Goal: Task Accomplishment & Management: Manage account settings

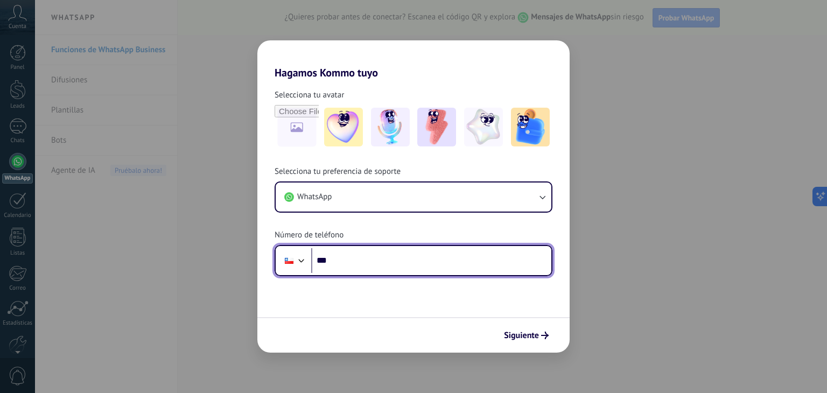
click at [349, 262] on input "***" at bounding box center [431, 260] width 240 height 25
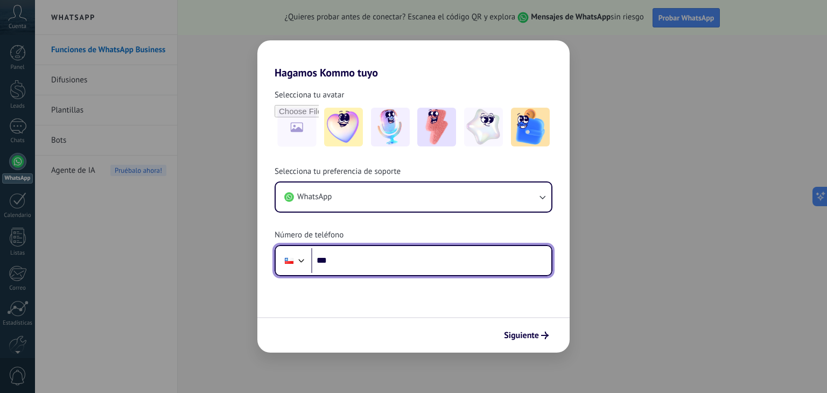
click at [431, 262] on input "***" at bounding box center [431, 260] width 240 height 25
type input "**********"
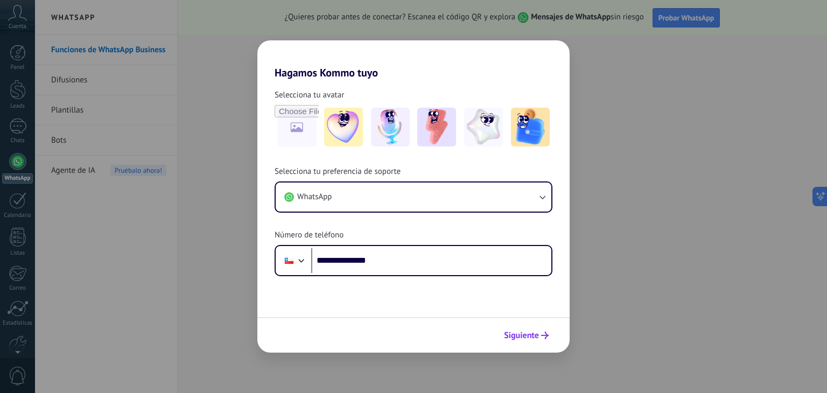
click at [533, 332] on span "Siguiente" at bounding box center [521, 336] width 35 height 8
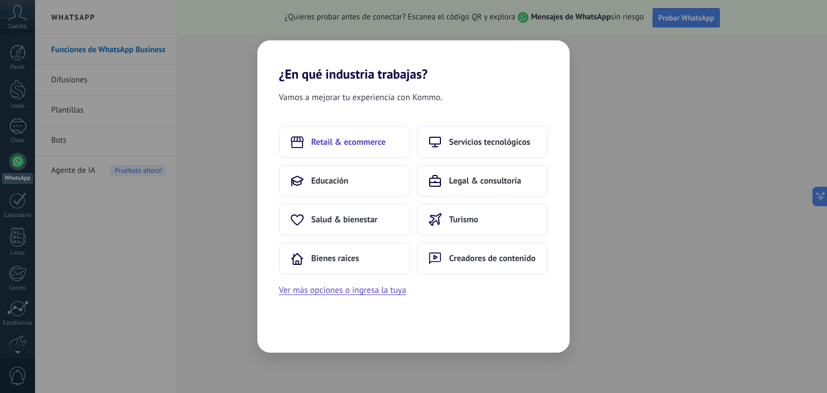
click at [363, 144] on span "Retail & ecommerce" at bounding box center [348, 142] width 74 height 11
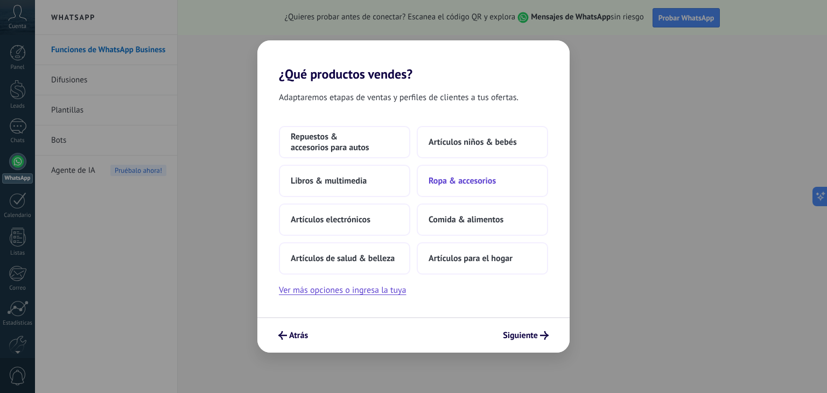
click at [507, 187] on button "Ropa & accesorios" at bounding box center [482, 181] width 131 height 32
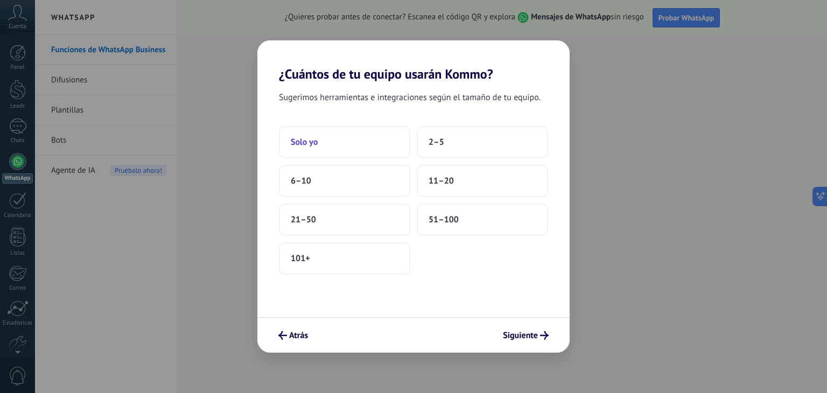
click at [389, 136] on button "Solo yo" at bounding box center [344, 142] width 131 height 32
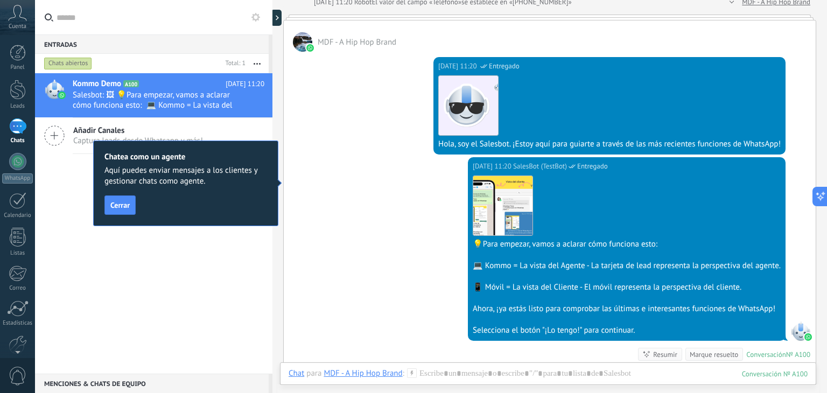
scroll to position [157, 0]
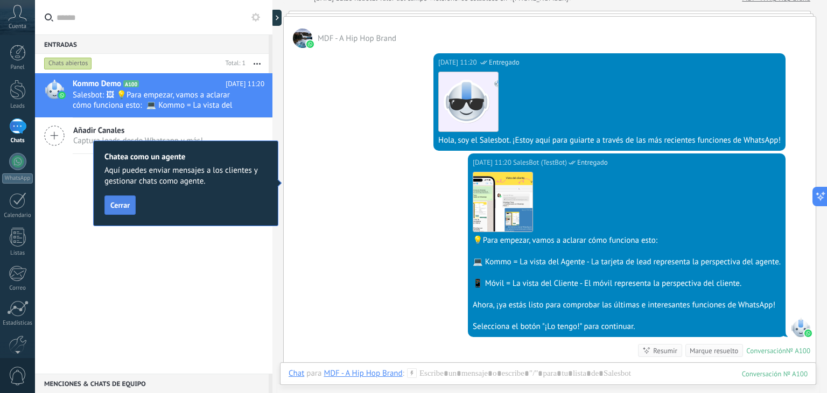
click at [116, 203] on span "Cerrar" at bounding box center [119, 205] width 19 height 8
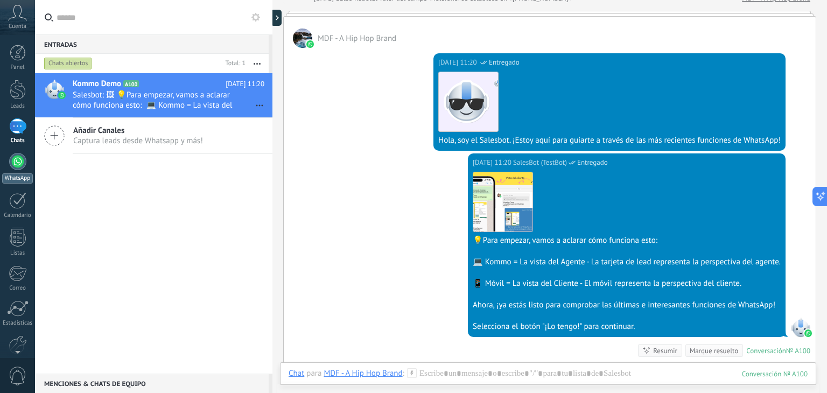
click at [17, 164] on div at bounding box center [17, 161] width 17 height 17
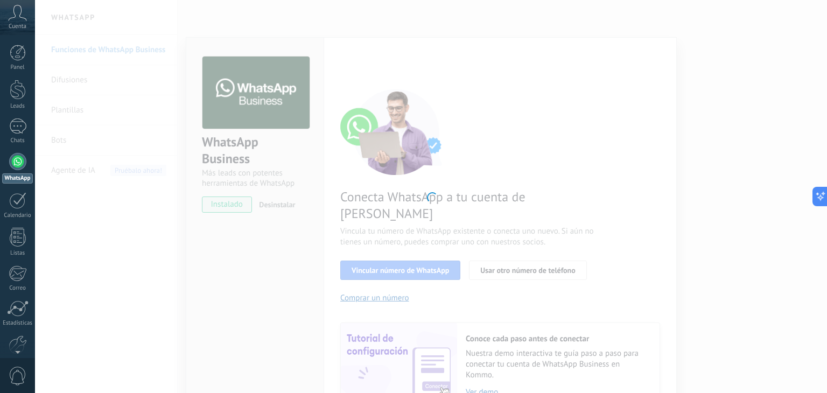
click at [233, 247] on div at bounding box center [431, 196] width 792 height 393
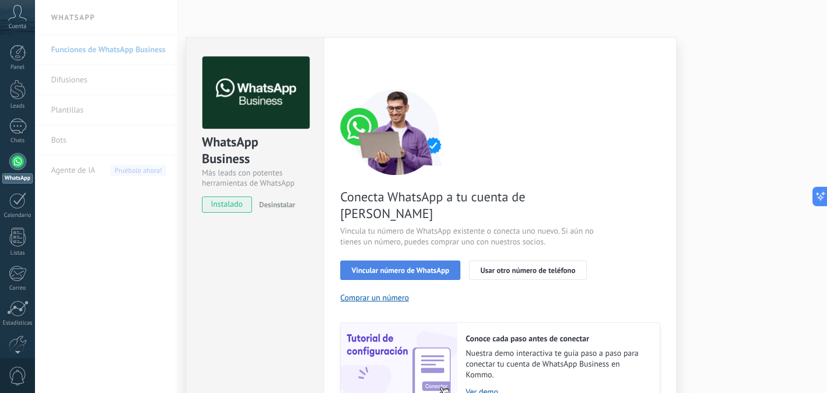
click at [370, 266] on span "Vincular número de WhatsApp" at bounding box center [399, 270] width 97 height 8
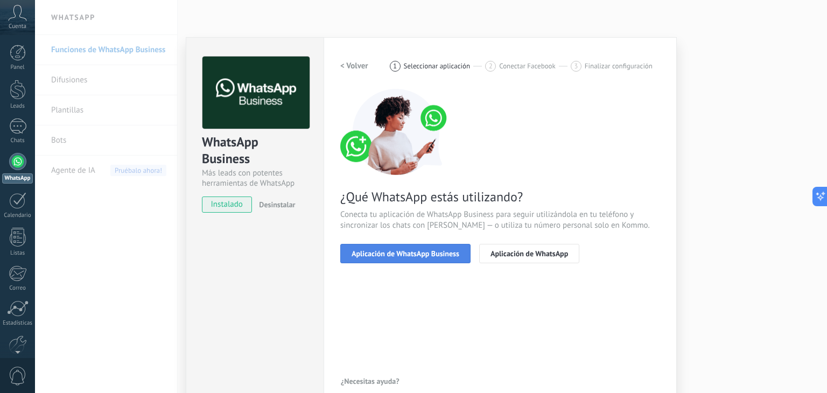
click at [360, 250] on span "Aplicación de WhatsApp Business" at bounding box center [405, 254] width 108 height 8
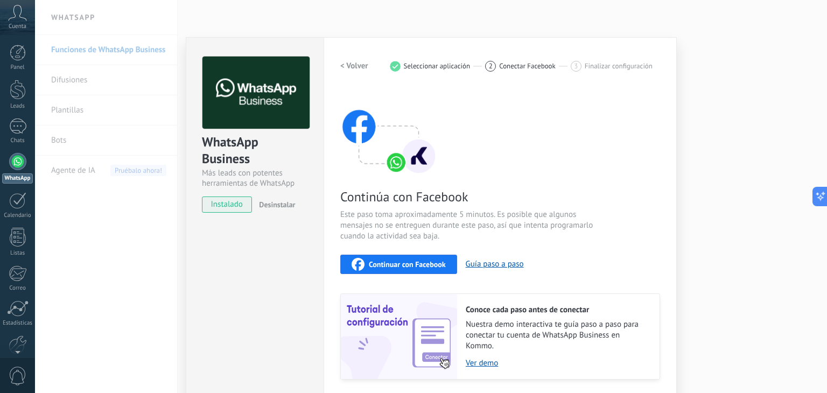
scroll to position [34, 0]
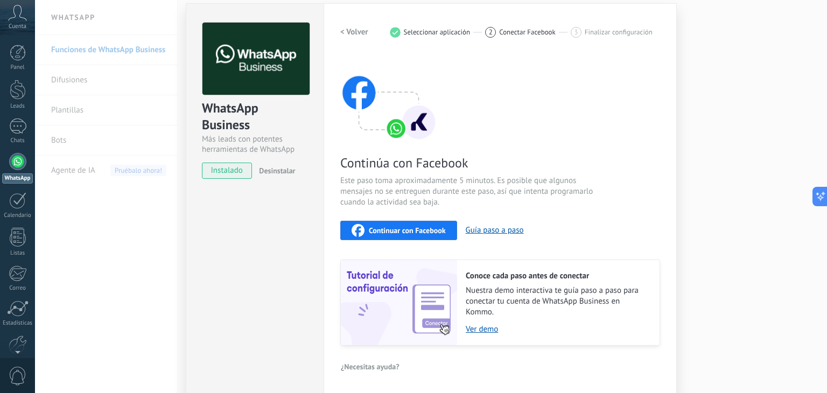
click at [398, 222] on button "Continuar con Facebook" at bounding box center [398, 230] width 117 height 19
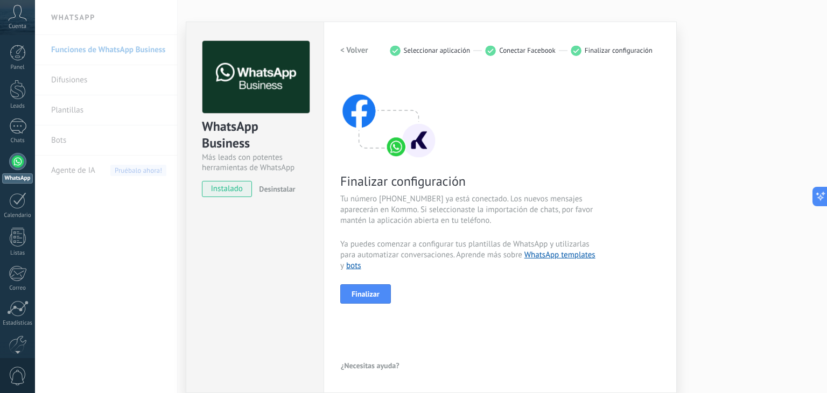
scroll to position [15, 0]
click at [377, 300] on button "Finalizar" at bounding box center [365, 294] width 51 height 19
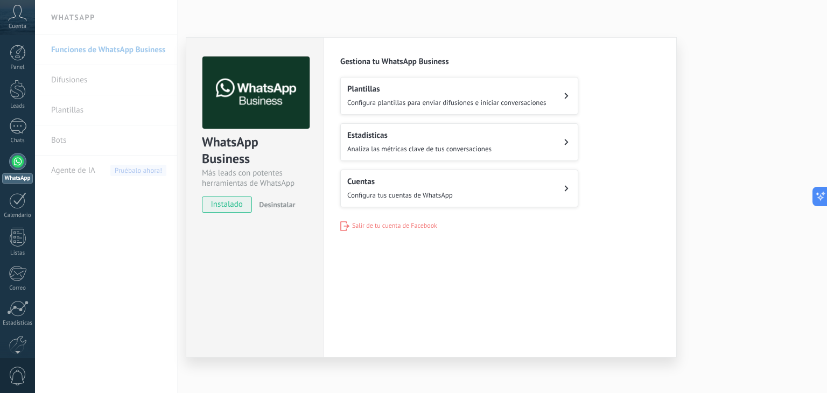
click at [463, 140] on div "Estadísticas Analiza las métricas clave de tus conversaciones" at bounding box center [419, 142] width 144 height 24
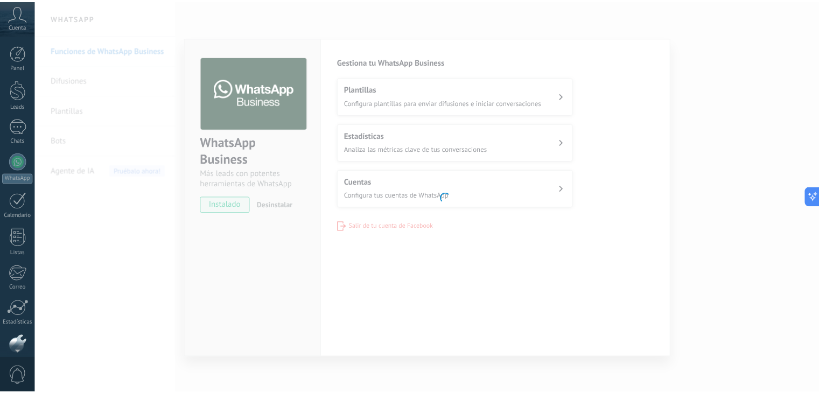
scroll to position [54, 0]
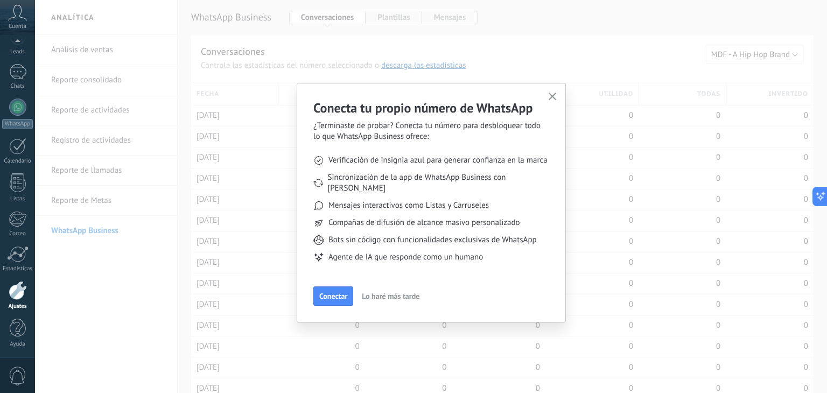
click at [549, 93] on use "button" at bounding box center [552, 97] width 8 height 8
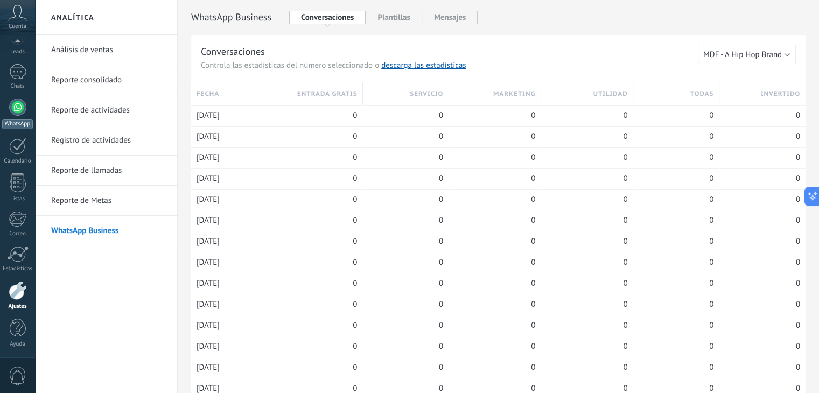
click at [26, 119] on div "WhatsApp" at bounding box center [17, 124] width 31 height 10
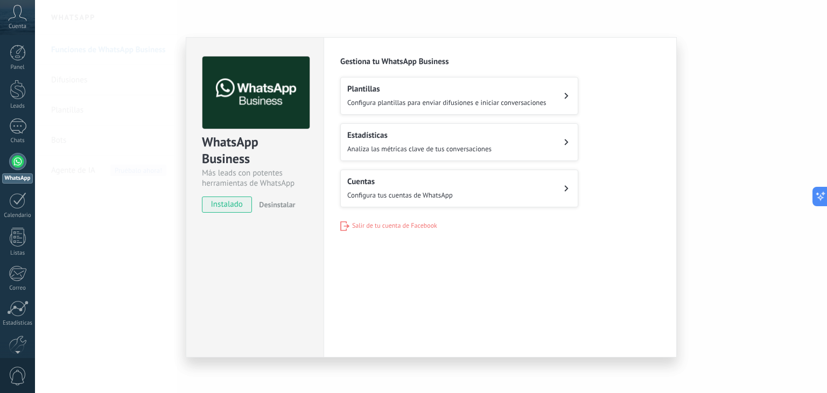
click at [400, 177] on h2 "Cuentas" at bounding box center [399, 182] width 105 height 10
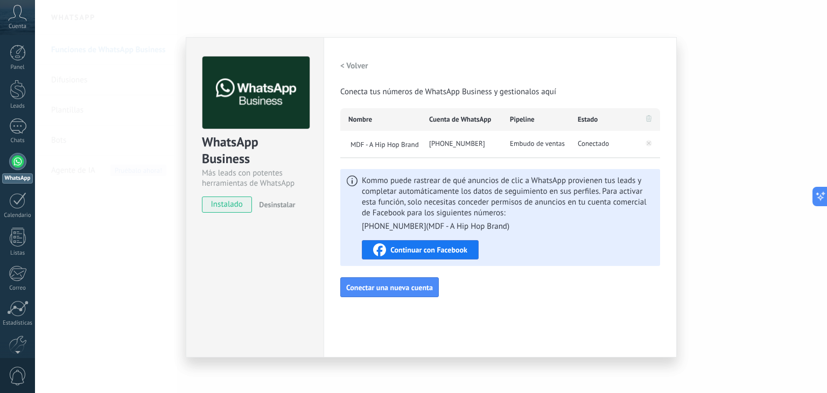
click at [454, 248] on span "Continuar con Facebook" at bounding box center [428, 250] width 77 height 8
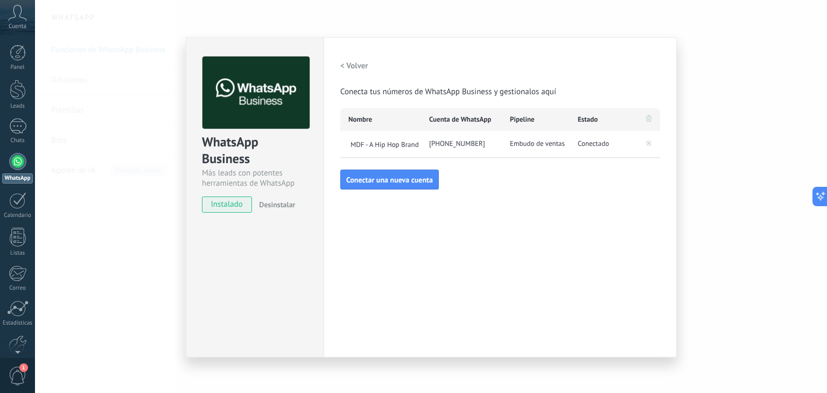
click at [357, 66] on h2 "< Volver" at bounding box center [354, 66] width 28 height 10
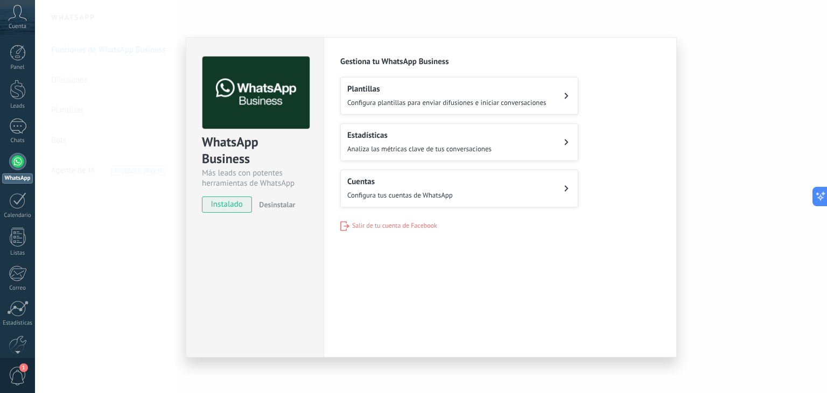
click at [400, 89] on h2 "Plantillas" at bounding box center [446, 89] width 199 height 10
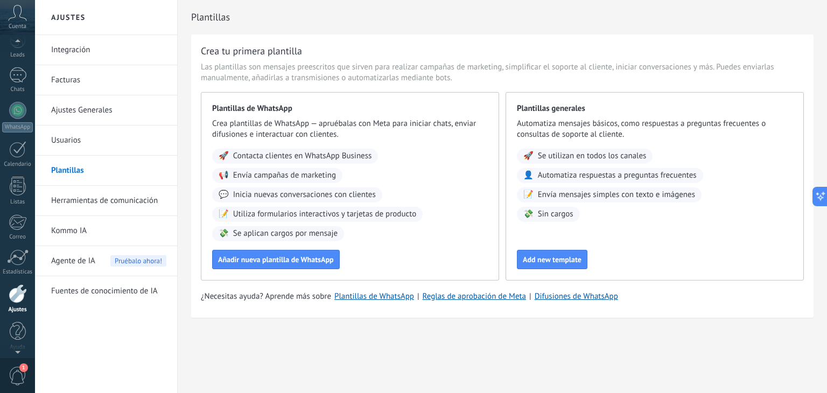
scroll to position [54, 0]
click at [67, 262] on span "Agente de IA" at bounding box center [73, 261] width 44 height 30
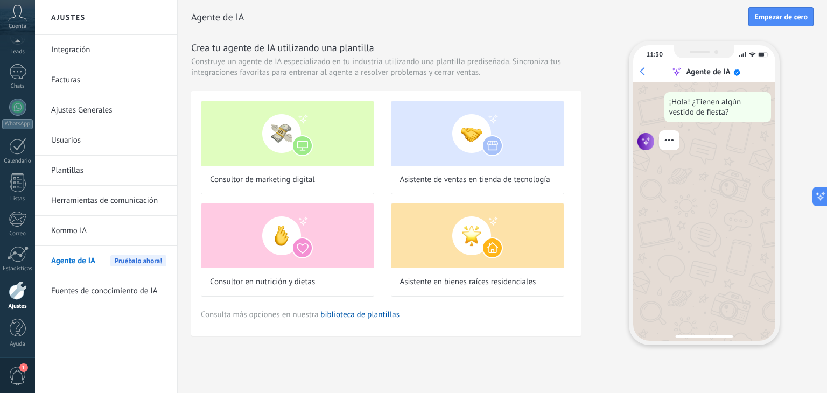
click at [95, 168] on link "Plantillas" at bounding box center [108, 171] width 115 height 30
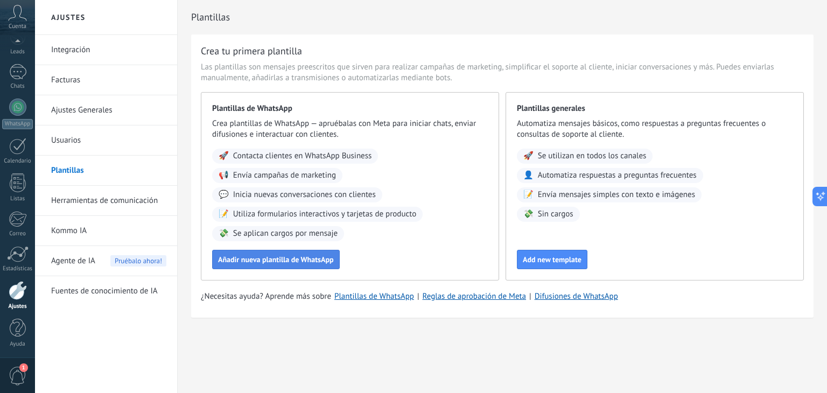
click at [236, 258] on span "Añadir nueva plantilla de WhatsApp" at bounding box center [276, 260] width 116 height 8
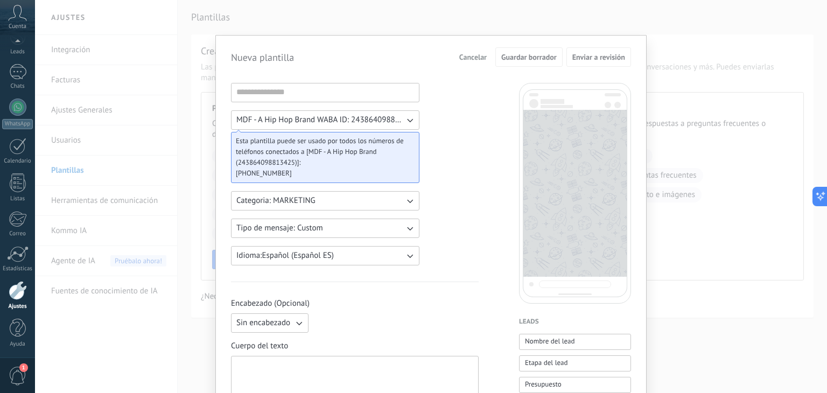
click at [719, 62] on div "Nueva plantilla Cancelar Guardar borrador Enviar a revisión MDF - A Hip Hop Bra…" at bounding box center [431, 196] width 792 height 393
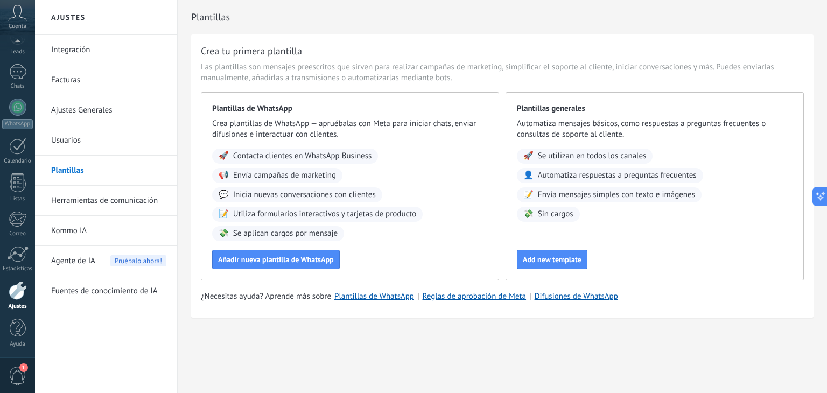
click at [78, 46] on link "Integración" at bounding box center [108, 50] width 115 height 30
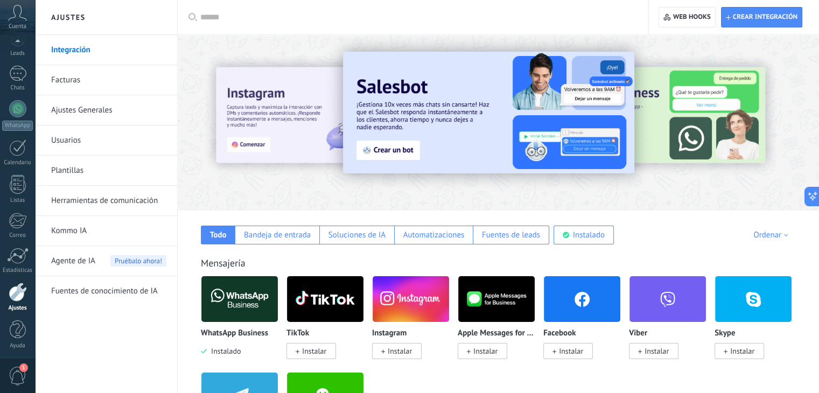
scroll to position [54, 0]
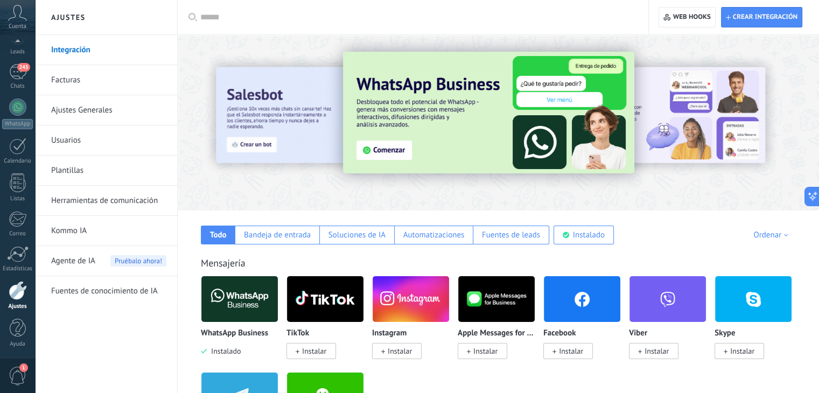
click at [13, 297] on div at bounding box center [18, 290] width 18 height 19
click at [86, 46] on link "Integración" at bounding box center [108, 50] width 115 height 30
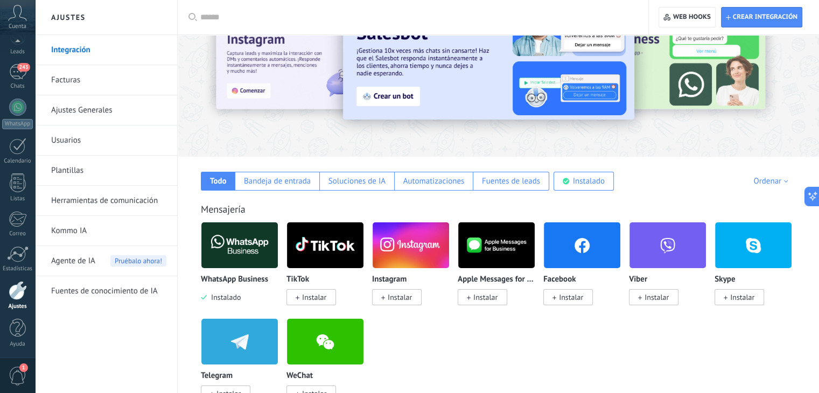
scroll to position [108, 0]
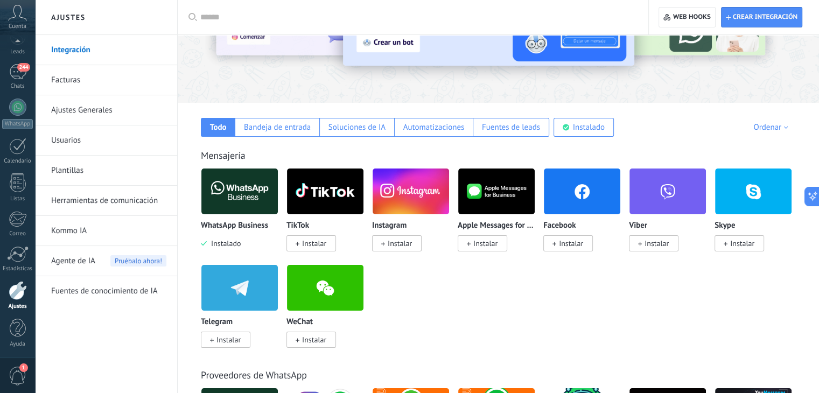
click at [245, 206] on img at bounding box center [239, 191] width 76 height 52
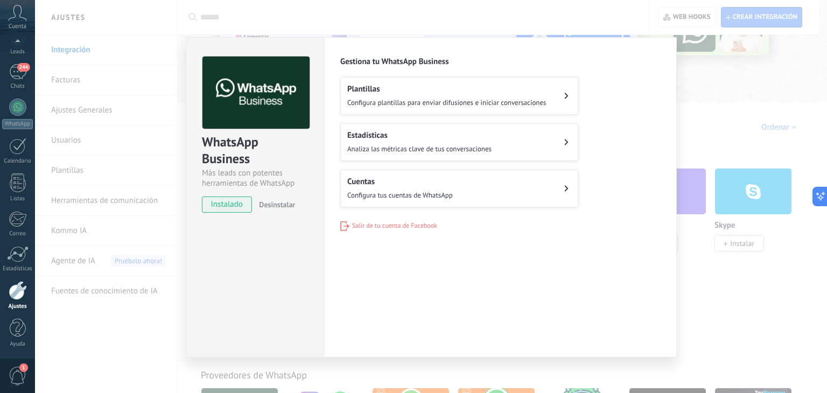
click at [405, 182] on h2 "Cuentas" at bounding box center [399, 182] width 105 height 10
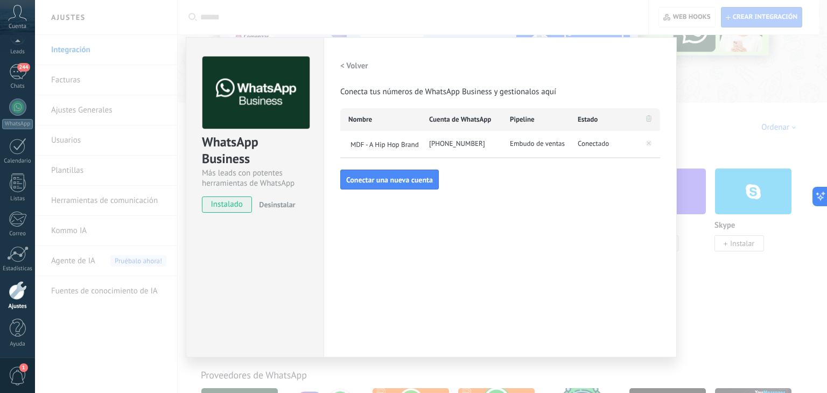
click at [689, 80] on div "WhatsApp Business Más leads con potentes herramientas de WhatsApp instalado Des…" at bounding box center [431, 196] width 792 height 393
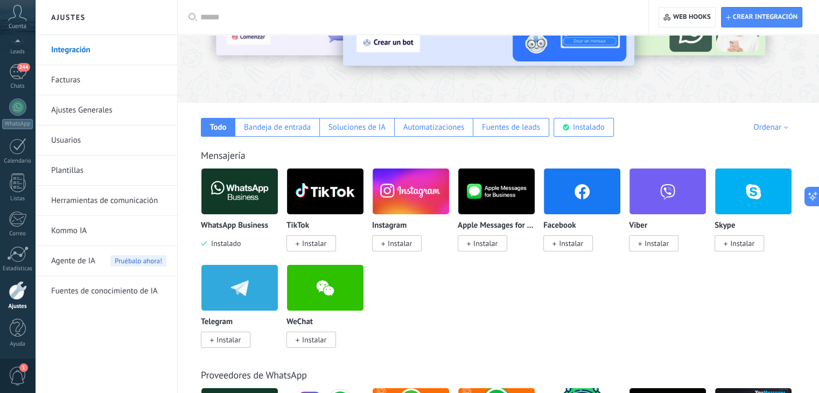
click at [70, 233] on link "Kommo IA" at bounding box center [108, 231] width 115 height 30
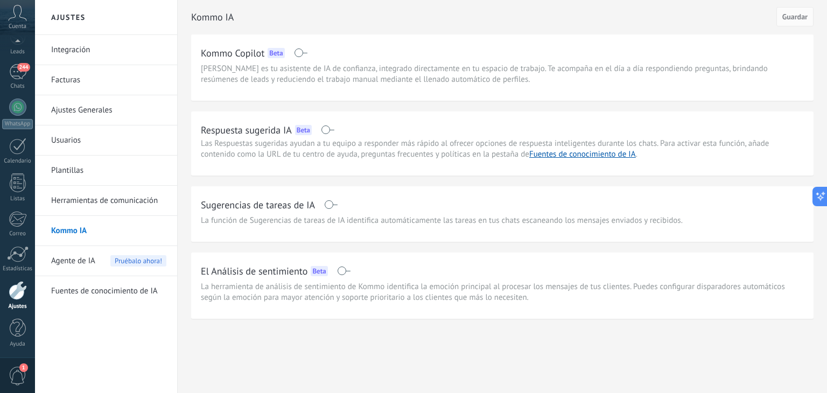
click at [73, 262] on span "Agente de IA" at bounding box center [73, 261] width 44 height 30
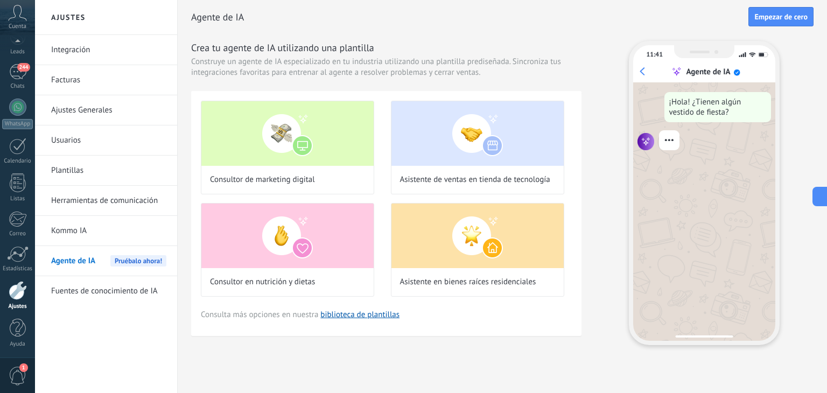
click at [75, 213] on link "Herramientas de comunicación" at bounding box center [108, 201] width 115 height 30
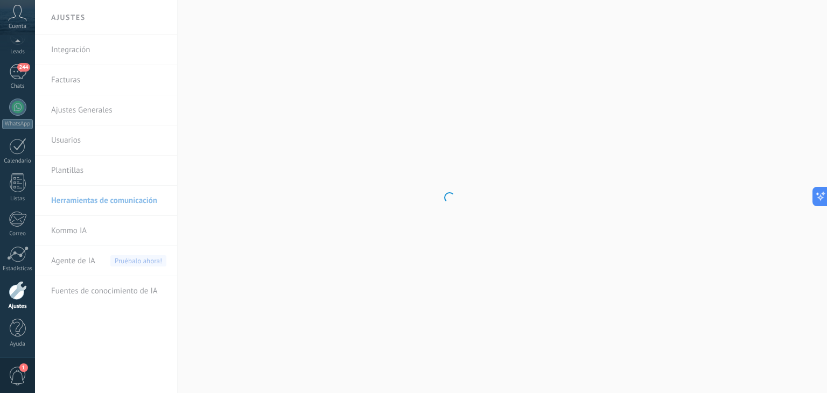
click at [82, 222] on body ".abccls-1,.abccls-2{fill-rule:evenodd}.abccls-2{fill:#fff} .abfcls-1{fill:none}…" at bounding box center [413, 196] width 827 height 393
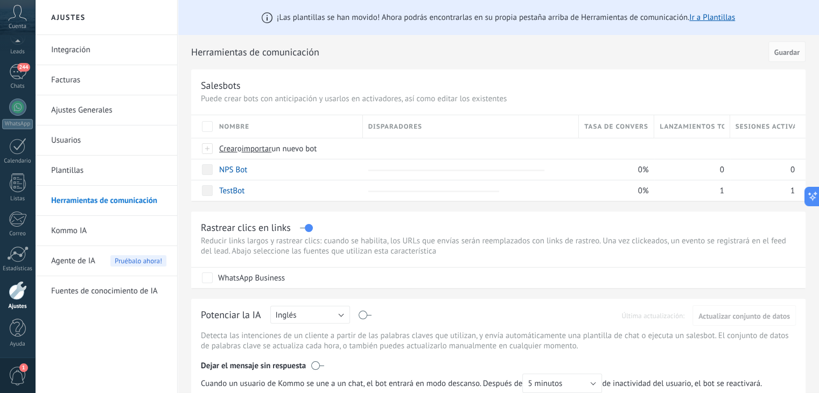
click at [87, 234] on link "Kommo IA" at bounding box center [108, 231] width 115 height 30
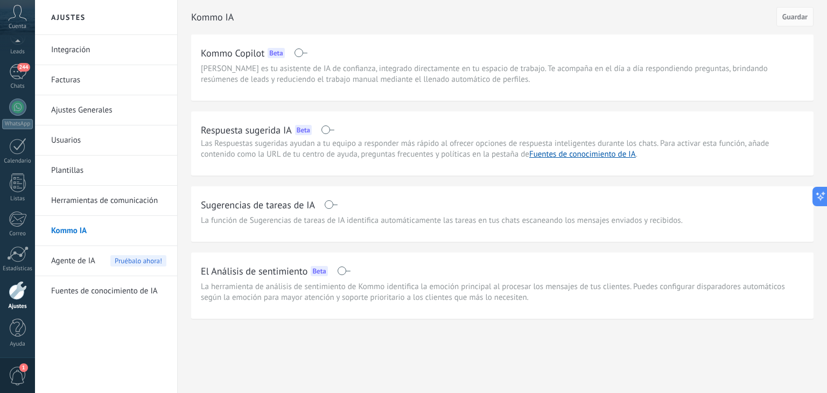
click at [325, 130] on span at bounding box center [327, 129] width 13 height 9
click at [334, 203] on span at bounding box center [330, 204] width 13 height 9
click at [794, 13] on span "Guardar" at bounding box center [794, 17] width 25 height 8
click at [23, 73] on div "244" at bounding box center [17, 72] width 17 height 16
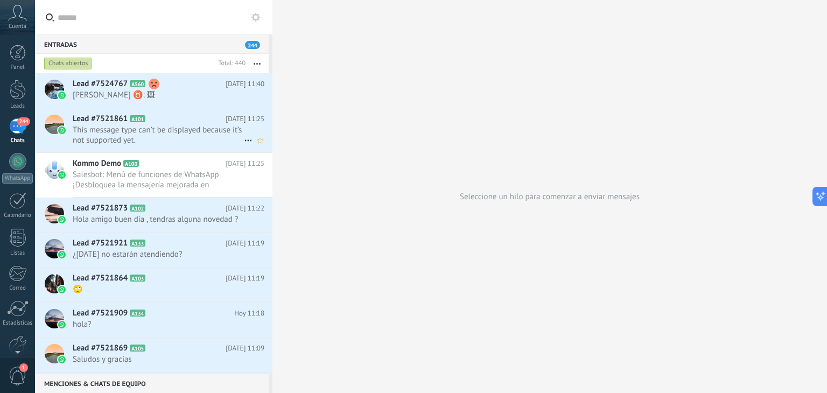
click at [172, 125] on span "This message type can’t be displayed because it’s not supported yet." at bounding box center [158, 135] width 171 height 20
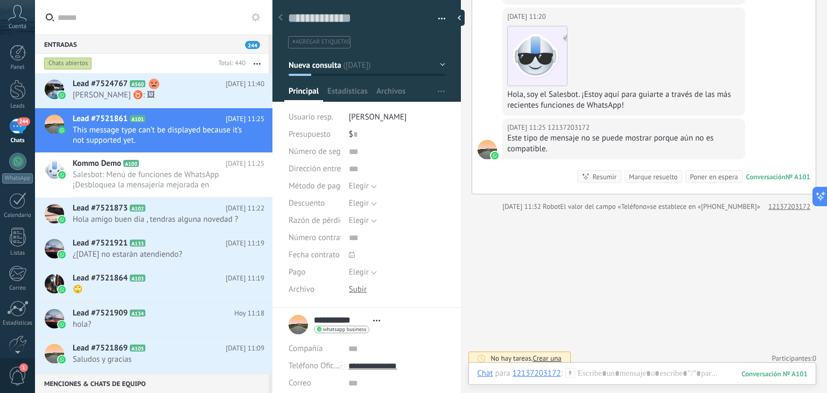
scroll to position [256, 0]
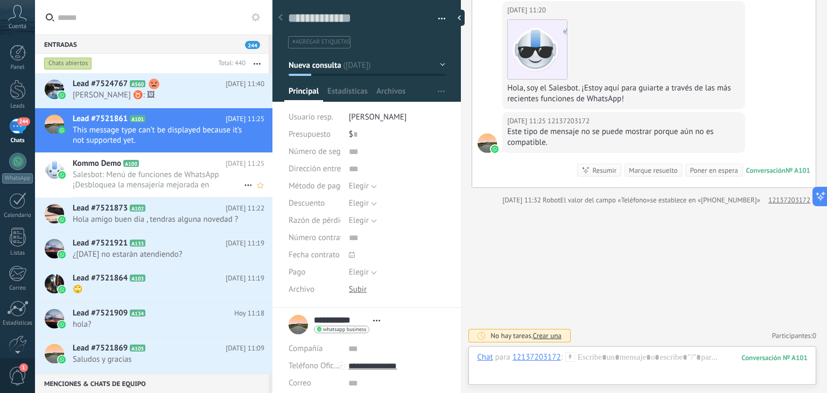
click at [194, 177] on span "Salesbot: Menú de funciones de WhatsApp ¡Desbloquea la mensajería mejorada en W…" at bounding box center [158, 180] width 171 height 20
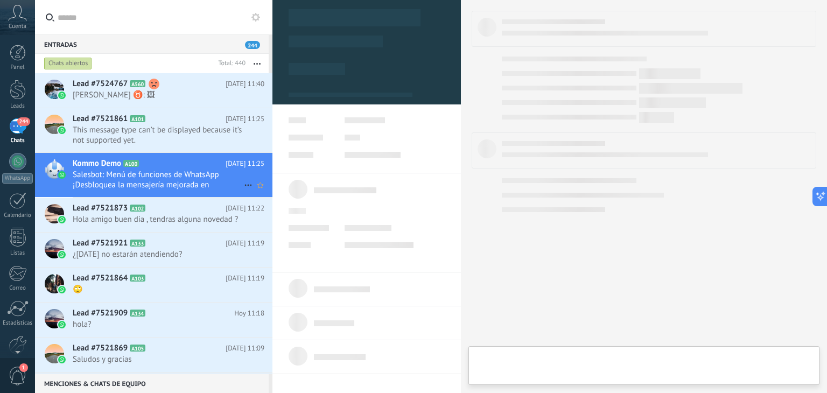
type textarea "**********"
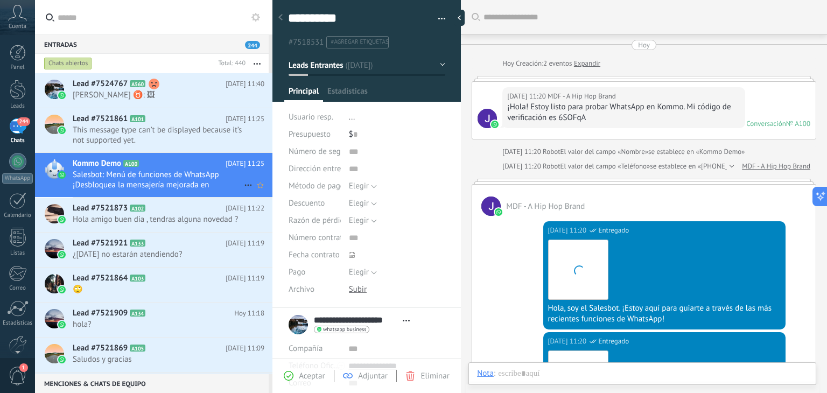
scroll to position [419, 0]
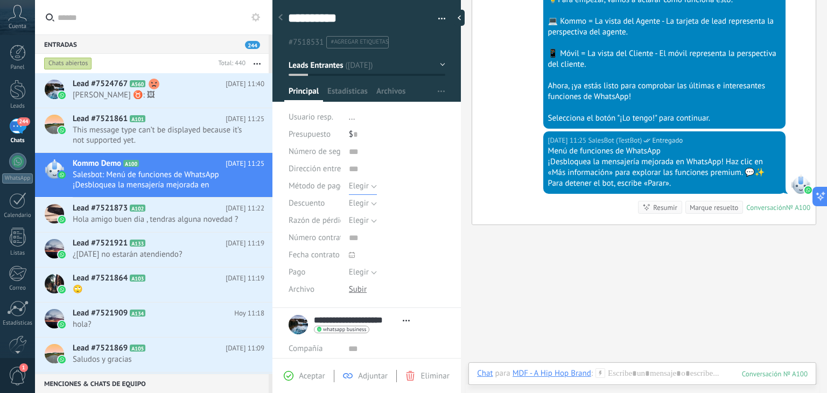
click at [369, 186] on button "Elegir" at bounding box center [363, 186] width 28 height 17
click at [413, 158] on input "text" at bounding box center [397, 151] width 96 height 17
click at [497, 123] on div "Hoy 11:20 SalesBot (TestBot) Entregado Descargar 💡Para empezar, vamos a aclarar…" at bounding box center [643, 22] width 343 height 219
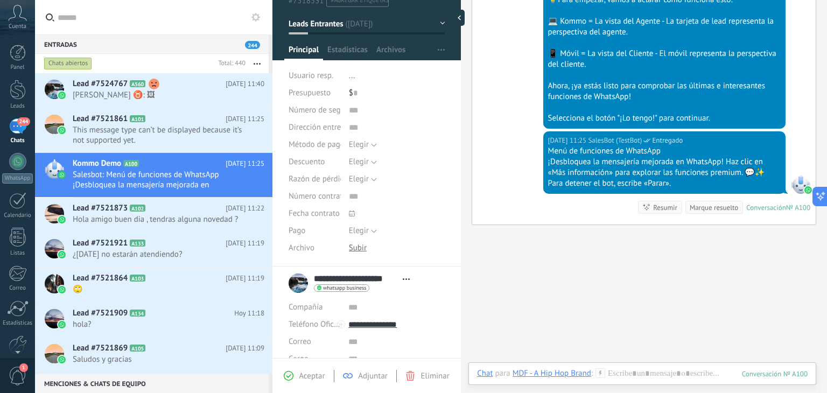
scroll to position [125, 0]
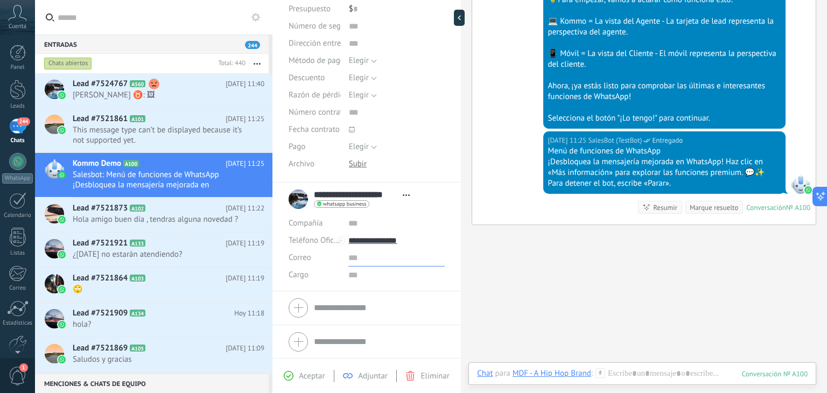
click at [351, 262] on input "text" at bounding box center [396, 257] width 96 height 17
type input "**********"
click at [358, 221] on input "text" at bounding box center [396, 223] width 96 height 17
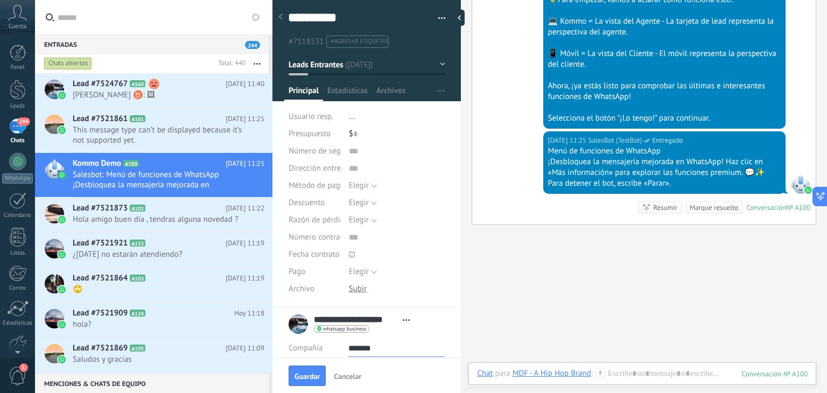
scroll to position [0, 0]
type input "*******"
click at [302, 367] on button "Guardar" at bounding box center [307, 375] width 37 height 20
type textarea "***"
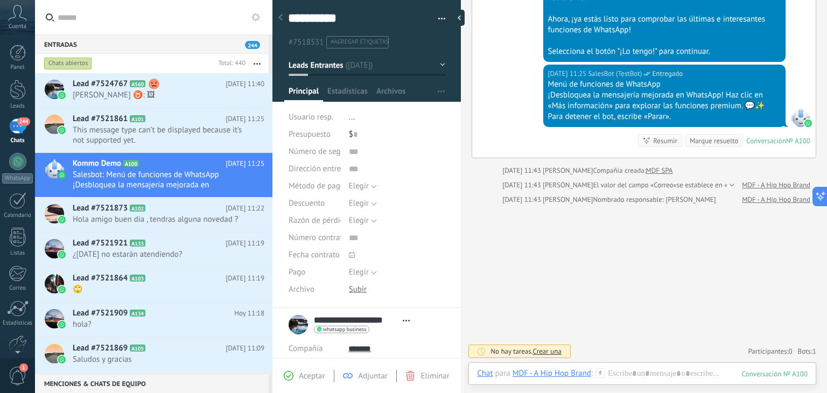
scroll to position [533, 0]
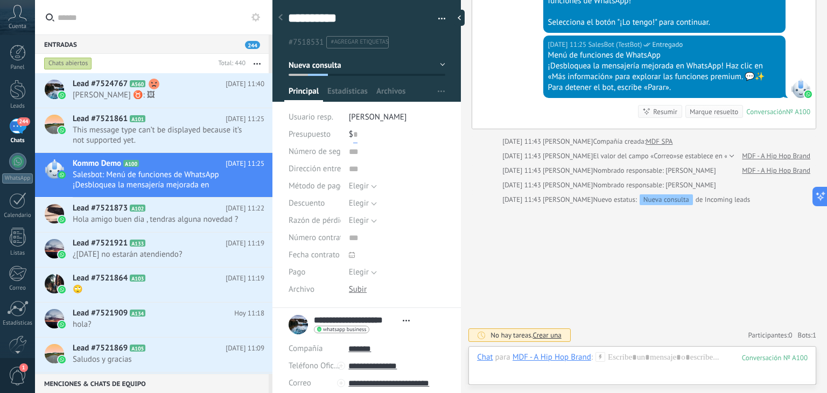
click at [354, 138] on input "text" at bounding box center [355, 134] width 4 height 17
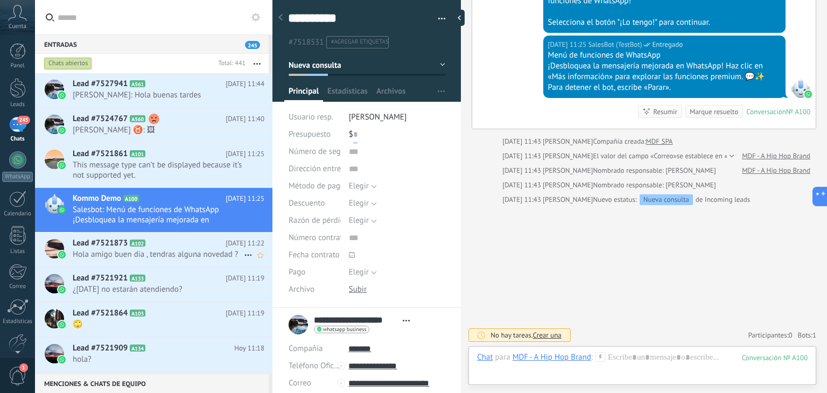
scroll to position [0, 0]
click at [17, 313] on div at bounding box center [18, 308] width 22 height 16
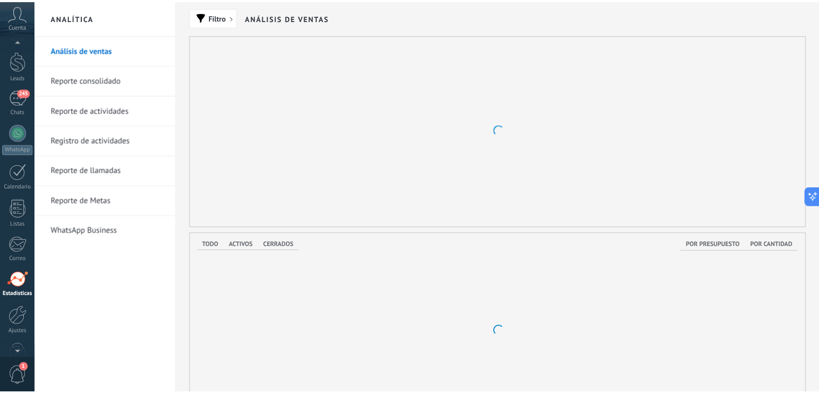
scroll to position [34, 0]
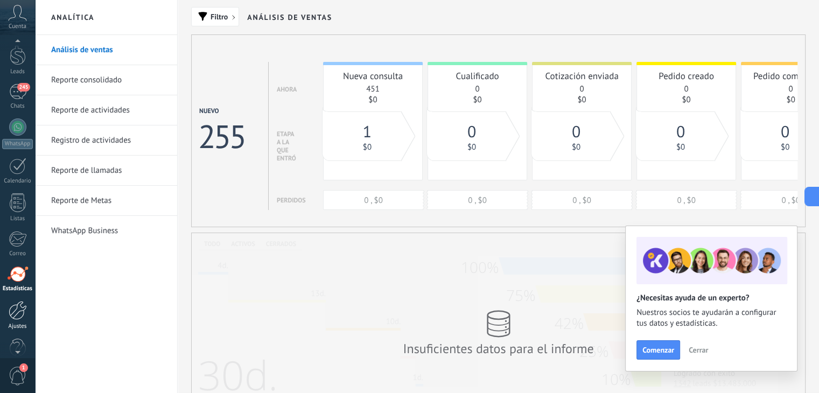
click at [18, 321] on link "Ajustes" at bounding box center [17, 315] width 35 height 29
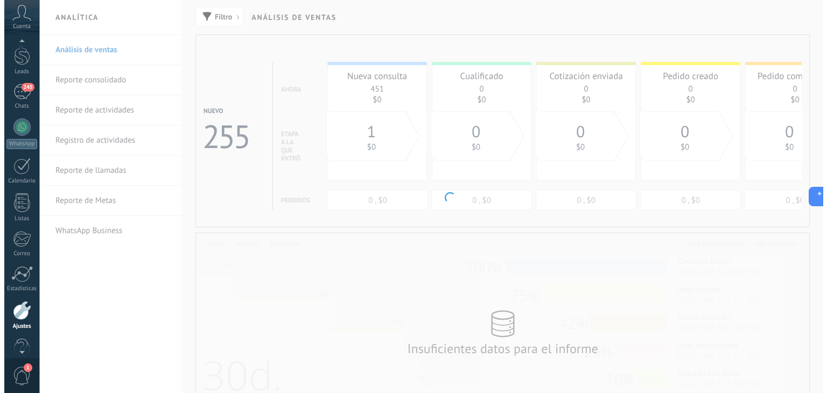
scroll to position [54, 0]
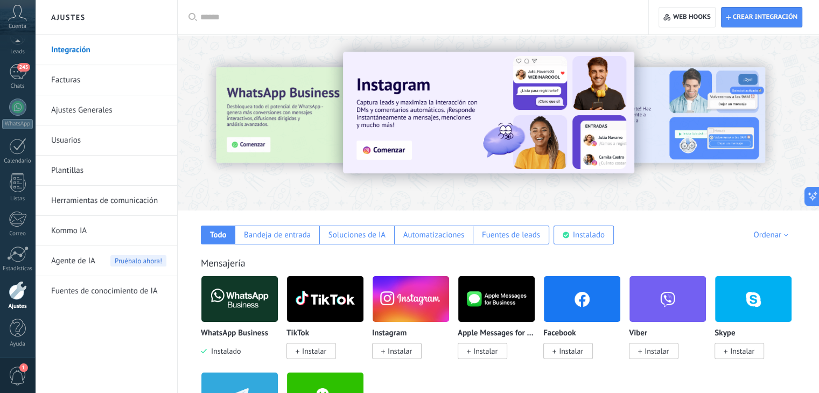
click at [241, 304] on img at bounding box center [239, 299] width 76 height 52
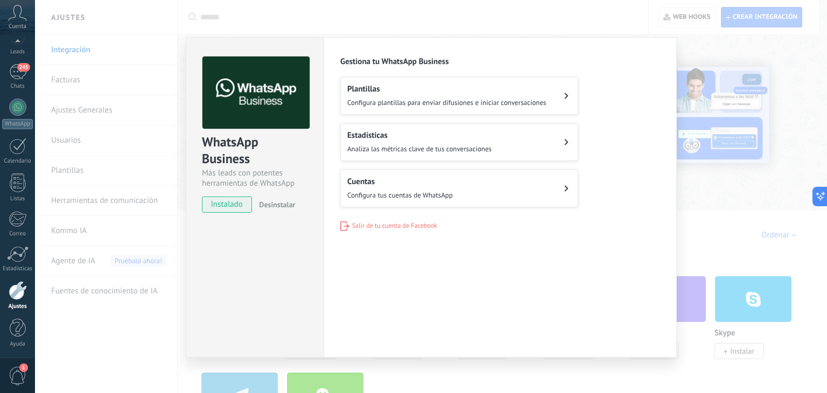
drag, startPoint x: 112, startPoint y: 364, endPoint x: 75, endPoint y: 335, distance: 47.5
click at [112, 363] on div "WhatsApp Business Más leads con potentes herramientas de WhatsApp instalado Des…" at bounding box center [431, 196] width 792 height 393
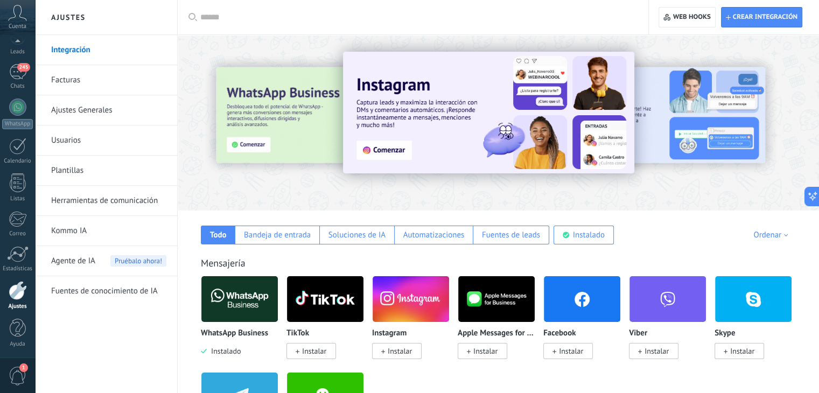
click at [113, 236] on link "Kommo IA" at bounding box center [108, 231] width 115 height 30
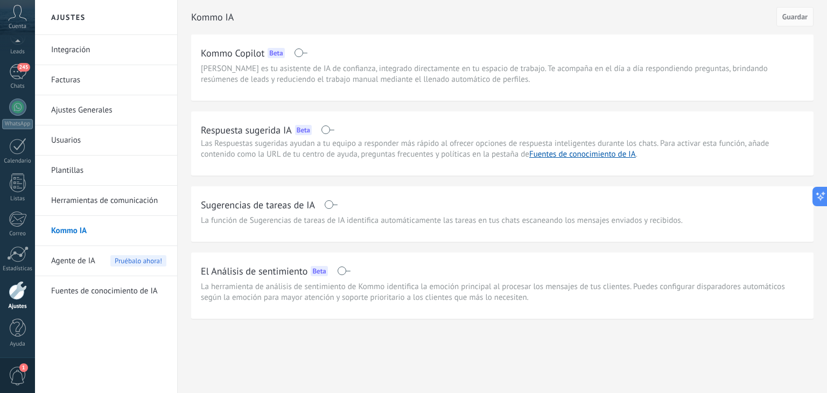
click at [255, 155] on span "Las Respuestas sugeridas ayudan a tu equipo a responder más rápido al ofrecer o…" at bounding box center [485, 148] width 568 height 21
click at [256, 124] on h2 "Respuesta sugerida IA" at bounding box center [246, 129] width 91 height 13
click at [611, 153] on link "Fuentes de conocimiento de IA" at bounding box center [582, 154] width 107 height 10
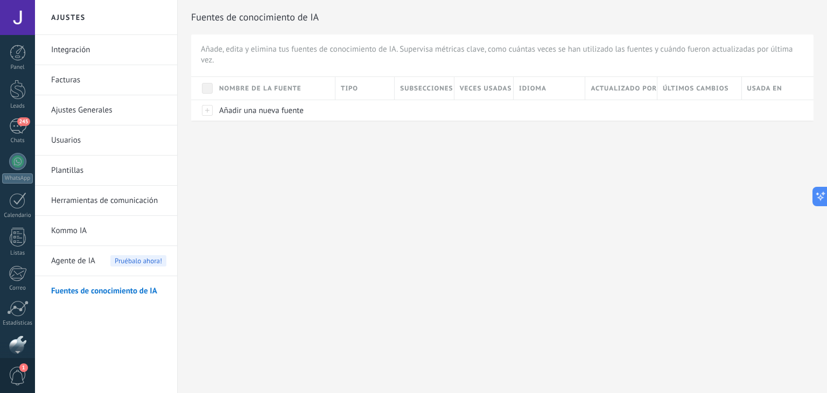
scroll to position [54, 0]
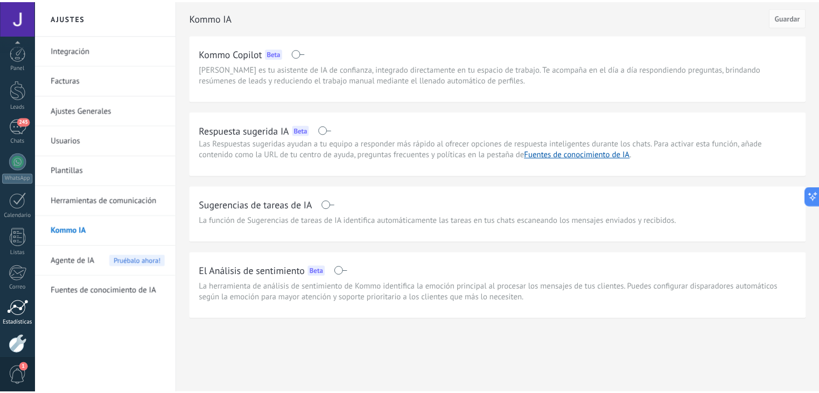
scroll to position [54, 0]
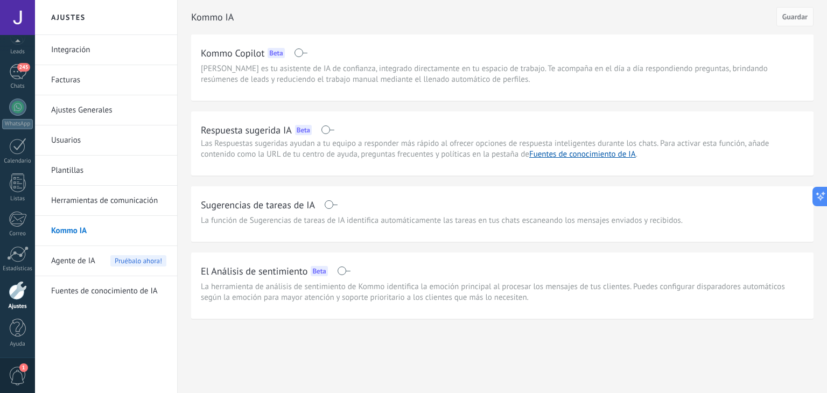
click at [15, 291] on div at bounding box center [18, 290] width 18 height 19
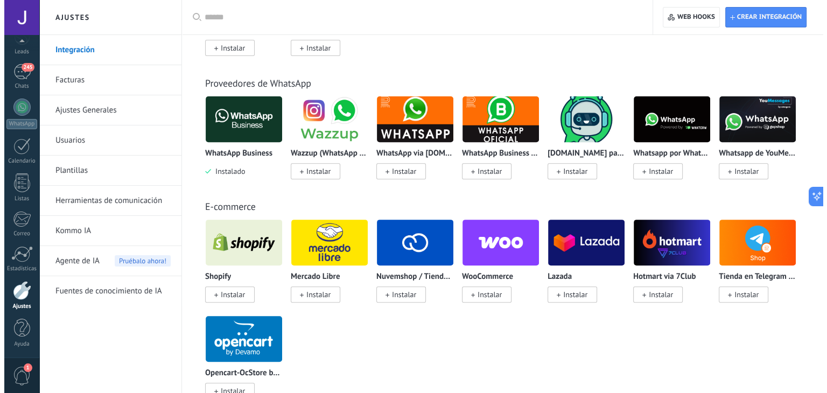
scroll to position [431, 0]
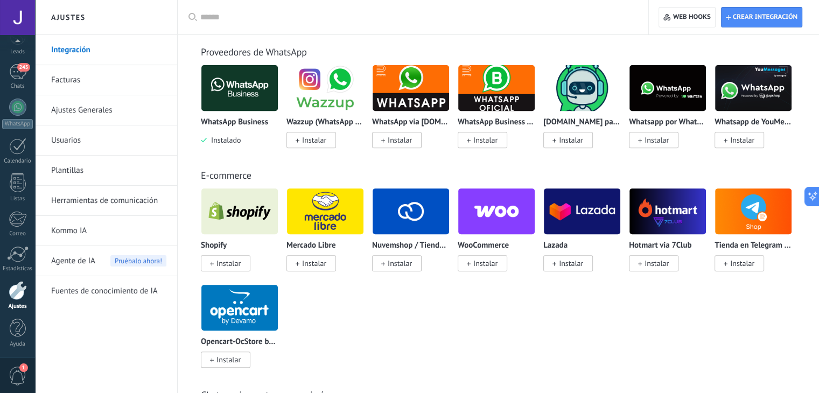
click at [226, 268] on span "Instalar" at bounding box center [228, 263] width 24 height 10
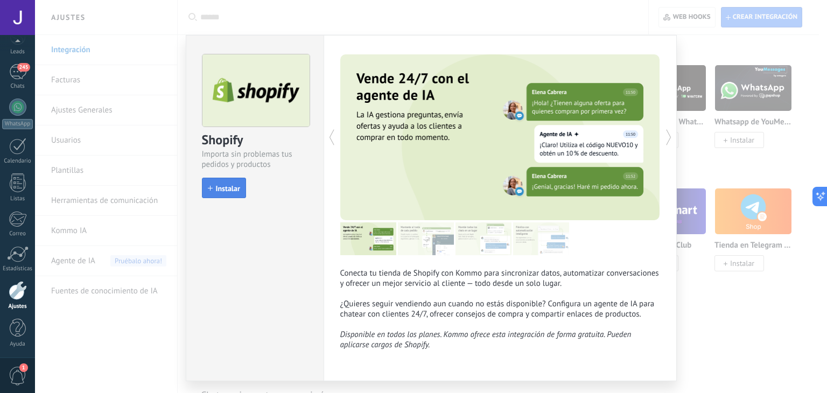
click at [219, 189] on span "Instalar" at bounding box center [228, 189] width 24 height 8
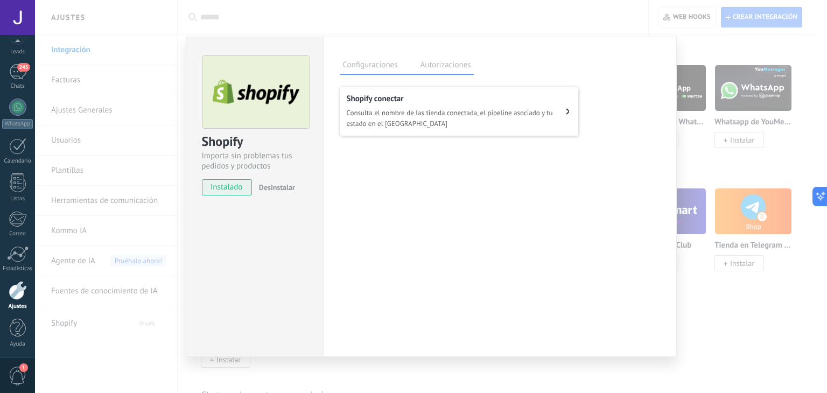
click at [413, 118] on span "Consulta el nombre de las tienda conectada, el pipeline asociado y tu estado en…" at bounding box center [457, 119] width 220 height 22
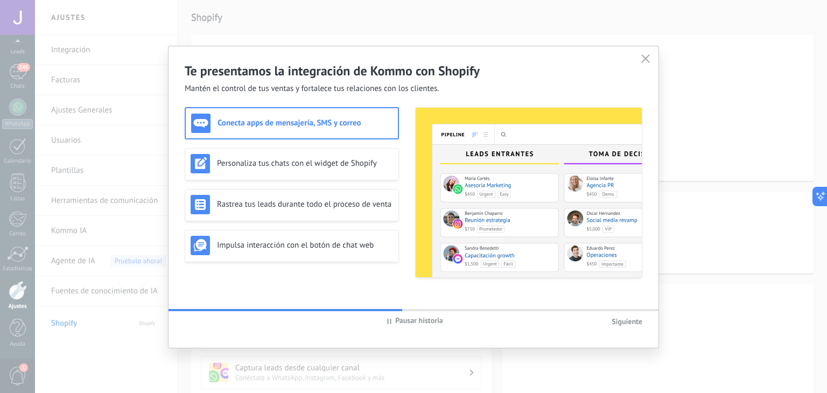
click at [633, 324] on span "Siguiente" at bounding box center [626, 321] width 31 height 10
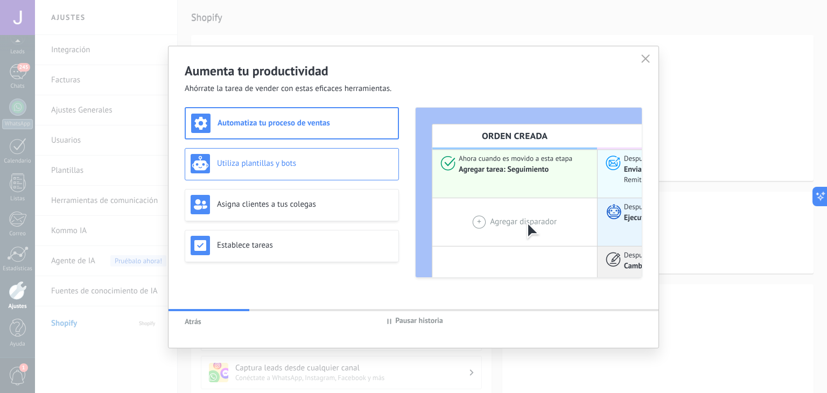
click at [322, 158] on h3 "Utiliza plantillas y bots" at bounding box center [305, 163] width 176 height 10
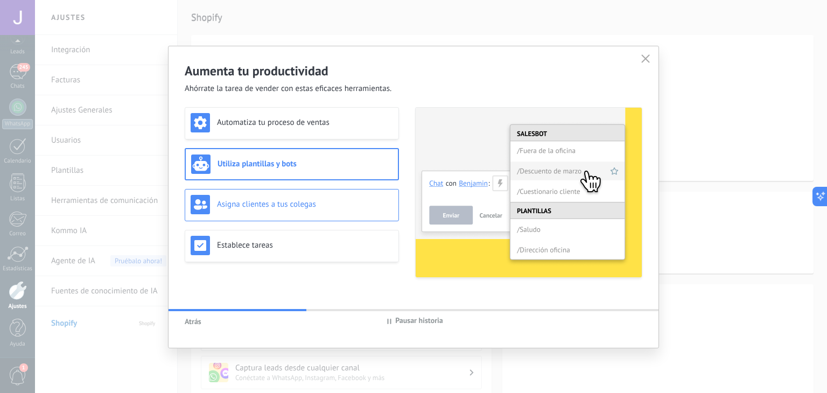
click at [318, 200] on h3 "Asigna clientes a tus colegas" at bounding box center [305, 204] width 176 height 10
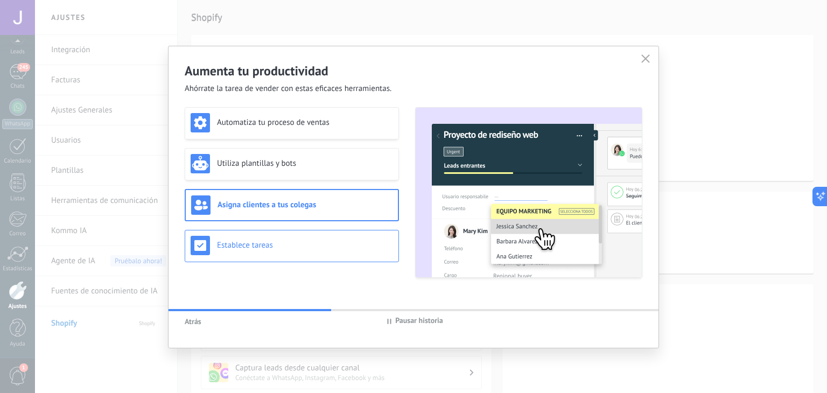
click at [330, 238] on div "Establece tareas" at bounding box center [292, 245] width 202 height 19
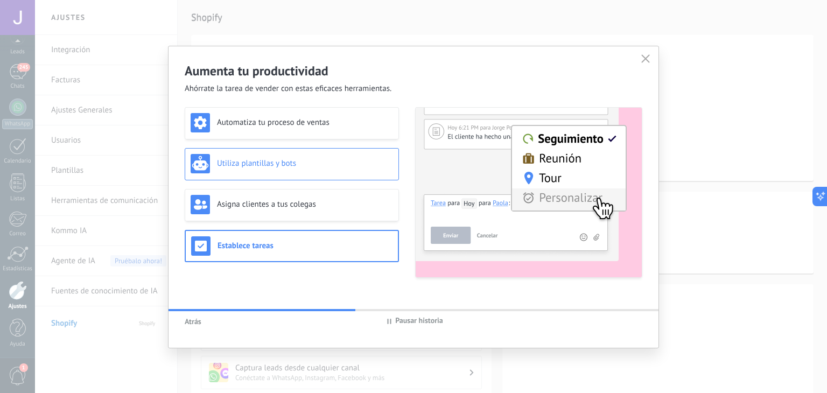
click at [331, 160] on h3 "Utiliza plantillas y bots" at bounding box center [305, 163] width 176 height 10
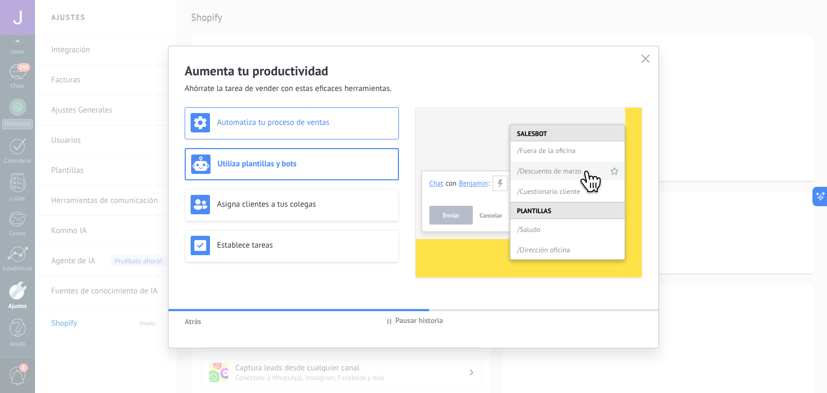
click at [351, 124] on h3 "Automatiza tu proceso de ventas" at bounding box center [305, 122] width 176 height 10
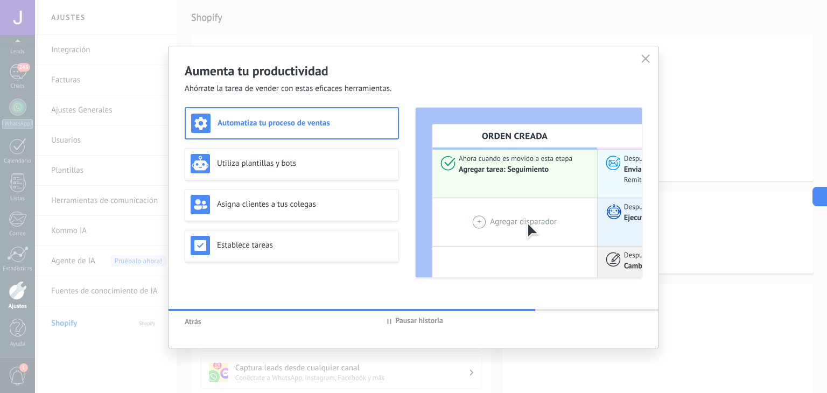
click at [341, 132] on div "Automatiza tu proceso de ventas" at bounding box center [292, 123] width 214 height 32
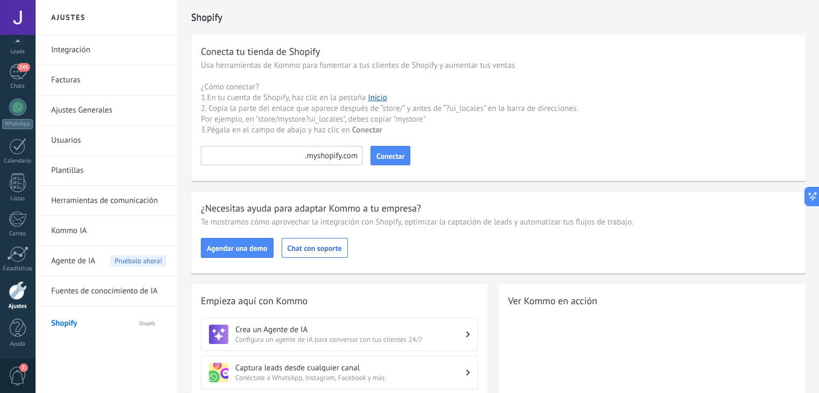
click at [266, 157] on input at bounding box center [281, 155] width 161 height 19
drag, startPoint x: 266, startPoint y: 157, endPoint x: 325, endPoint y: 157, distance: 59.2
click at [325, 157] on div at bounding box center [281, 155] width 161 height 19
click at [334, 156] on div at bounding box center [281, 155] width 161 height 19
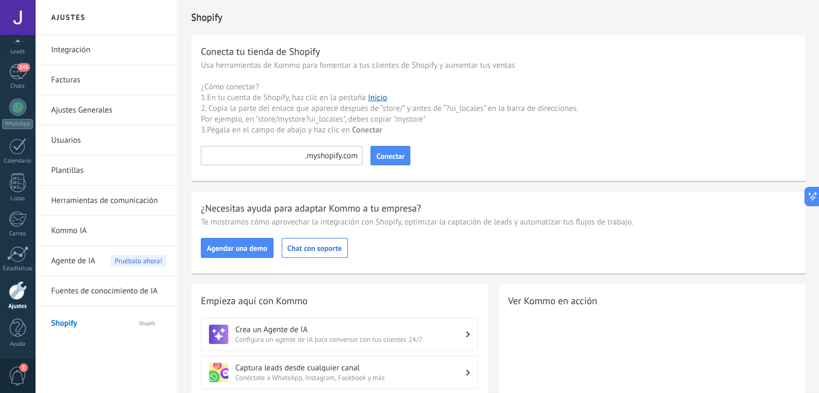
click at [334, 156] on div at bounding box center [281, 155] width 161 height 19
click at [267, 160] on input at bounding box center [281, 155] width 161 height 19
click at [233, 147] on input at bounding box center [281, 155] width 161 height 19
paste input "*********"
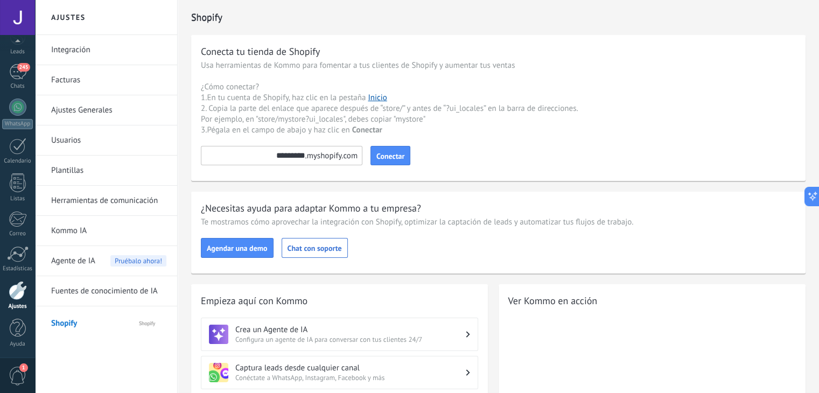
type input "*********"
click at [254, 146] on input "*********" at bounding box center [281, 155] width 161 height 19
drag, startPoint x: 262, startPoint y: 150, endPoint x: 375, endPoint y: 152, distance: 113.1
click at [375, 152] on form "********* Conectar" at bounding box center [498, 155] width 595 height 19
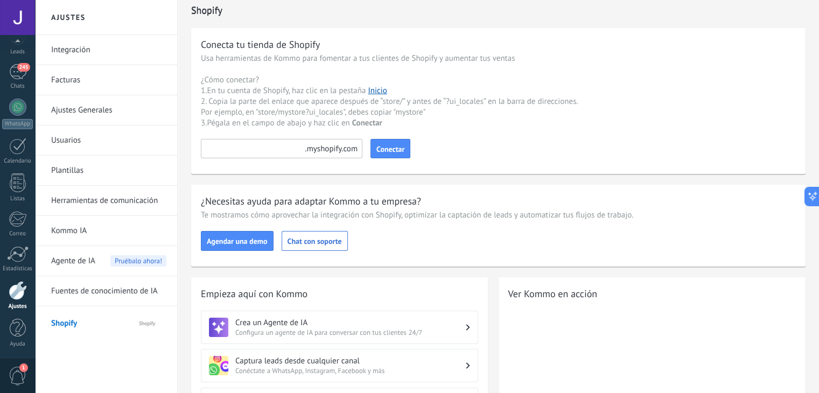
scroll to position [0, 0]
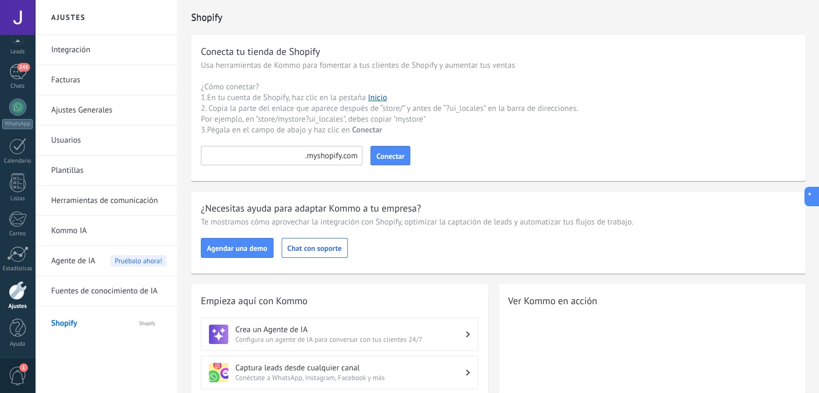
click at [269, 147] on input at bounding box center [281, 155] width 161 height 19
paste input "*********"
type input "*********"
click at [401, 162] on button "Conectar" at bounding box center [390, 155] width 40 height 19
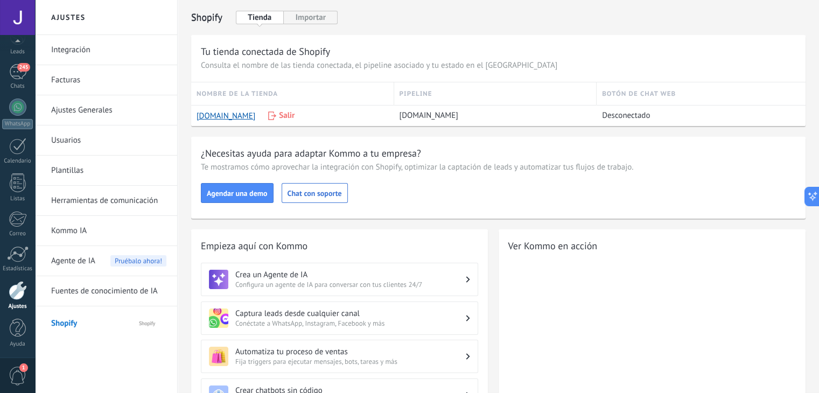
scroll to position [73, 0]
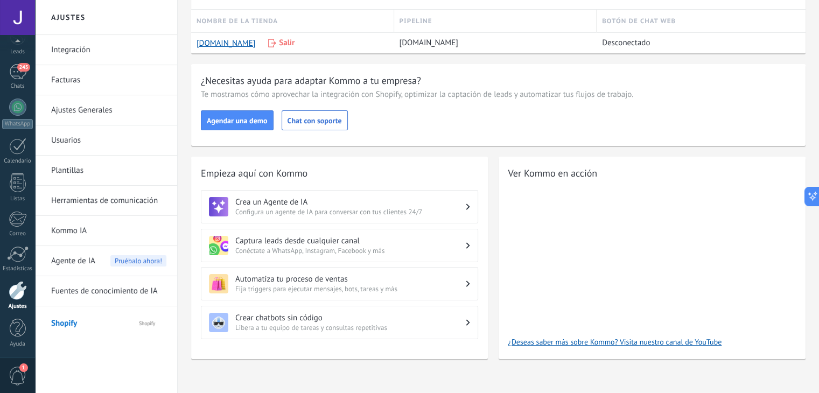
click at [293, 209] on span "Configura un agente de IA para conversar con tus clientes 24/7" at bounding box center [350, 211] width 230 height 9
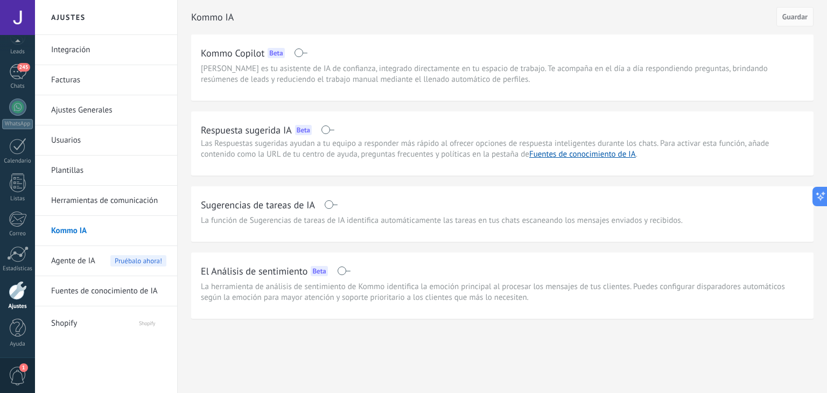
click at [93, 326] on span "Shopify" at bounding box center [84, 321] width 66 height 26
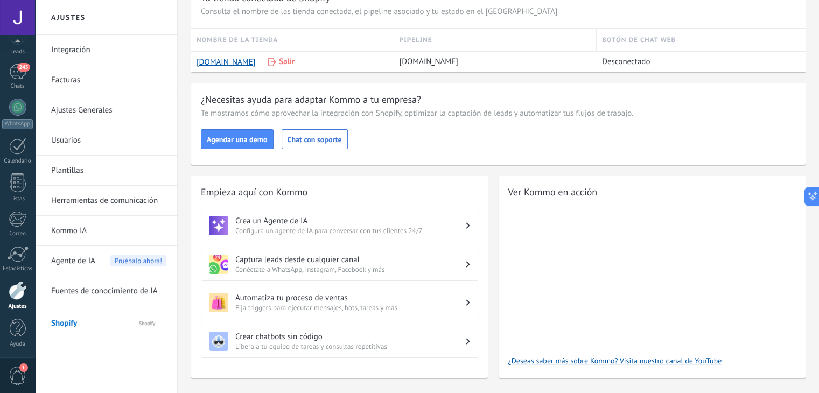
scroll to position [73, 0]
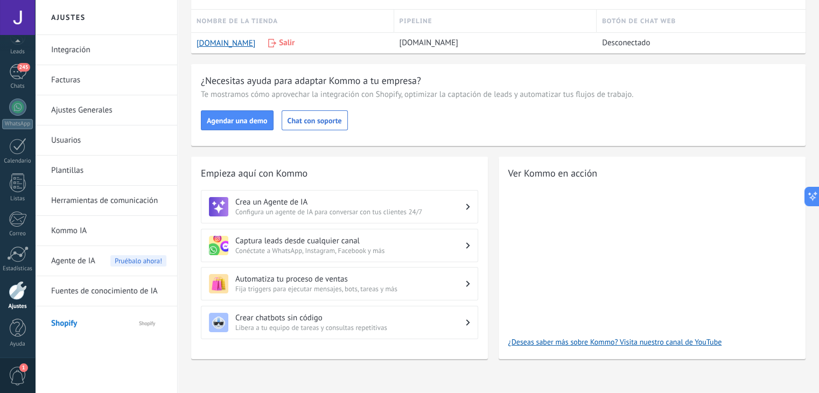
click at [301, 255] on div "Captura leads desde cualquier canal Conéctate a WhatsApp, Instagram, Facebook y…" at bounding box center [339, 245] width 277 height 33
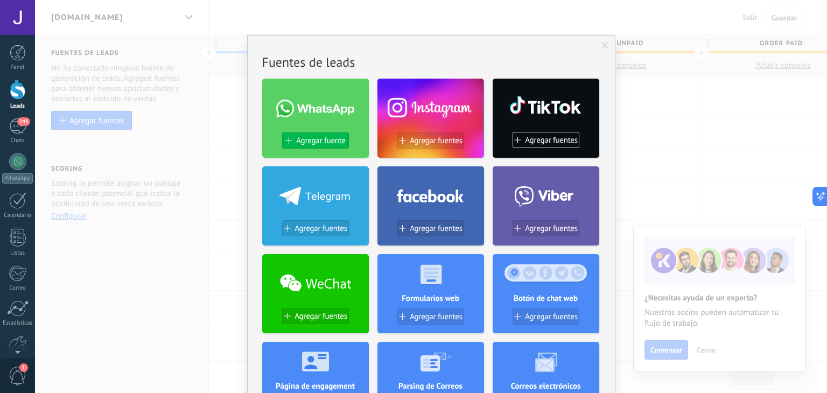
click at [314, 141] on span "Agregar fuente" at bounding box center [320, 140] width 49 height 9
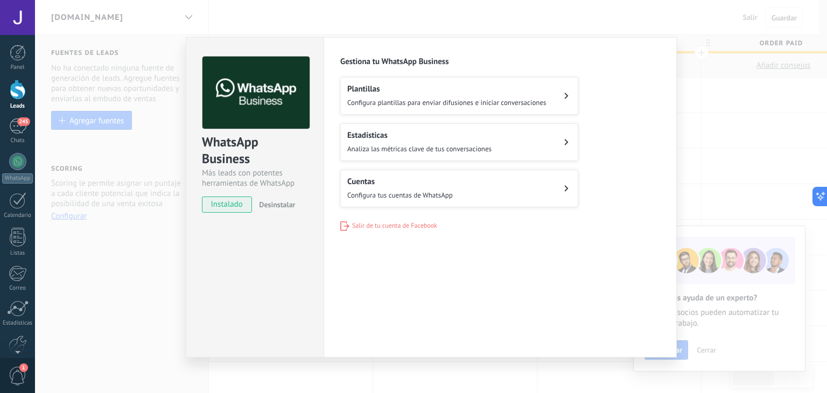
click at [407, 108] on button "Plantillas Configura plantillas para enviar difusiones e iniciar conversaciones" at bounding box center [459, 96] width 238 height 38
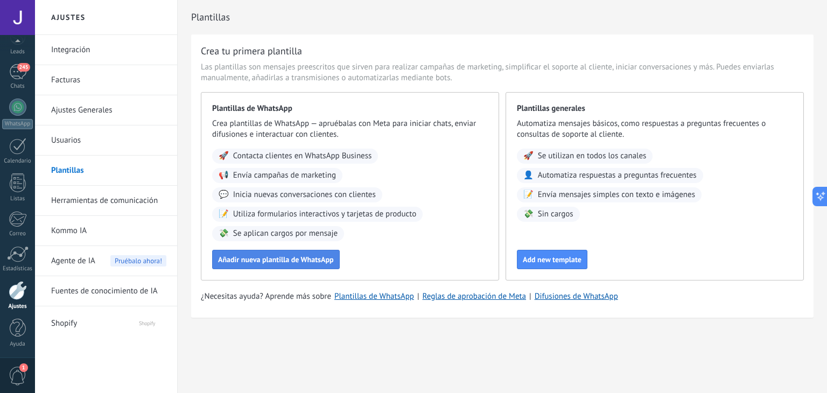
click at [310, 261] on span "Añadir nueva plantilla de WhatsApp" at bounding box center [276, 260] width 116 height 8
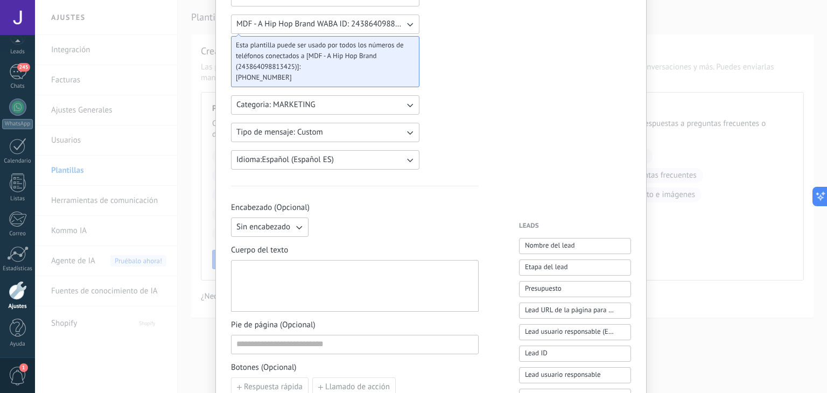
scroll to position [0, 0]
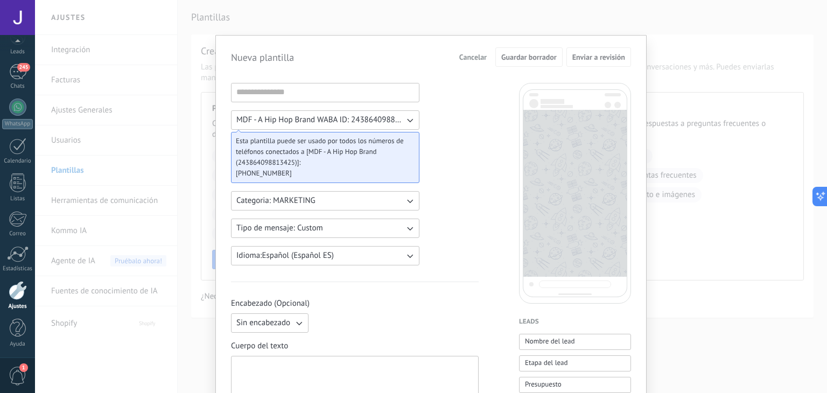
click at [519, 1] on div "Nueva plantilla Cancelar Guardar borrador Enviar a revisión MDF - A Hip Hop Bra…" at bounding box center [431, 196] width 792 height 393
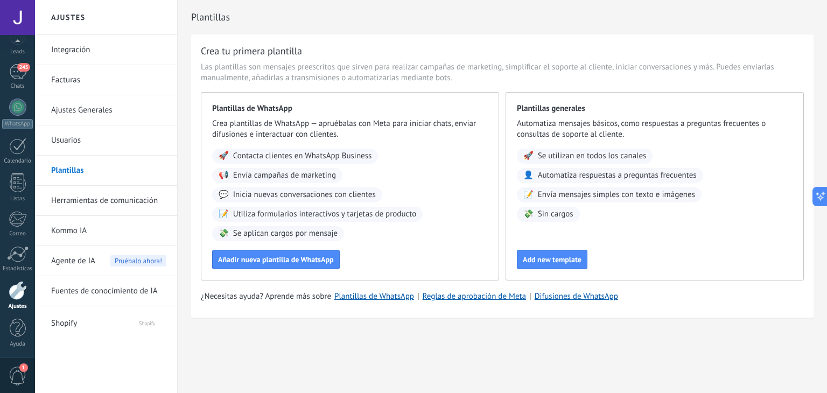
click at [71, 258] on span "Agente de IA" at bounding box center [73, 261] width 44 height 30
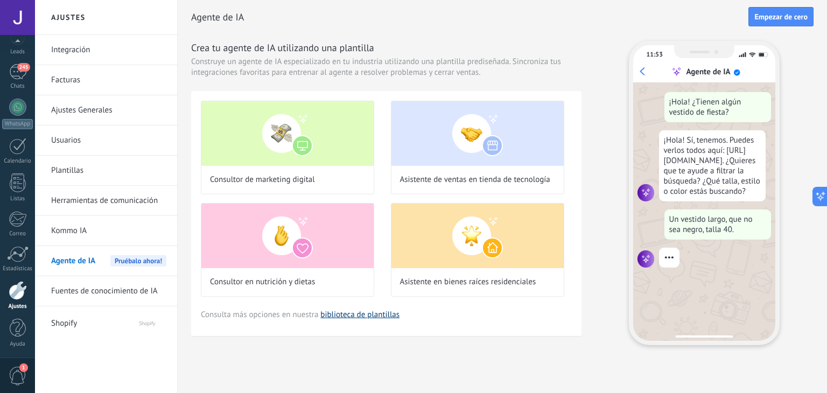
click at [362, 312] on link "biblioteca de plantillas" at bounding box center [359, 314] width 79 height 10
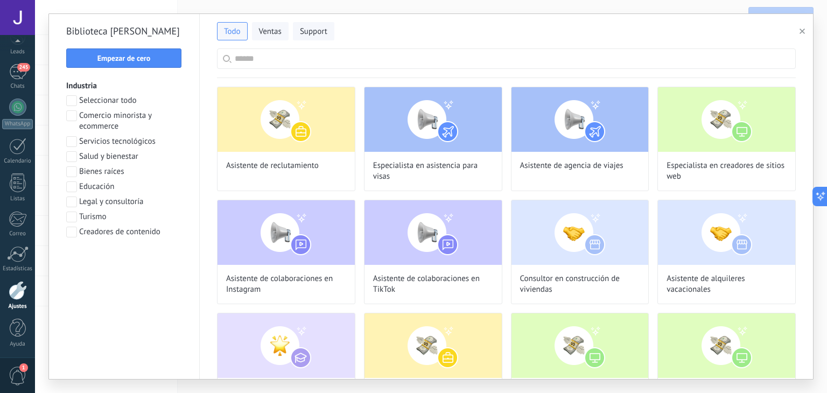
scroll to position [34, 0]
click at [304, 35] on span "Support" at bounding box center [313, 31] width 27 height 11
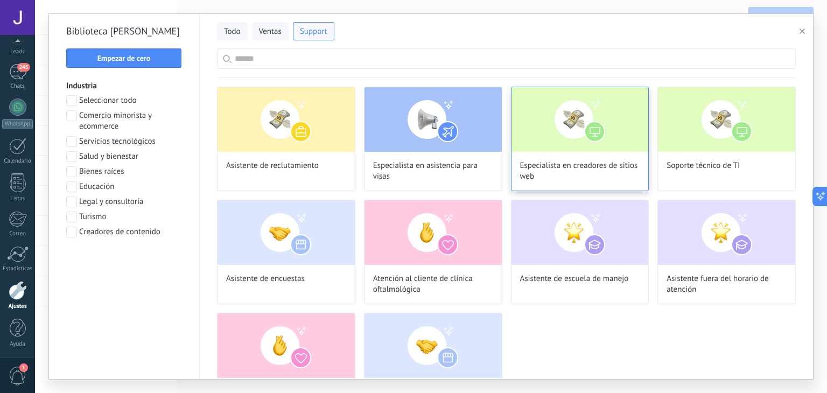
scroll to position [198, 0]
click at [590, 167] on span "Especialista en creadores de sitios web" at bounding box center [580, 171] width 120 height 22
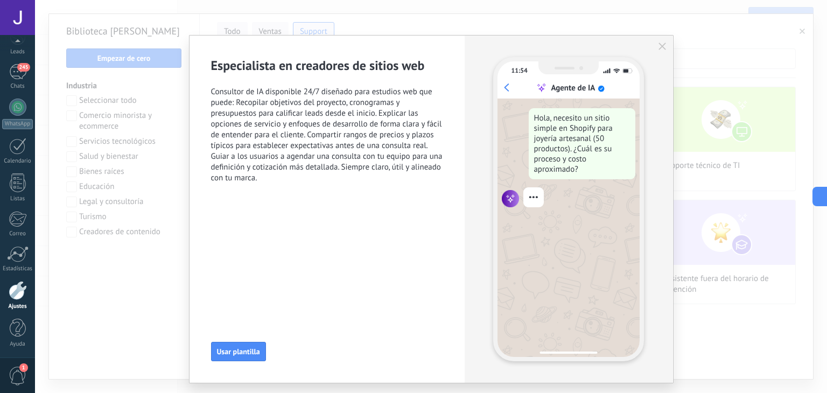
click at [658, 47] on icon "button" at bounding box center [662, 47] width 8 height 8
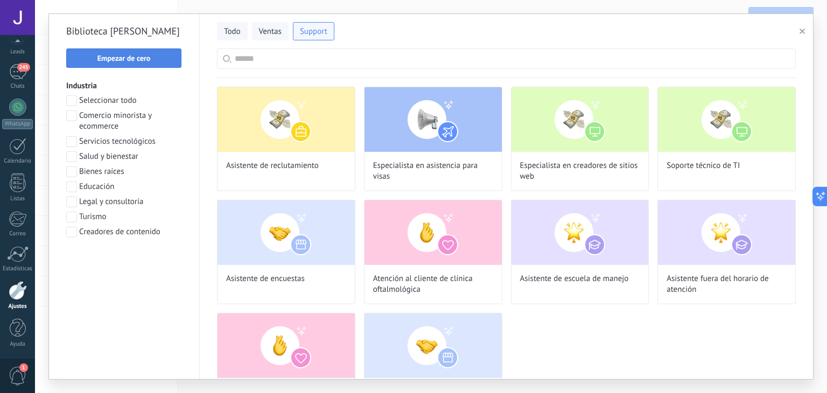
scroll to position [250, 0]
click at [236, 39] on button "Todo" at bounding box center [232, 31] width 31 height 18
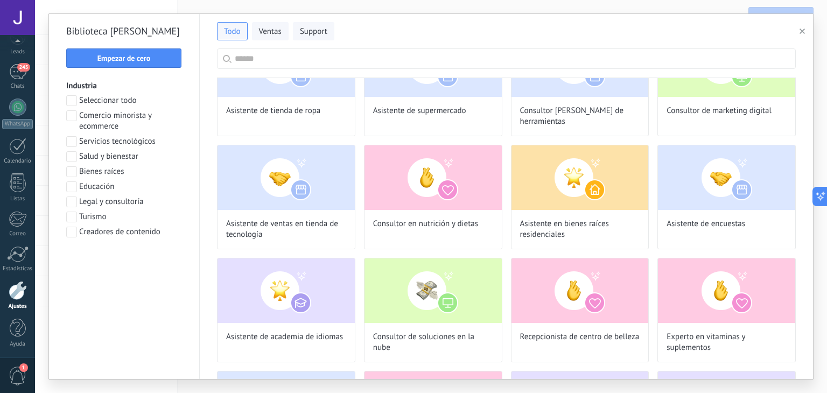
scroll to position [286, 0]
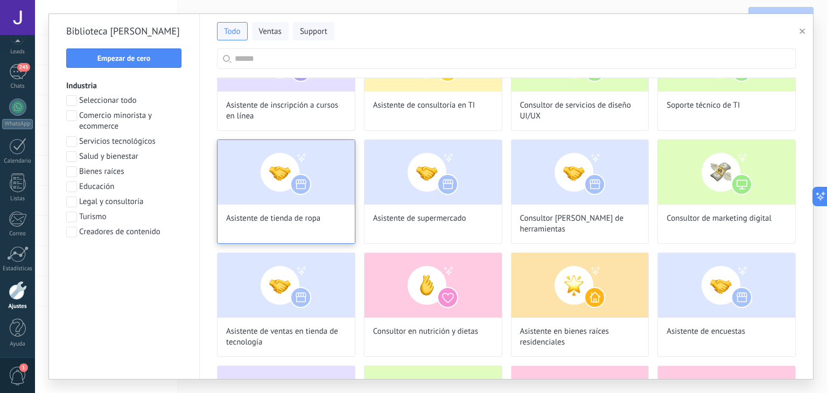
click at [314, 199] on img at bounding box center [285, 172] width 137 height 65
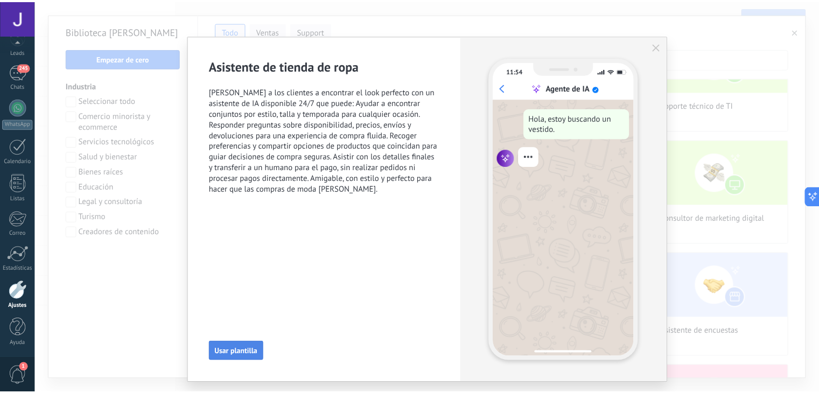
scroll to position [278, 0]
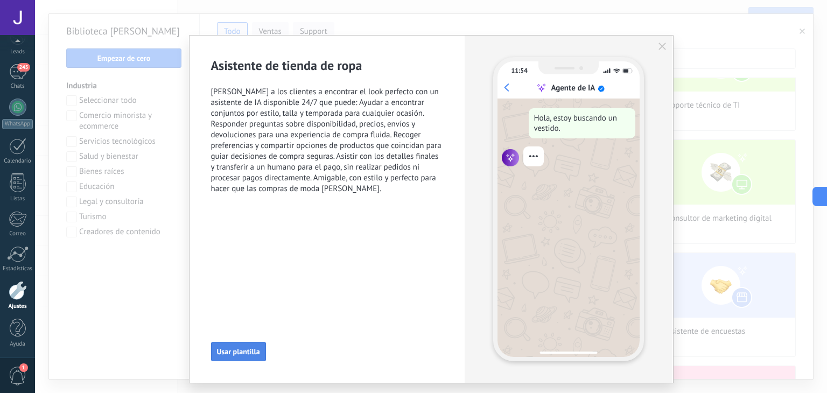
click at [246, 355] on span "Usar plantilla" at bounding box center [238, 352] width 43 height 8
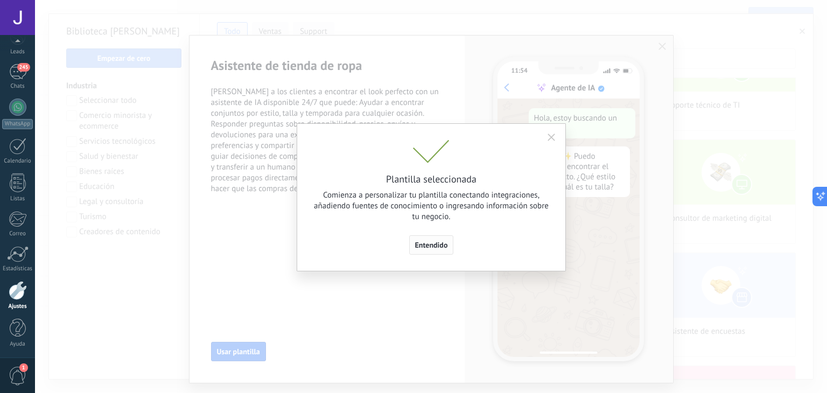
click at [422, 245] on span "Entendido" at bounding box center [431, 245] width 33 height 8
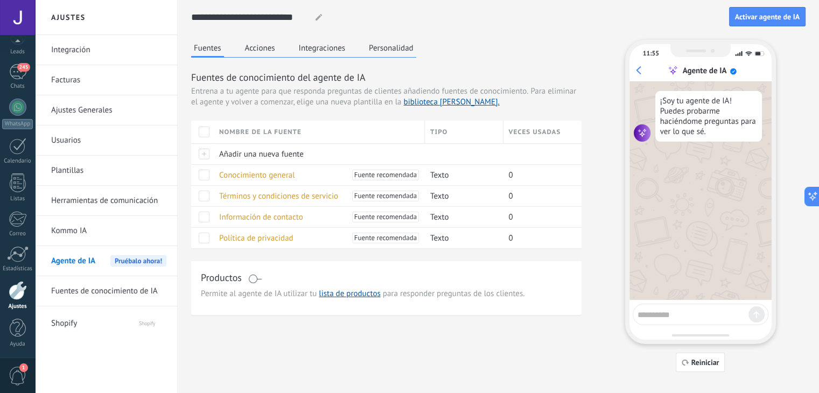
click at [259, 50] on button "Acciones" at bounding box center [260, 48] width 36 height 16
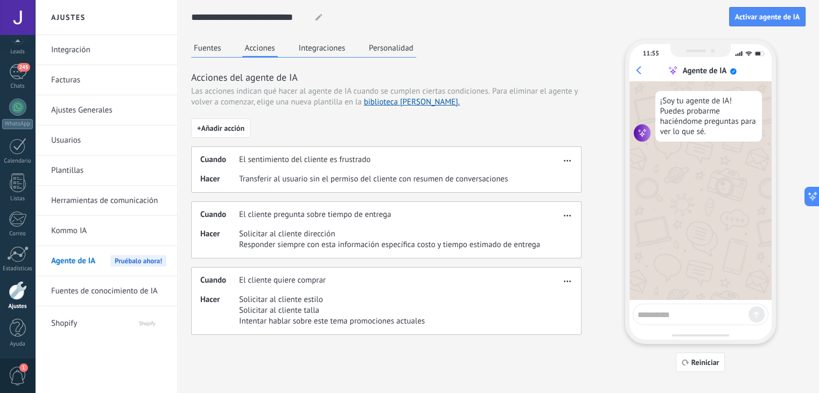
click at [214, 50] on button "Fuentes" at bounding box center [207, 48] width 33 height 16
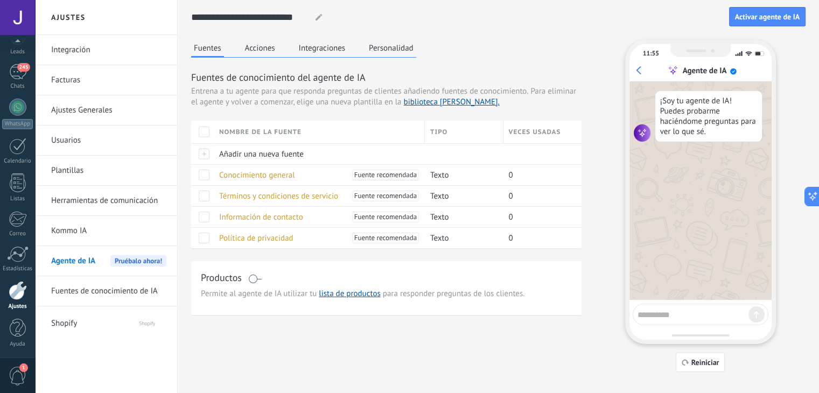
click at [318, 44] on button "Integraciones" at bounding box center [322, 48] width 52 height 16
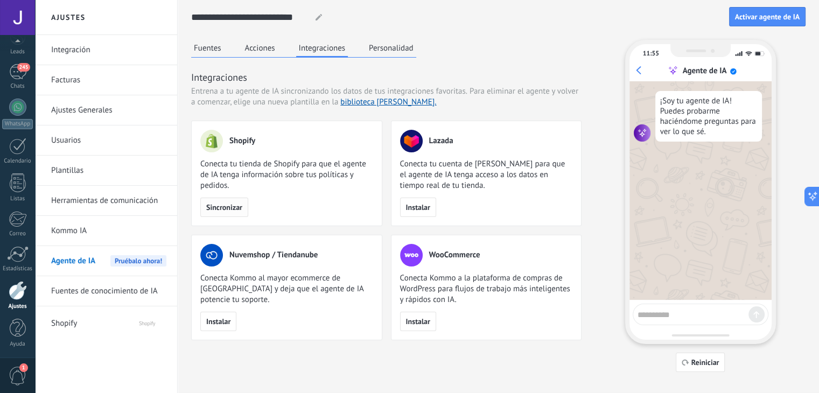
click at [226, 208] on span "Sincronizar" at bounding box center [224, 207] width 36 height 8
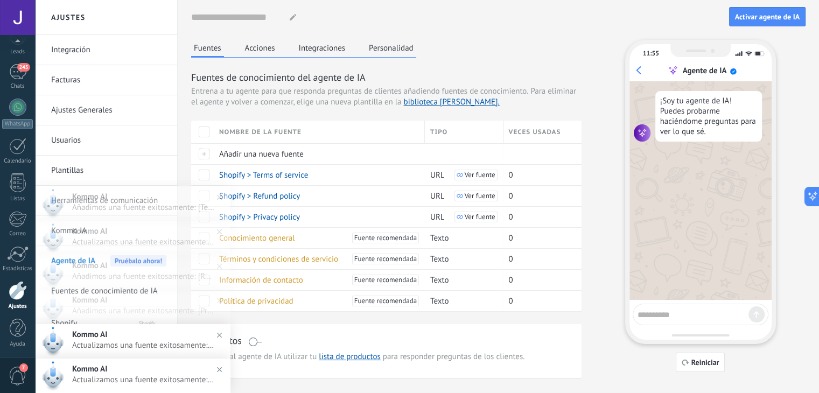
click at [362, 329] on div "Productos Permite al agente de IA utilizar tu lista de productos para responder…" at bounding box center [386, 351] width 390 height 54
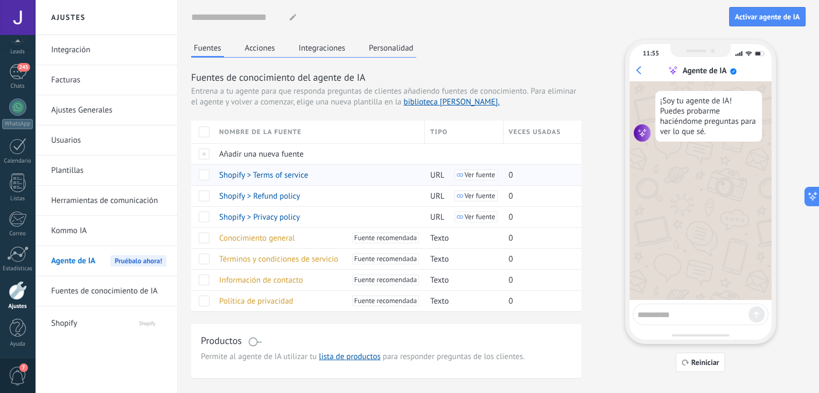
click at [353, 168] on div "Shopify > Terms of service" at bounding box center [317, 175] width 206 height 20
click at [205, 192] on span at bounding box center [204, 196] width 11 height 11
click at [206, 175] on span at bounding box center [204, 175] width 11 height 11
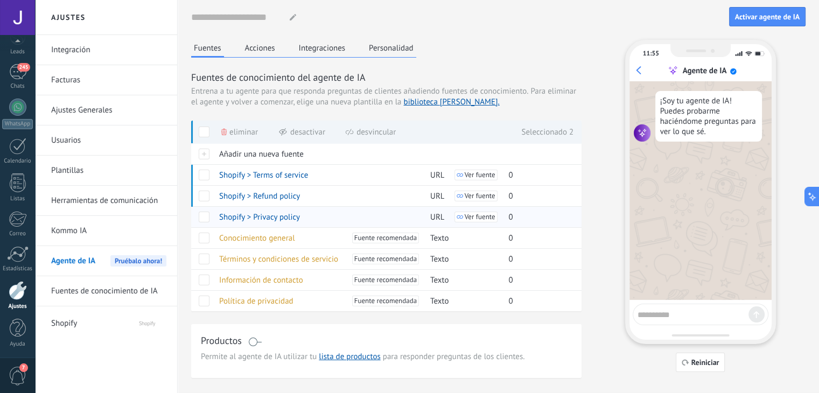
click at [201, 216] on span at bounding box center [204, 217] width 11 height 11
click at [209, 178] on div at bounding box center [202, 174] width 23 height 21
click at [203, 196] on span at bounding box center [204, 196] width 11 height 11
click at [203, 171] on span at bounding box center [204, 175] width 11 height 11
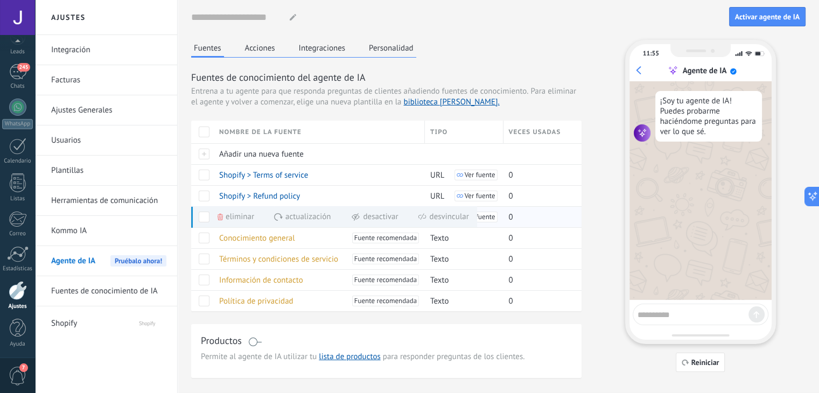
click at [199, 216] on span at bounding box center [204, 217] width 11 height 11
click at [337, 238] on div "Conocimiento general Fuente recomendada" at bounding box center [317, 238] width 206 height 20
click at [282, 238] on span "Conocimiento general" at bounding box center [257, 238] width 76 height 10
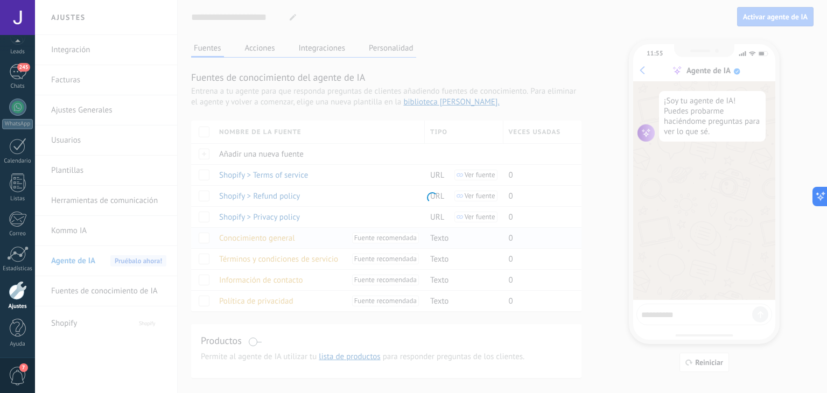
type input "**********"
type textarea "**********"
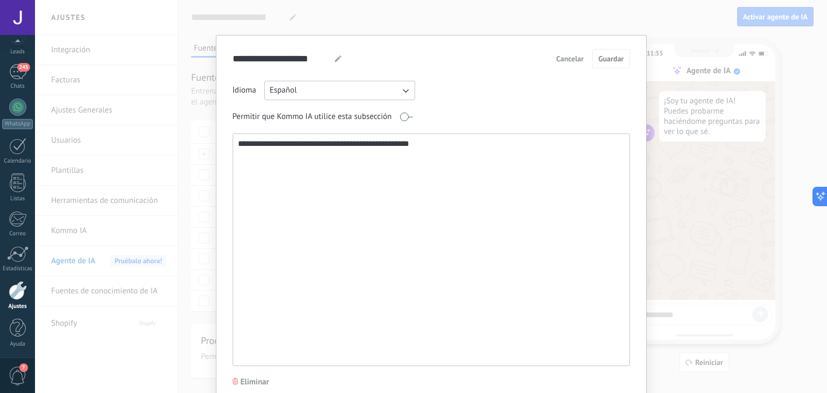
click at [447, 145] on textarea "**********" at bounding box center [430, 249] width 395 height 231
click at [407, 146] on textarea "**********" at bounding box center [430, 249] width 395 height 231
click at [501, 110] on div "Permitir que Kommo IA utilice esta subsección" at bounding box center [431, 116] width 397 height 17
click at [570, 62] on span "Cancelar" at bounding box center [569, 59] width 27 height 8
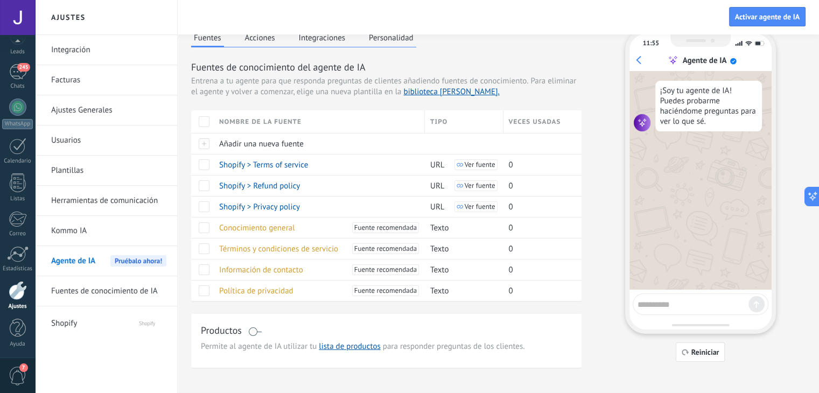
scroll to position [19, 0]
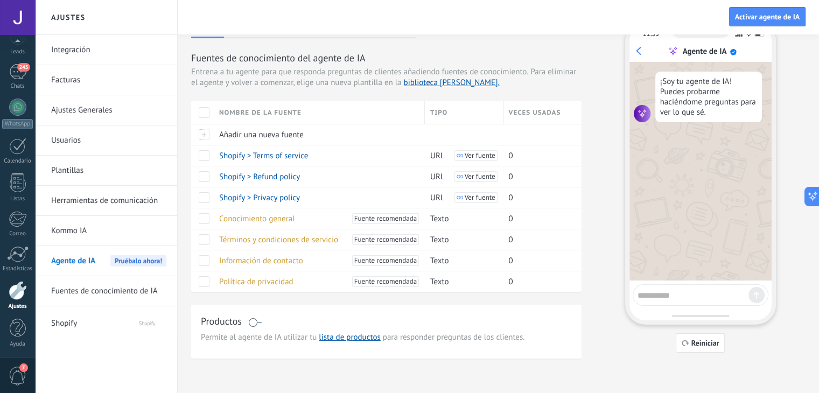
click at [252, 321] on span at bounding box center [254, 322] width 13 height 9
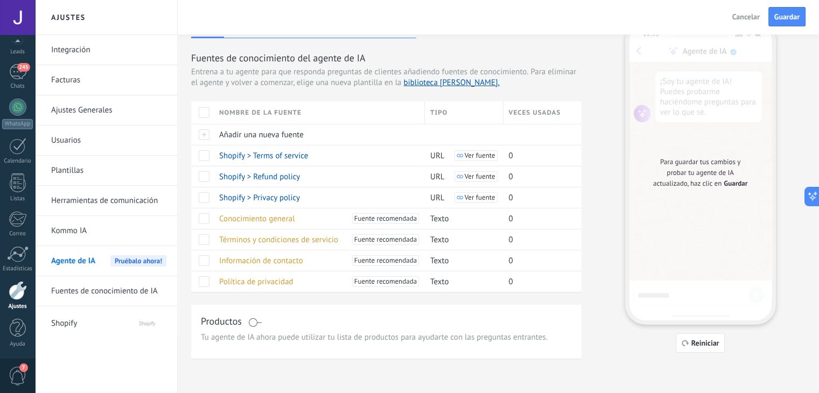
scroll to position [0, 0]
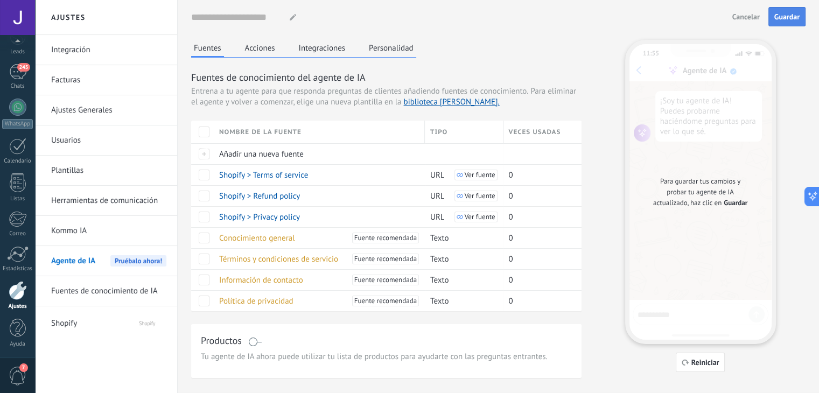
click at [788, 15] on span "Guardar" at bounding box center [786, 17] width 25 height 8
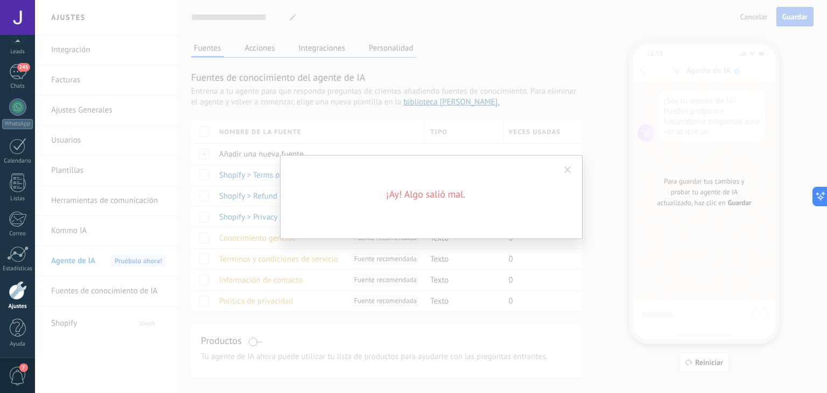
click at [570, 171] on span at bounding box center [567, 170] width 7 height 8
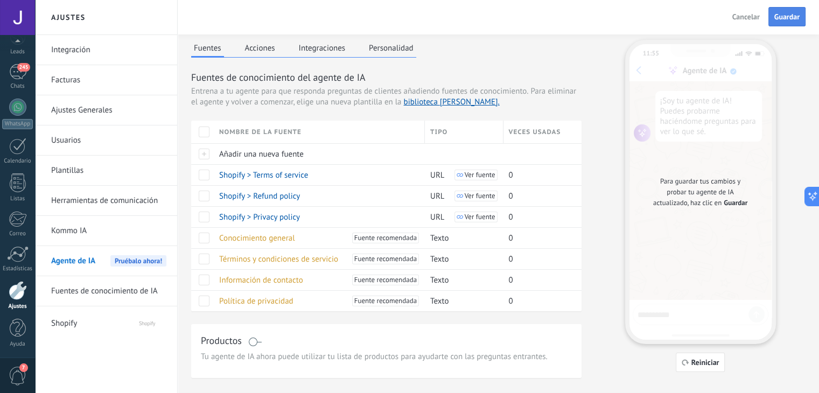
scroll to position [19, 0]
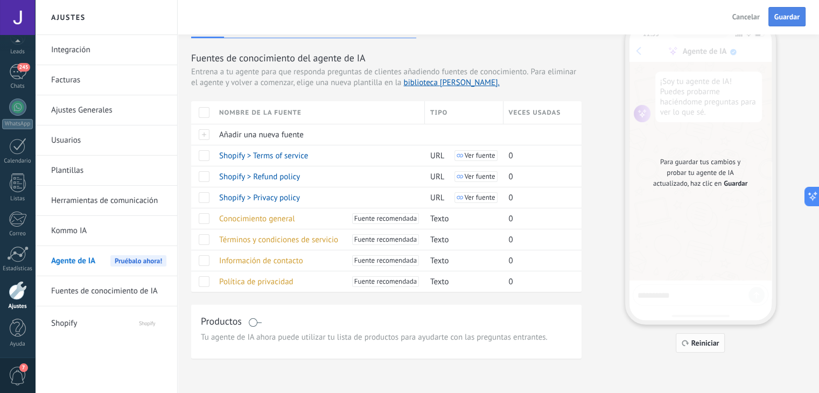
click at [699, 346] on span "Reiniciar" at bounding box center [705, 343] width 28 height 8
click at [683, 344] on icon "button" at bounding box center [685, 343] width 8 height 6
click at [256, 318] on span at bounding box center [254, 322] width 13 height 9
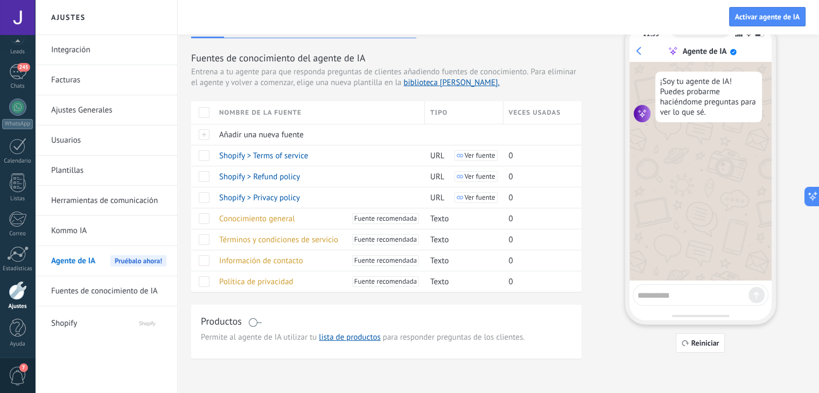
click at [257, 319] on span at bounding box center [254, 322] width 13 height 9
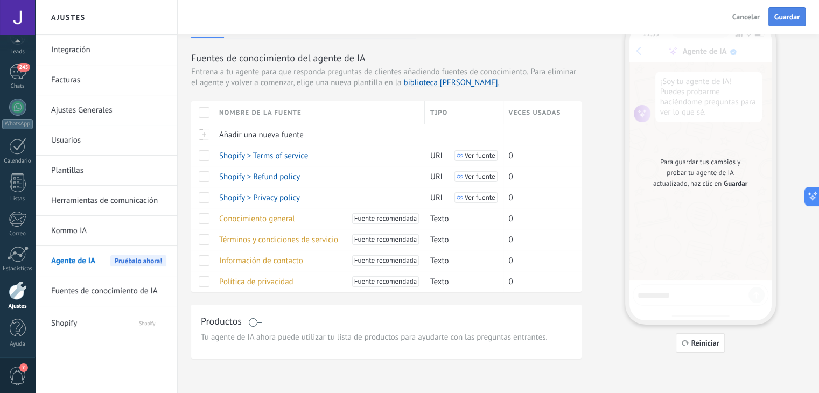
click at [790, 10] on button "Guardar" at bounding box center [786, 16] width 37 height 19
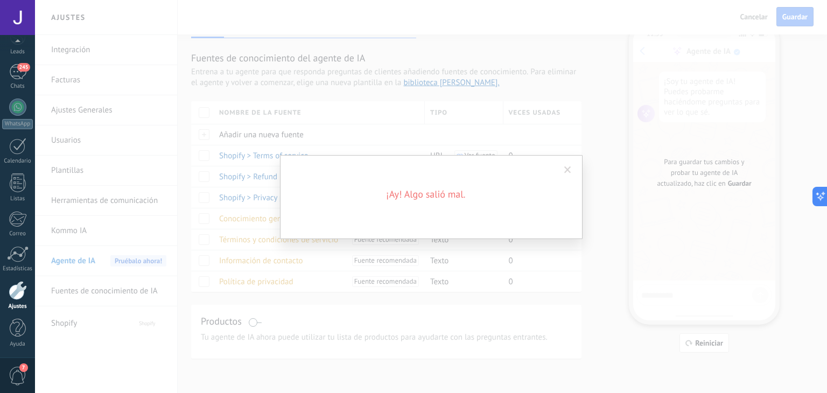
click at [562, 174] on span at bounding box center [568, 170] width 18 height 18
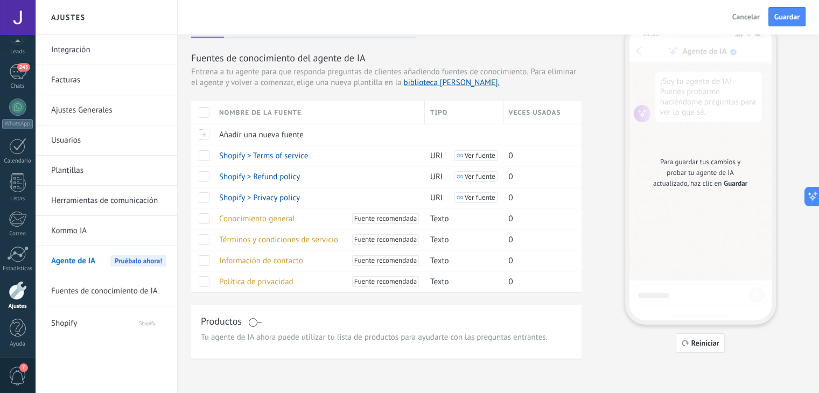
click at [253, 322] on span at bounding box center [254, 322] width 13 height 9
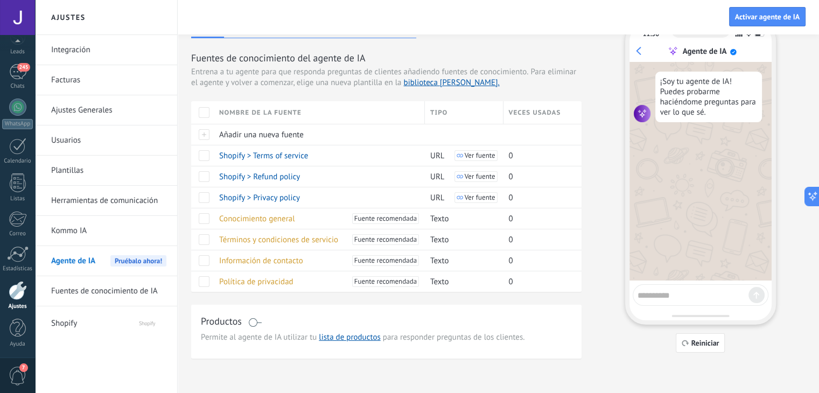
scroll to position [0, 0]
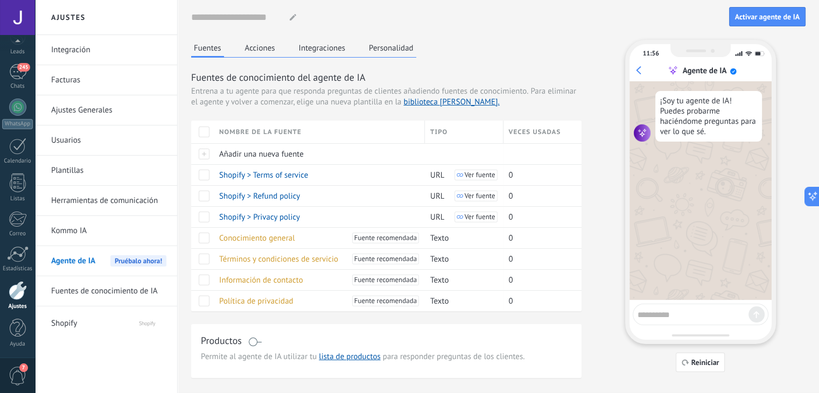
click at [252, 43] on button "Acciones" at bounding box center [260, 48] width 36 height 16
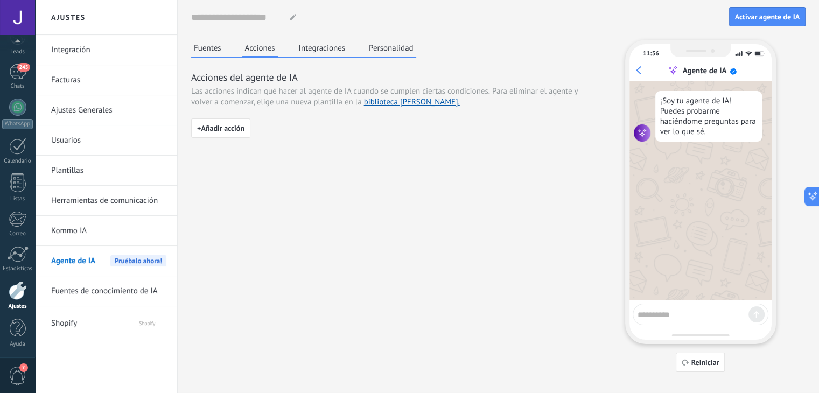
click at [315, 52] on button "Integraciones" at bounding box center [322, 48] width 52 height 16
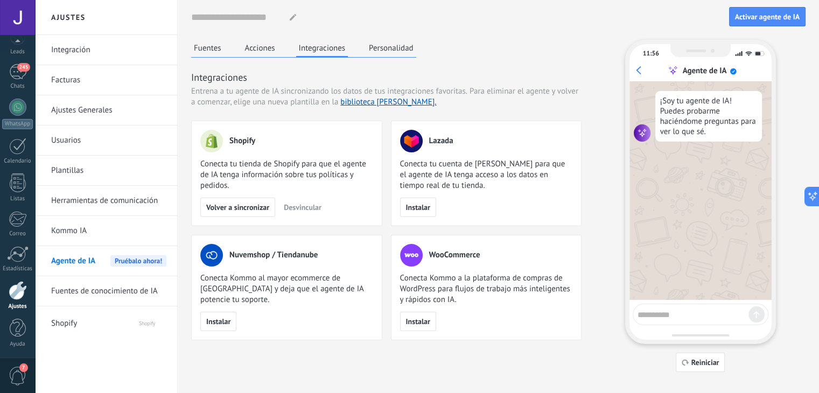
click at [384, 46] on button "Personalidad" at bounding box center [391, 48] width 50 height 16
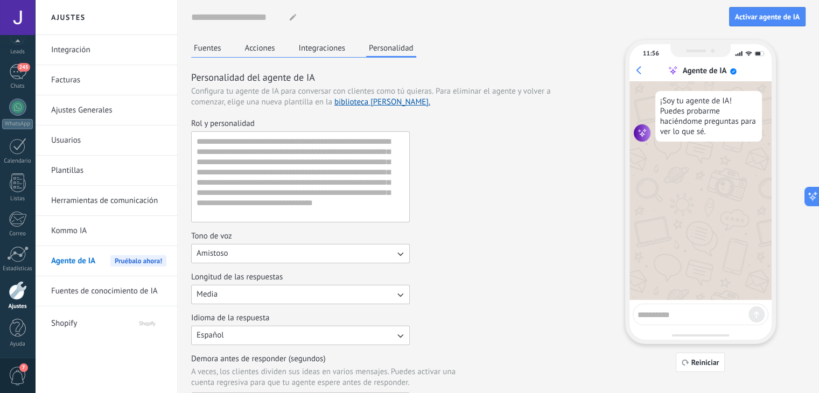
click at [319, 248] on button "Amistoso" at bounding box center [300, 253] width 219 height 19
click at [473, 247] on div "Tono de voz Amistoso Casual Formal Amistoso" at bounding box center [386, 247] width 390 height 32
click at [331, 252] on button "Amistoso" at bounding box center [300, 253] width 219 height 19
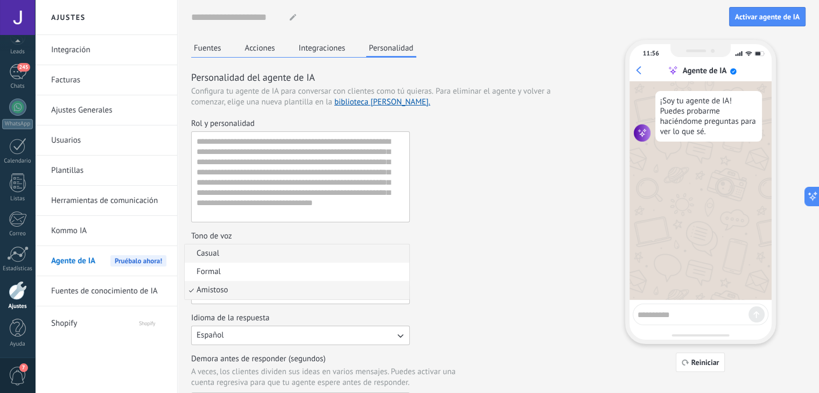
click at [270, 253] on li "Casual" at bounding box center [297, 253] width 224 height 18
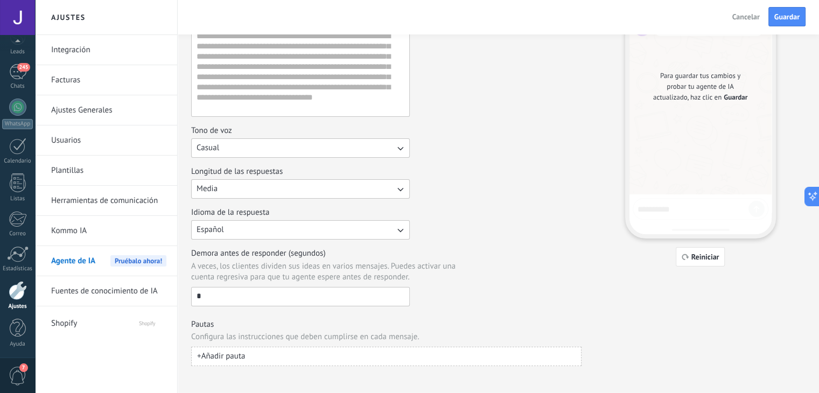
scroll to position [108, 0]
click at [237, 193] on button "Media" at bounding box center [300, 186] width 219 height 19
click at [453, 204] on div "Rol y personalidad Tono de voz Casual Longitud de las respuestas Media Corta Me…" at bounding box center [386, 157] width 390 height 293
click at [516, 319] on h3 "Pautas" at bounding box center [386, 322] width 390 height 10
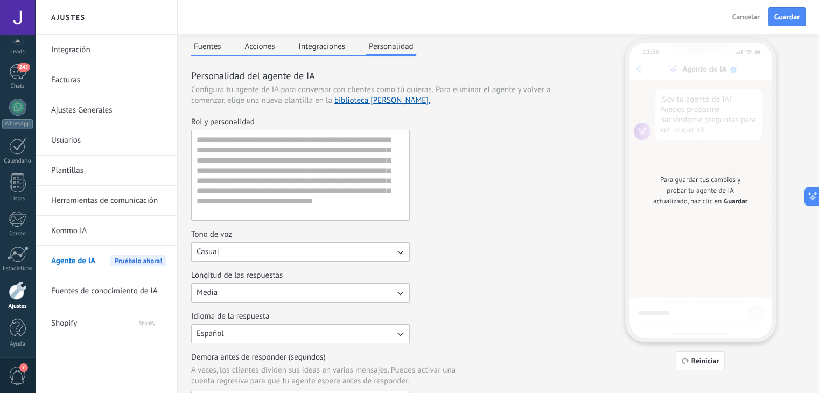
scroll to position [0, 0]
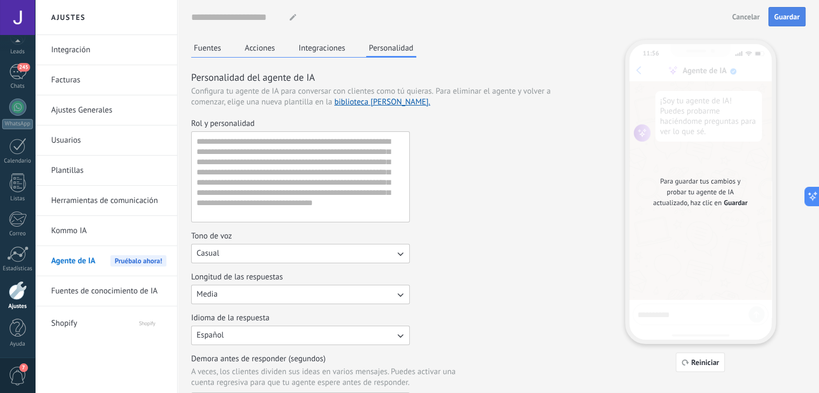
click at [786, 17] on span "Guardar" at bounding box center [786, 17] width 25 height 8
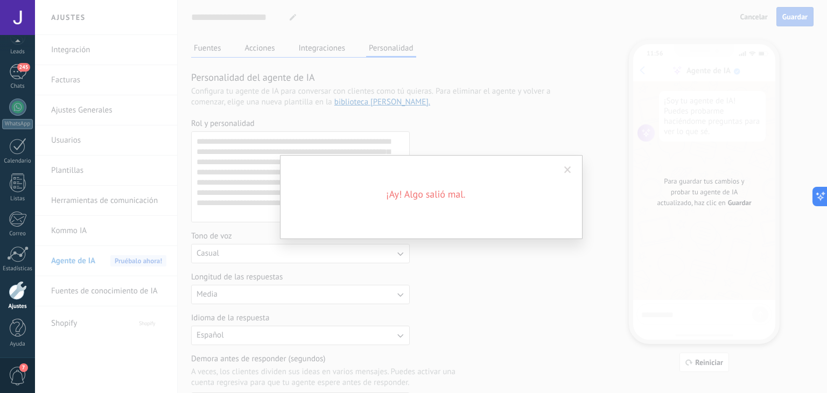
click at [560, 177] on span at bounding box center [568, 170] width 18 height 18
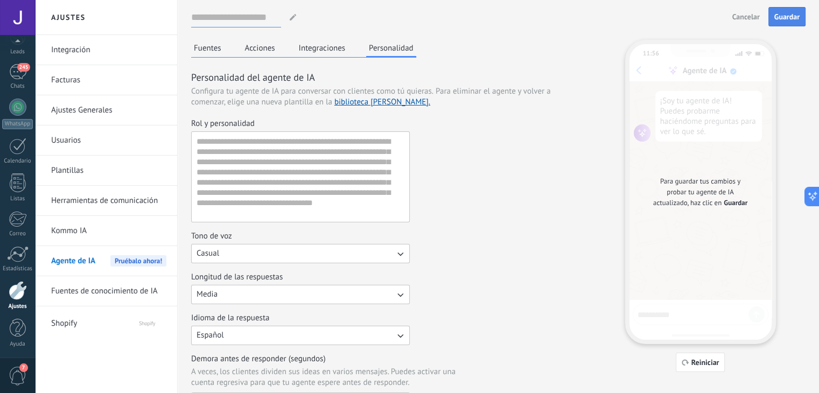
click at [219, 19] on input at bounding box center [236, 17] width 90 height 19
type input "***"
click at [798, 15] on span "Guardar" at bounding box center [786, 17] width 25 height 8
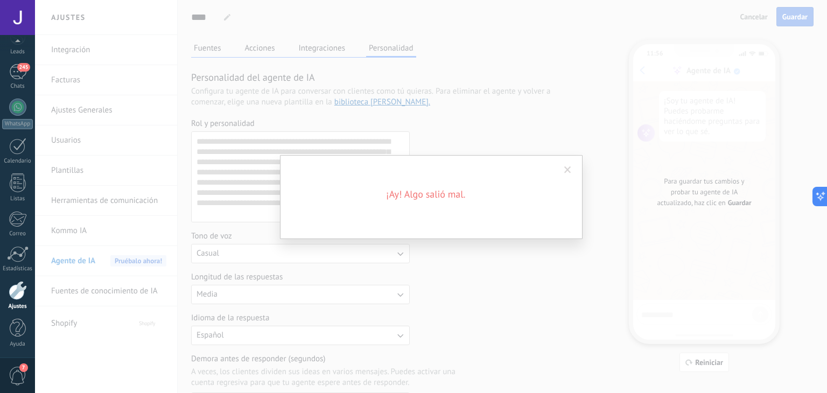
click at [567, 172] on span at bounding box center [567, 170] width 7 height 8
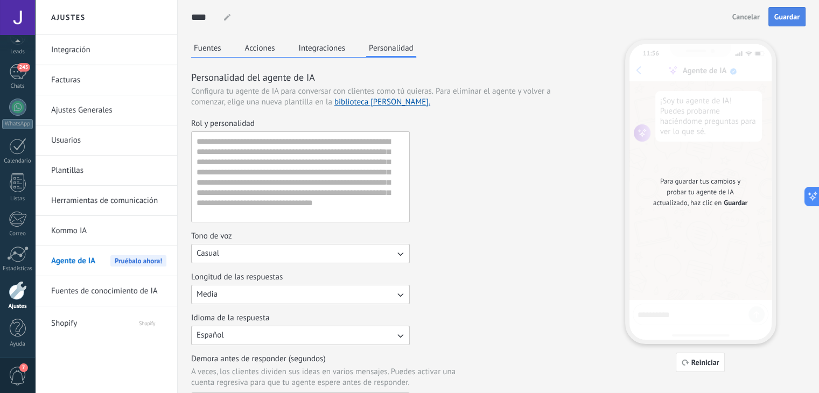
click at [129, 283] on link "Fuentes de conocimiento de IA" at bounding box center [108, 291] width 115 height 30
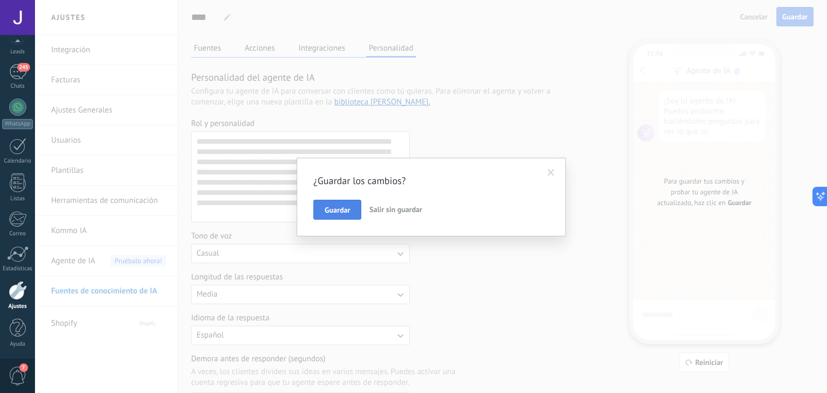
click at [339, 201] on button "Guardar" at bounding box center [337, 210] width 48 height 20
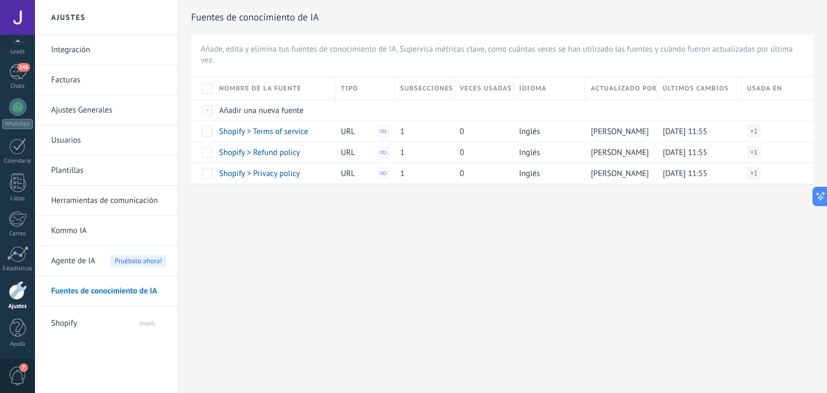
click at [87, 262] on span "Agente de IA" at bounding box center [73, 261] width 44 height 30
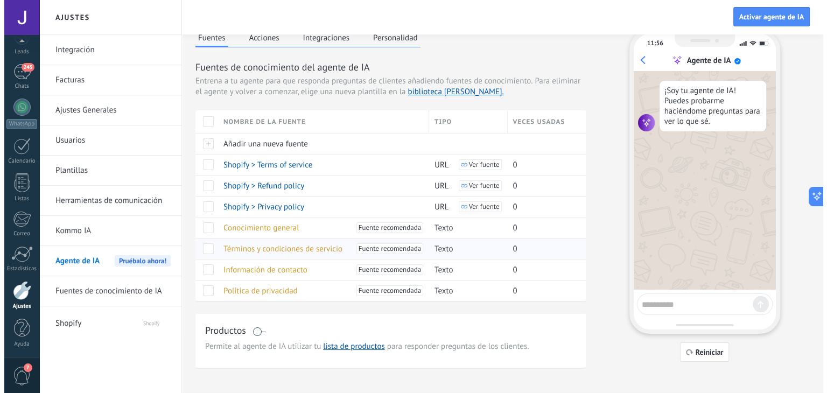
scroll to position [19, 0]
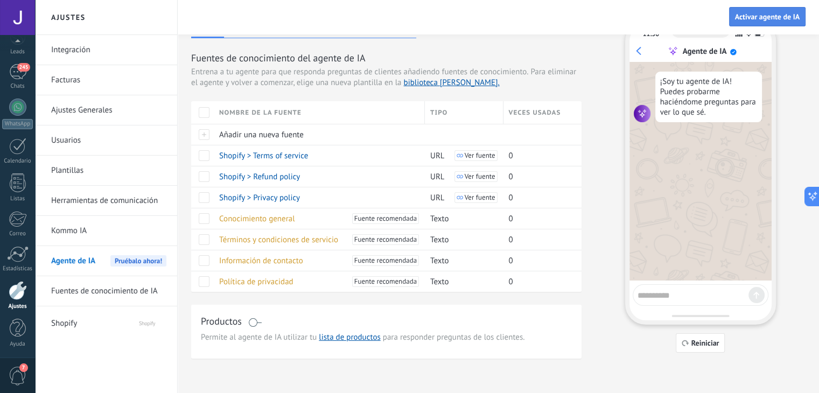
click at [770, 19] on span "Activar agente de IA" at bounding box center [767, 17] width 65 height 8
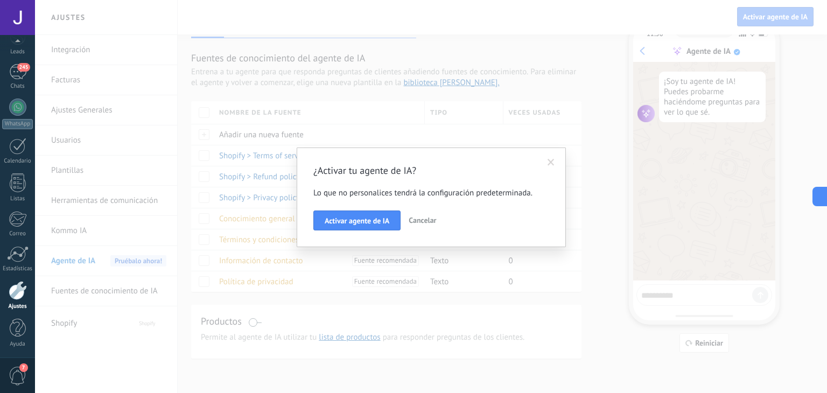
click at [387, 208] on div "¿Activar tu agente de IA? Lo que no personalices tendrá la configuración predet…" at bounding box center [431, 197] width 236 height 67
click at [381, 218] on span "Activar agente de IA" at bounding box center [357, 221] width 65 height 8
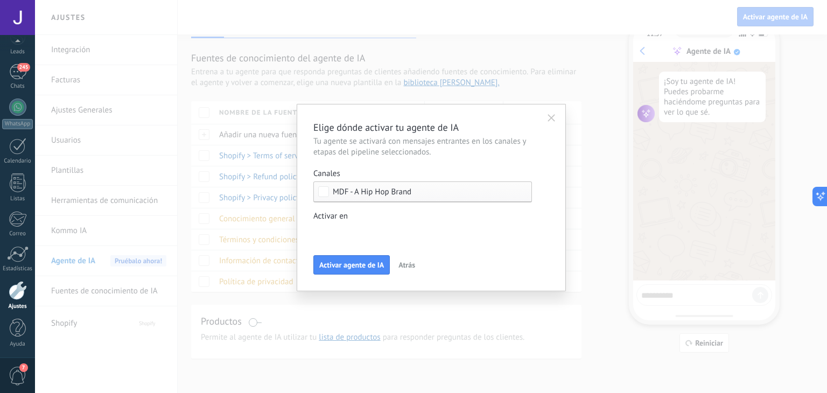
click at [0, 0] on div "Incoming leads Nueva consulta Cualificado Cotización enviada Pedido creado Pedi…" at bounding box center [0, 0] width 0 height 0
click at [548, 257] on div "Incoming leads Nueva consulta Cualificado Cotización enviada Pedido creado Pedi…" at bounding box center [431, 196] width 792 height 393
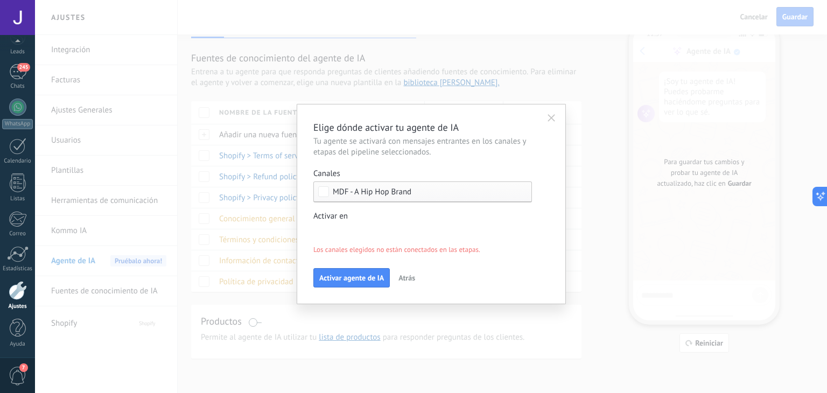
click at [0, 0] on div "Incoming leads Nueva consulta Cualificado Cotización enviada Pedido creado Pedi…" at bounding box center [0, 0] width 0 height 0
click at [0, 0] on div "Incoming leads" at bounding box center [0, 0] width 0 height 0
click at [589, 244] on div at bounding box center [431, 196] width 792 height 393
click at [337, 270] on button "Activar agente de IA" at bounding box center [351, 277] width 76 height 19
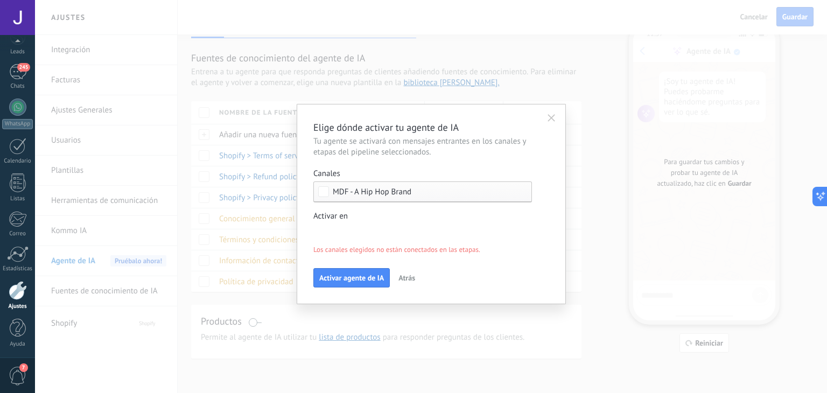
click at [512, 272] on div "Activar agente de IA Atrás" at bounding box center [431, 277] width 236 height 19
click at [0, 0] on div "Incoming leads Nueva consulta Cualificado Cotización enviada Pedido creado Pedi…" at bounding box center [0, 0] width 0 height 0
click at [393, 254] on span at bounding box center [365, 249] width 73 height 9
click at [353, 368] on div "Incoming leads Nueva consulta Cualificado Cotización enviada Pedido creado Pedi…" at bounding box center [422, 300] width 219 height 185
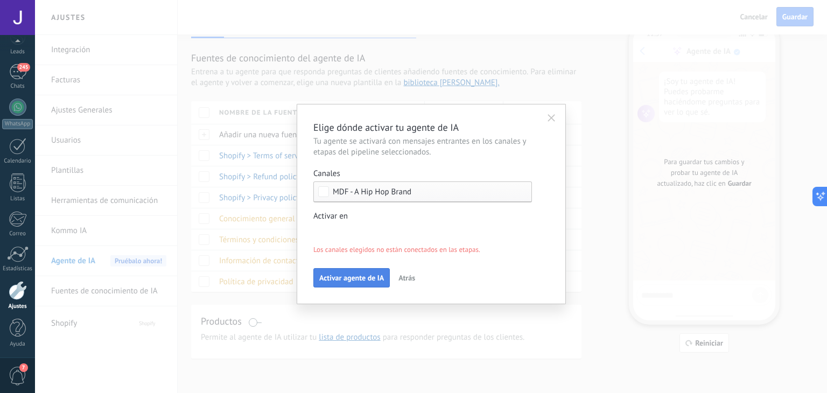
click at [360, 280] on span "Activar agente de IA" at bounding box center [351, 278] width 65 height 8
click at [0, 0] on div "Incoming leads Nueva consulta Cualificado Cotización enviada Pedido creado Pedi…" at bounding box center [0, 0] width 0 height 0
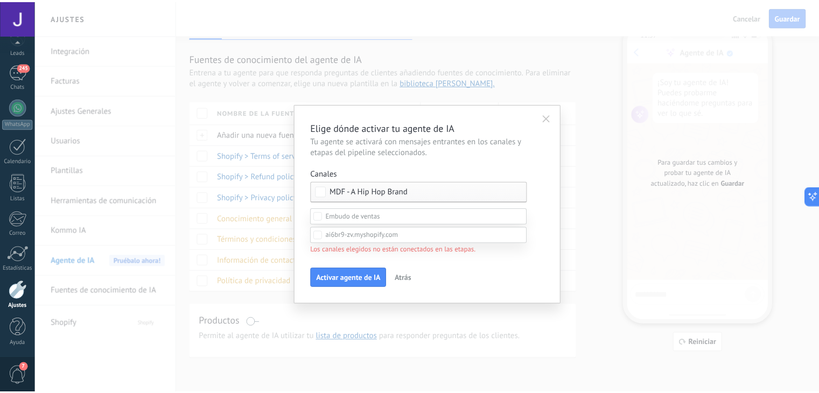
scroll to position [108, 0]
click at [359, 313] on div "Incoming leads Nueva consulta Cualificado Cotización enviada Pedido creado Pedi…" at bounding box center [422, 300] width 219 height 185
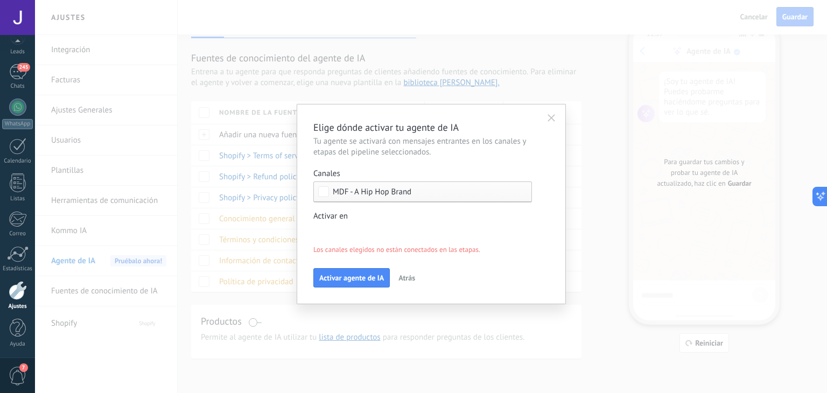
click at [299, 298] on div "Elige dónde activar tu agente de IA Tu agente se activará con mensajes entrante…" at bounding box center [431, 204] width 269 height 200
click at [550, 118] on icon "button" at bounding box center [551, 118] width 8 height 8
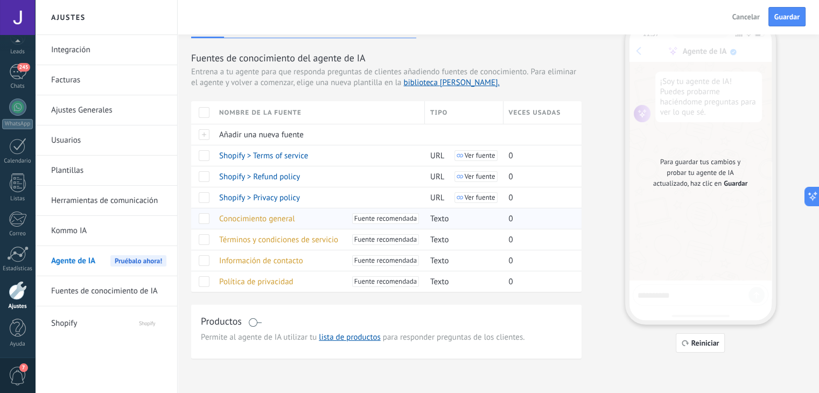
click at [204, 221] on span at bounding box center [204, 218] width 11 height 11
click at [205, 242] on span at bounding box center [204, 239] width 11 height 11
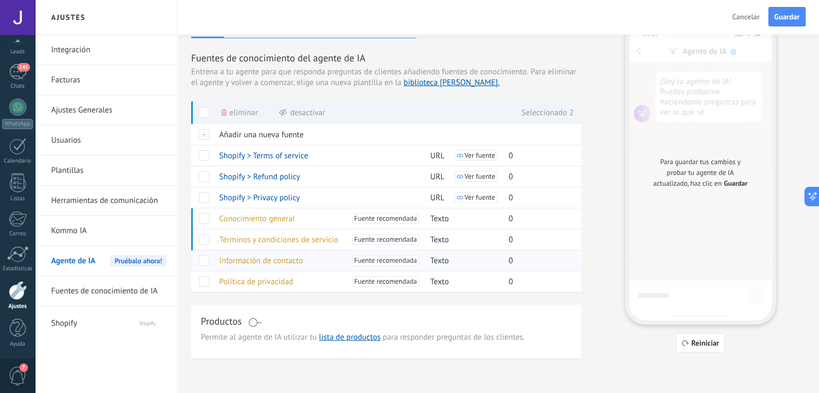
click at [203, 252] on div at bounding box center [202, 260] width 23 height 21
click at [201, 265] on div at bounding box center [202, 260] width 23 height 21
click at [201, 241] on span at bounding box center [204, 239] width 11 height 11
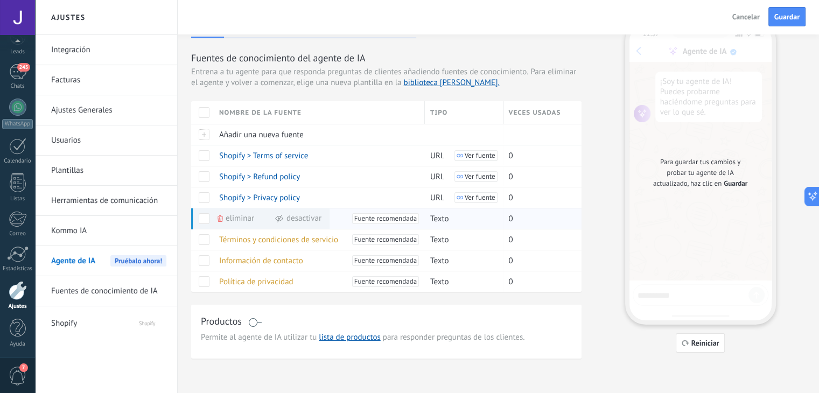
click at [210, 218] on div "Eliminar Desactivar" at bounding box center [259, 218] width 142 height 21
click at [206, 219] on span at bounding box center [204, 218] width 11 height 11
click at [358, 307] on div "Productos Permite al agente de IA utilizar tu lista de productos para responder…" at bounding box center [386, 332] width 390 height 54
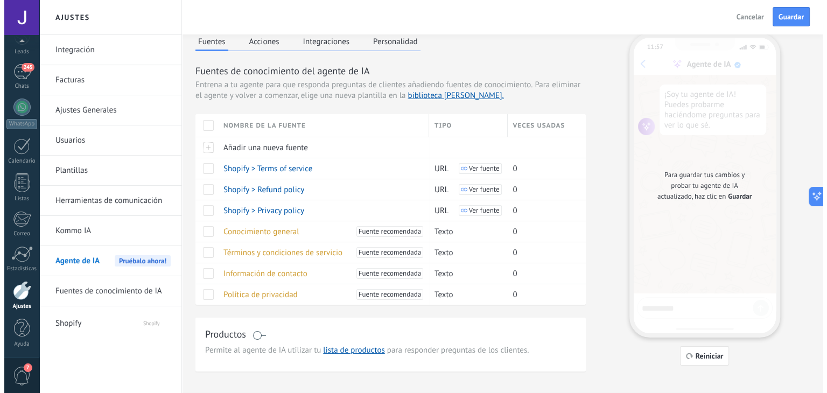
scroll to position [0, 0]
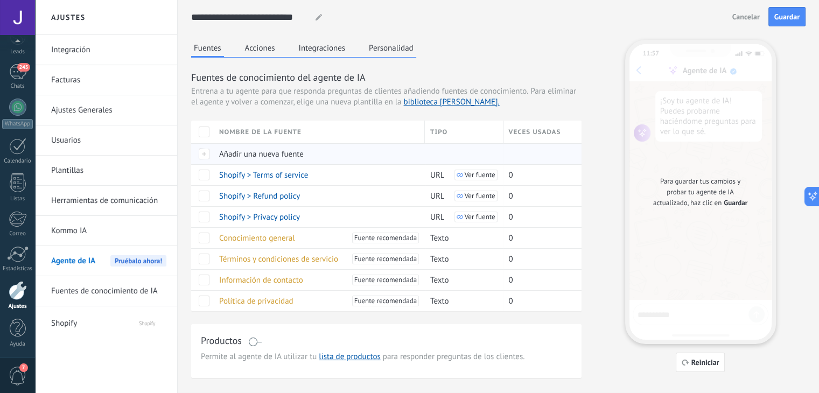
click at [269, 157] on span "Añadir una nueva fuente" at bounding box center [261, 154] width 85 height 10
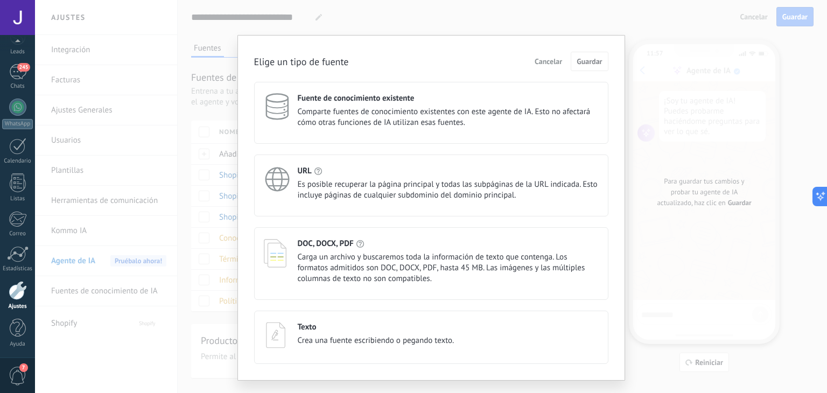
click at [392, 106] on div "Fuente de conocimiento existente Comparte fuentes de conocimiento existentes co…" at bounding box center [448, 110] width 301 height 35
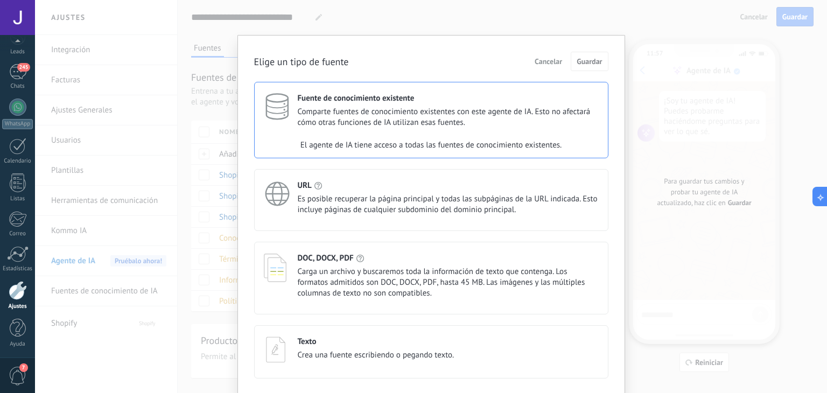
click at [411, 113] on span "Comparte fuentes de conocimiento existentes con este agente de IA. Esto no afec…" at bounding box center [448, 118] width 301 height 22
click at [357, 125] on span "Comparte fuentes de conocimiento existentes con este agente de IA. Esto no afec…" at bounding box center [448, 118] width 301 height 22
click at [349, 211] on span "Es posible recuperar la página principal y todas las subpáginas de la URL indic…" at bounding box center [448, 205] width 301 height 22
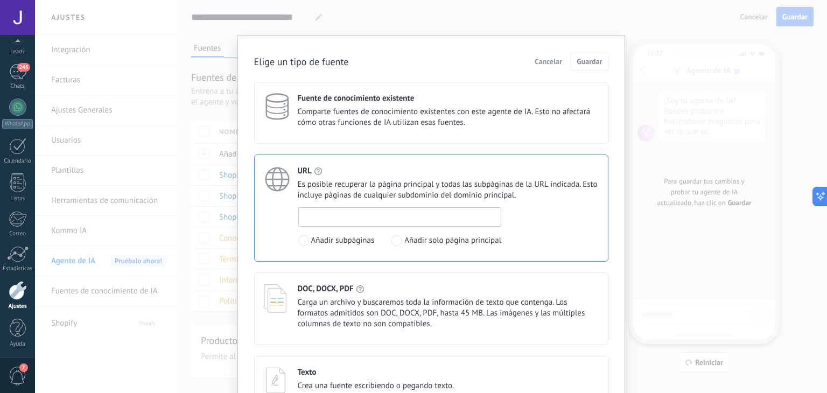
click at [336, 221] on input at bounding box center [400, 216] width 202 height 17
click at [360, 302] on span "Carga un archivo y buscaremos toda la información de texto que contenga. Los fo…" at bounding box center [448, 313] width 301 height 32
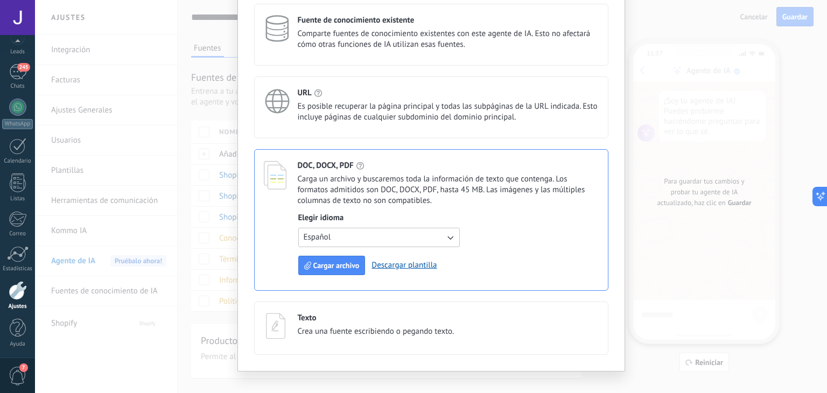
scroll to position [90, 0]
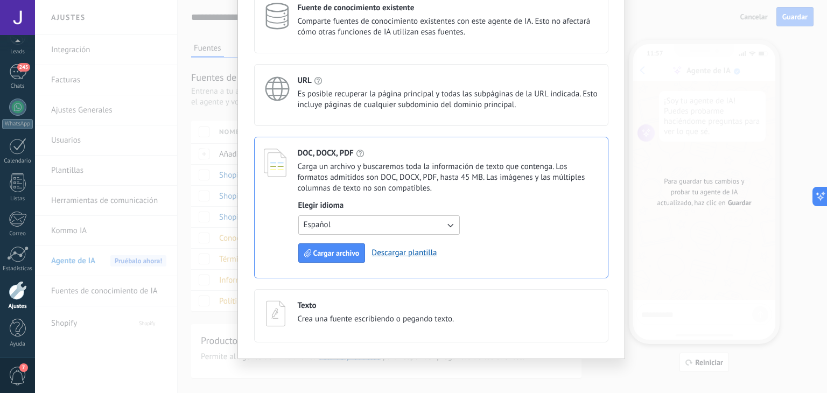
click at [343, 300] on div "Texto" at bounding box center [376, 305] width 157 height 10
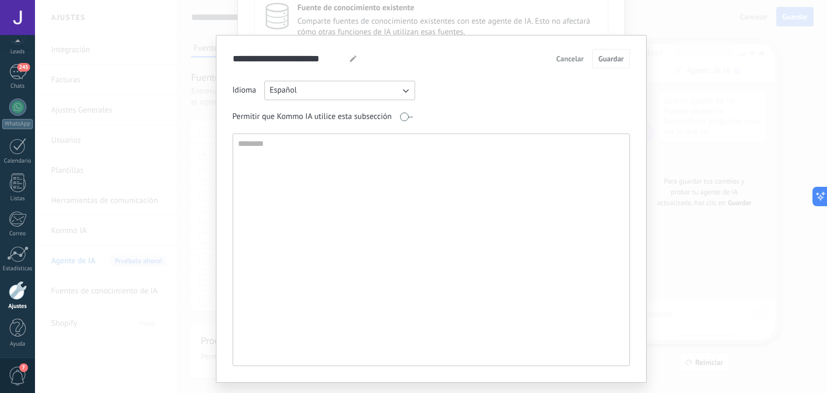
click at [628, 50] on div "**********" at bounding box center [431, 209] width 431 height 348
click at [715, 49] on div "**********" at bounding box center [431, 196] width 792 height 393
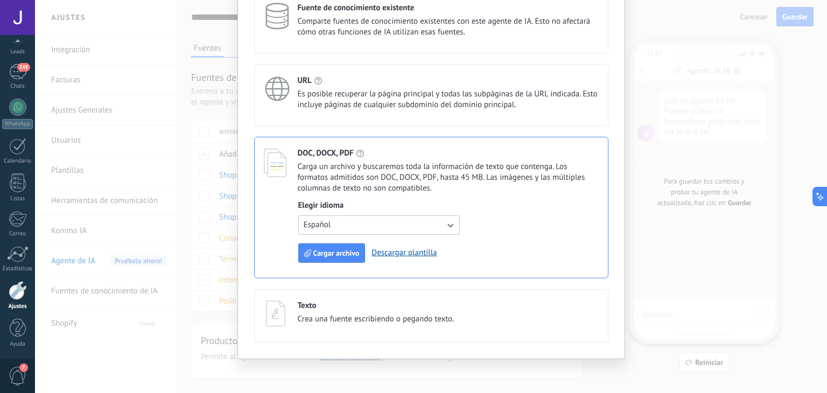
click at [693, 259] on div "Elige un tipo de fuente Cancelar Guardar Fuente de conocimiento existente Compa…" at bounding box center [431, 196] width 792 height 393
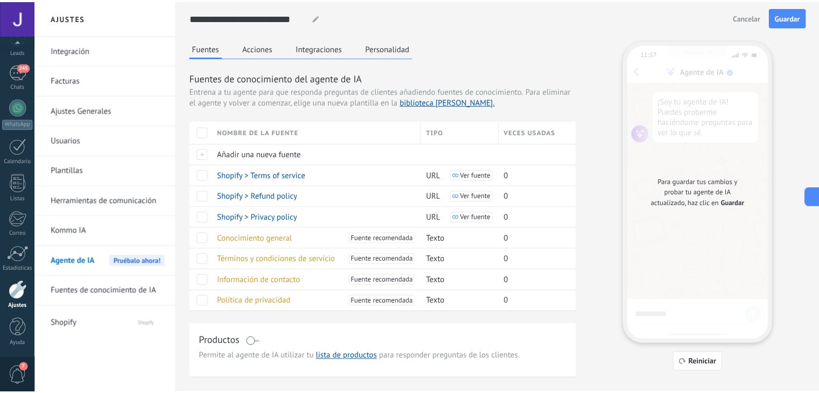
scroll to position [0, 0]
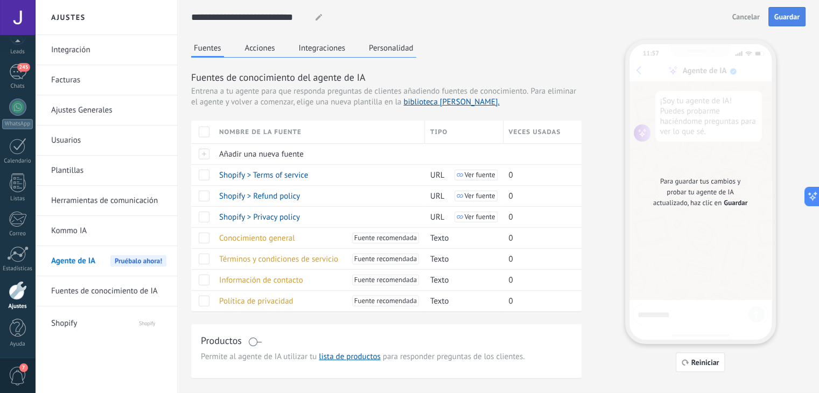
click at [782, 22] on button "Guardar" at bounding box center [786, 16] width 37 height 19
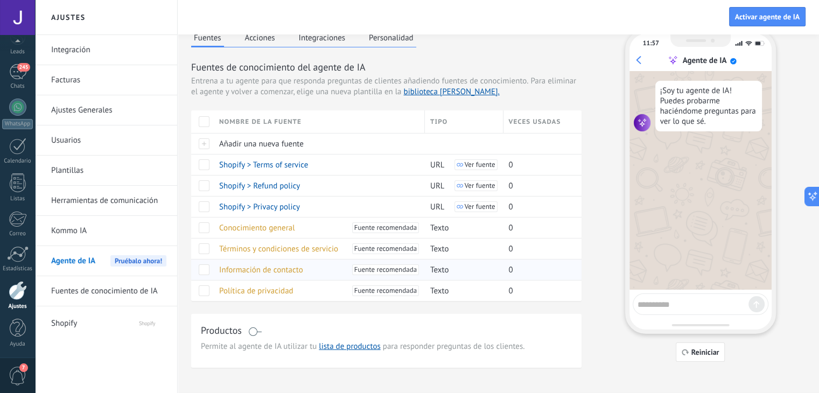
scroll to position [19, 0]
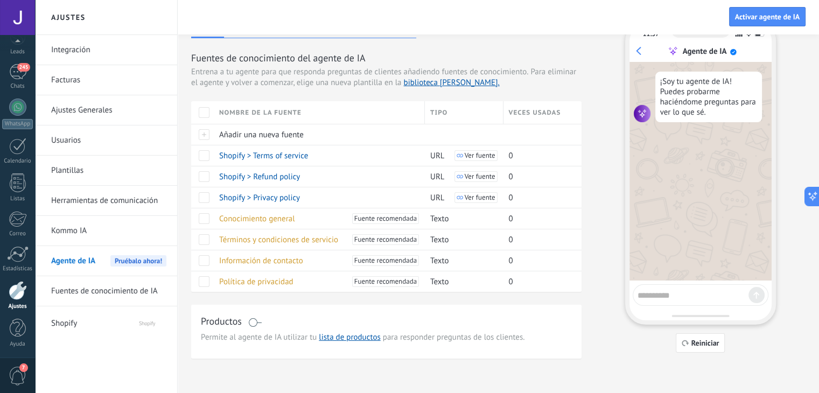
click at [267, 319] on div "Productos" at bounding box center [386, 322] width 371 height 16
click at [256, 322] on span at bounding box center [254, 322] width 13 height 9
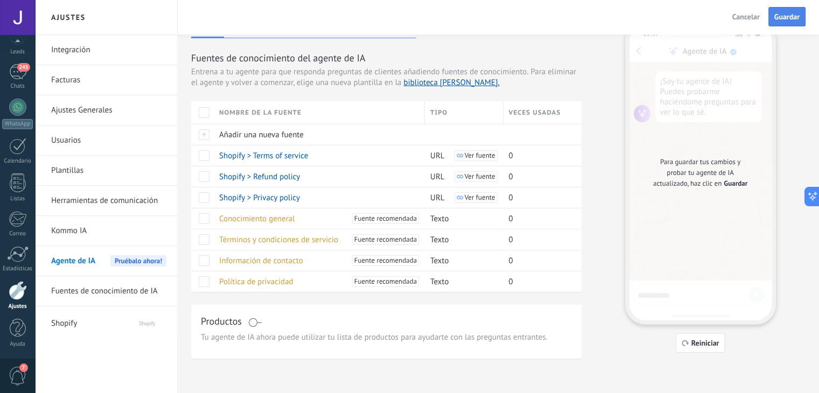
click at [774, 20] on span "Guardar" at bounding box center [786, 17] width 25 height 8
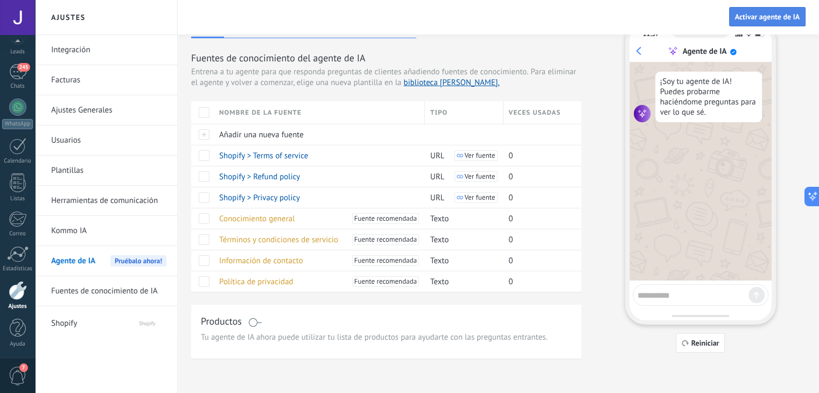
click at [771, 15] on span "Activar agente de IA" at bounding box center [767, 17] width 65 height 8
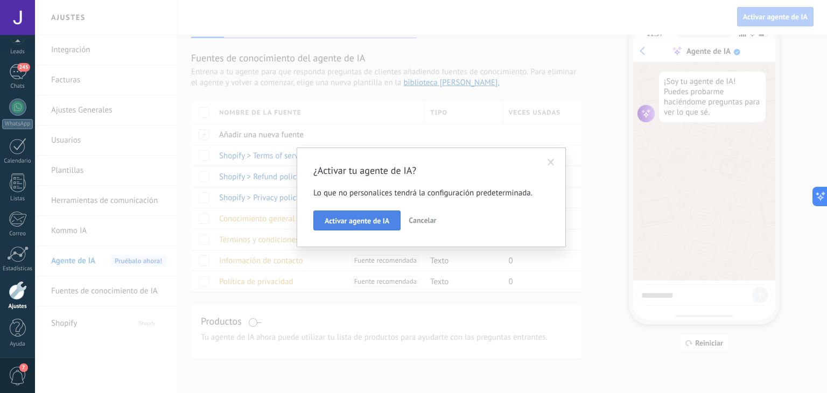
click at [347, 219] on span "Activar agente de IA" at bounding box center [357, 221] width 65 height 8
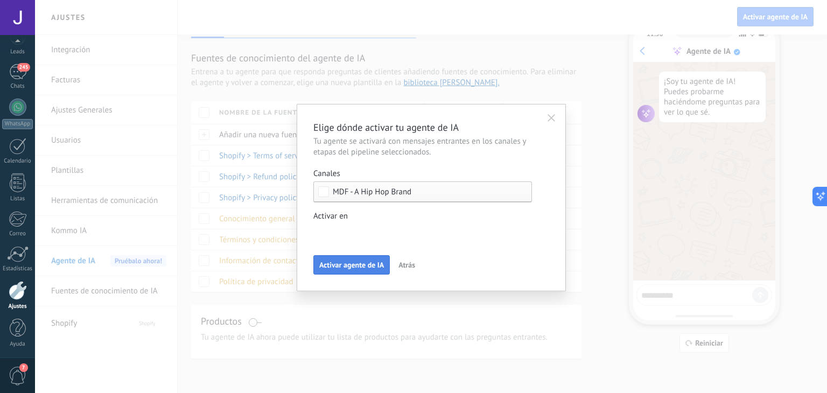
click at [377, 265] on span "Activar agente de IA" at bounding box center [351, 265] width 65 height 8
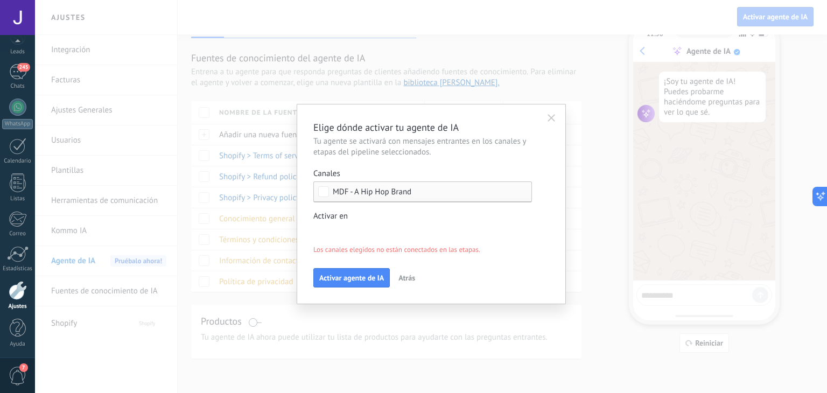
click at [553, 118] on icon "button" at bounding box center [551, 118] width 8 height 8
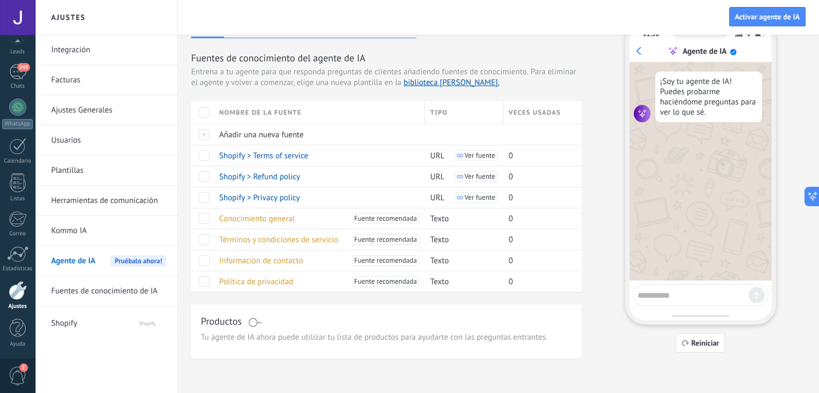
click at [99, 295] on link "Fuentes de conocimiento de IA" at bounding box center [108, 291] width 115 height 30
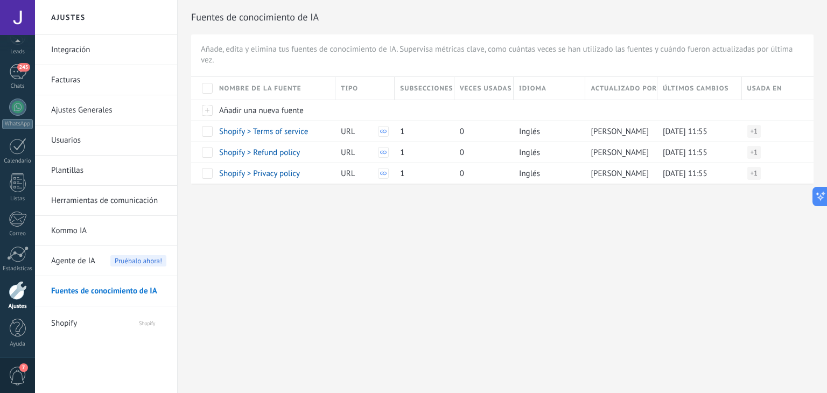
click at [73, 320] on span "Shopify" at bounding box center [84, 321] width 66 height 26
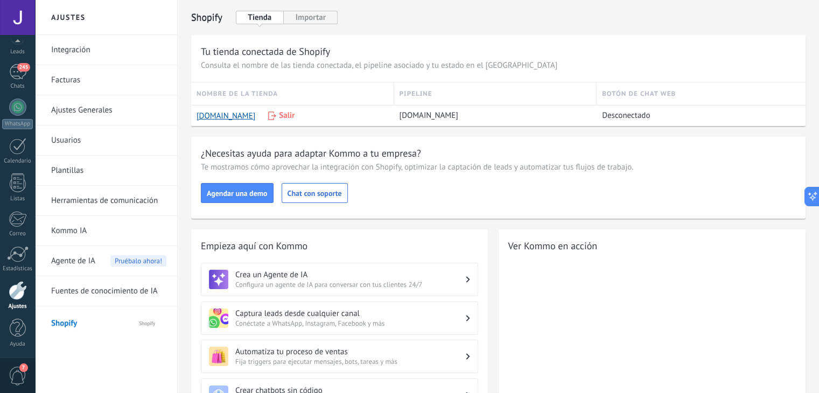
click at [75, 52] on link "Integración" at bounding box center [108, 50] width 115 height 30
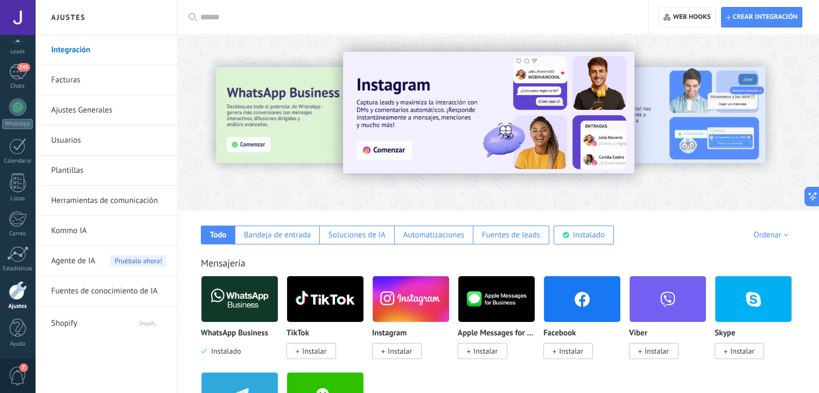
click at [78, 85] on link "Facturas" at bounding box center [108, 80] width 115 height 30
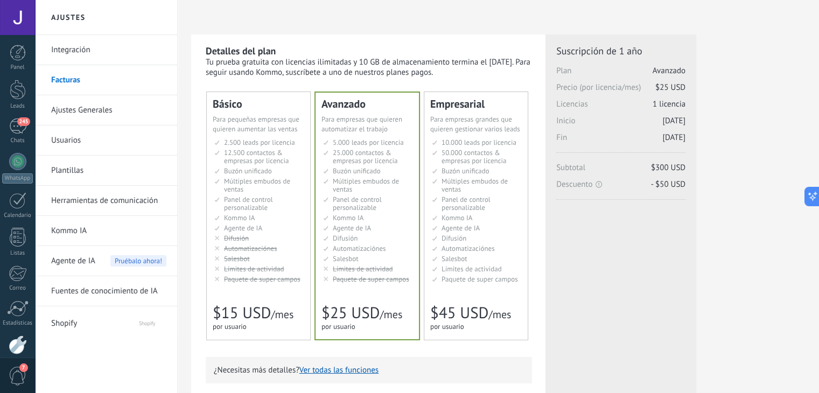
click at [80, 110] on link "Ajustes Generales" at bounding box center [108, 110] width 115 height 30
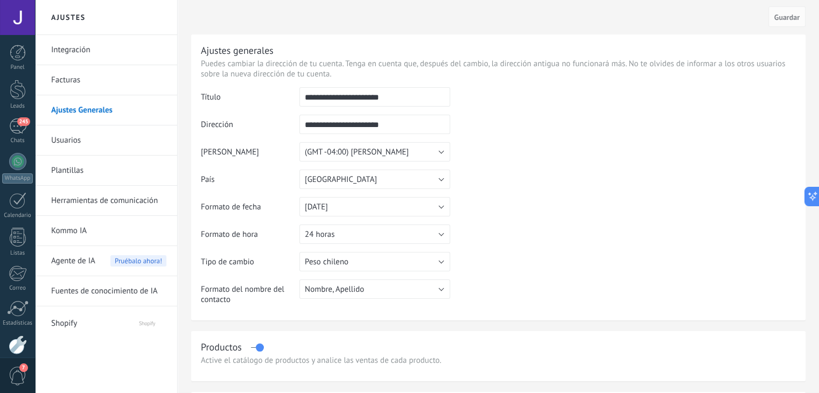
click at [67, 85] on link "Facturas" at bounding box center [108, 80] width 115 height 30
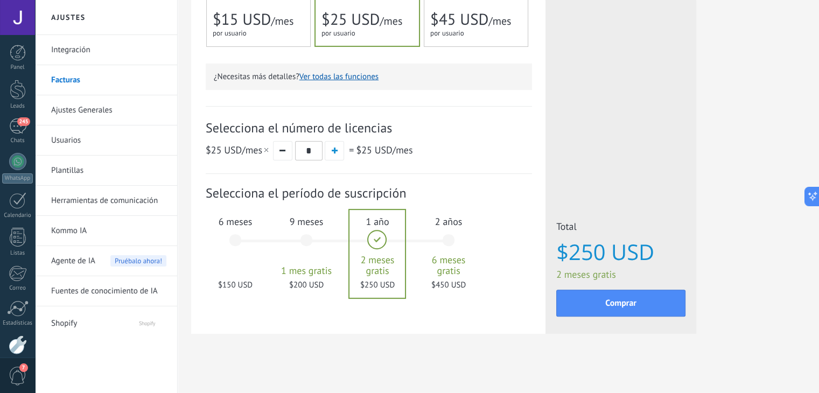
scroll to position [297, 0]
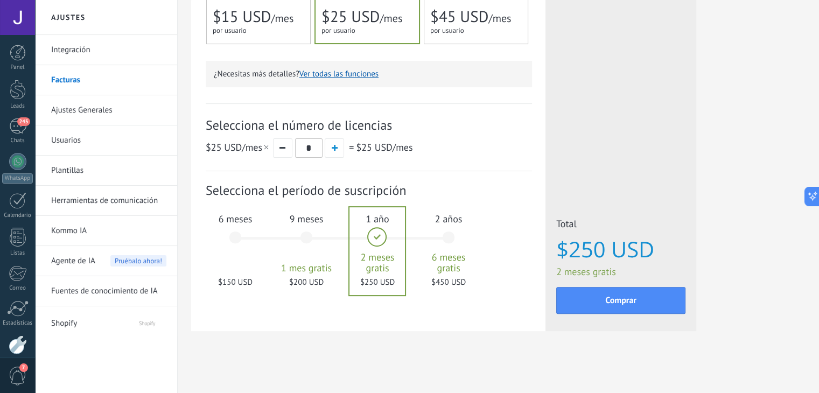
click at [306, 234] on div "9 meses 1 mes gratis $200 USD" at bounding box center [306, 243] width 58 height 76
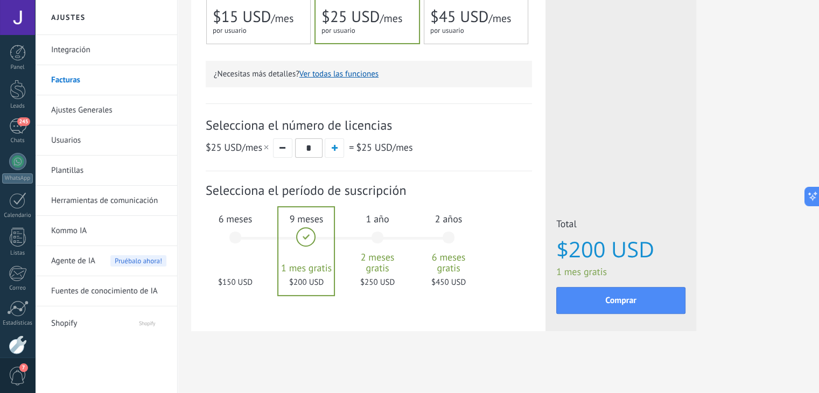
click at [243, 233] on div "6 meses $150 USD" at bounding box center [235, 243] width 58 height 76
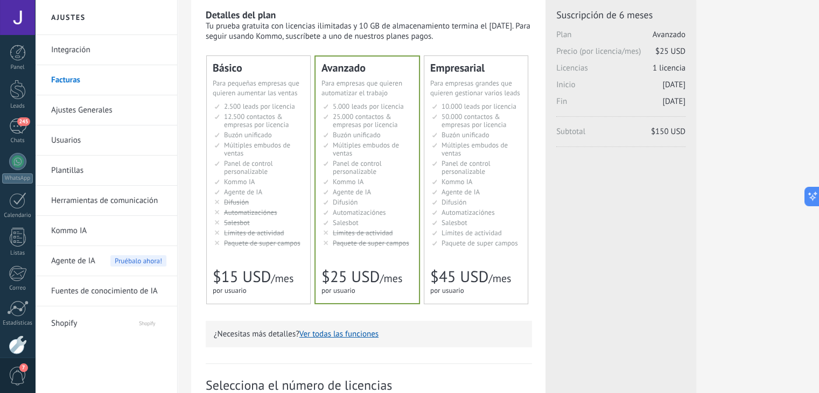
scroll to position [28, 0]
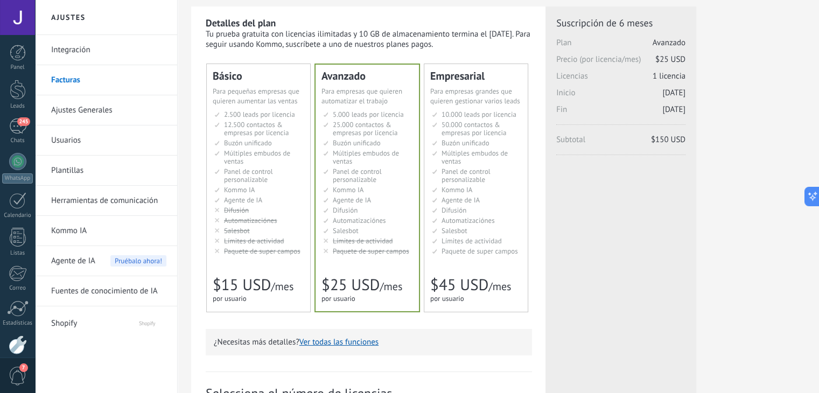
click at [261, 181] on span "Panel de control personalizable" at bounding box center [248, 175] width 49 height 17
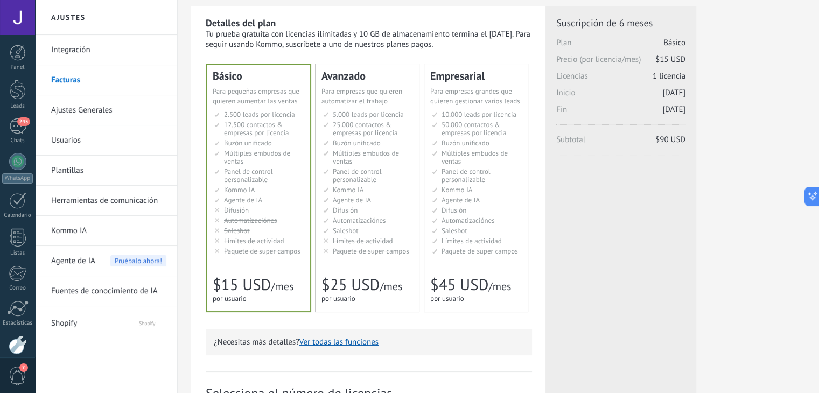
click at [350, 203] on span "Agente de IA" at bounding box center [352, 199] width 38 height 9
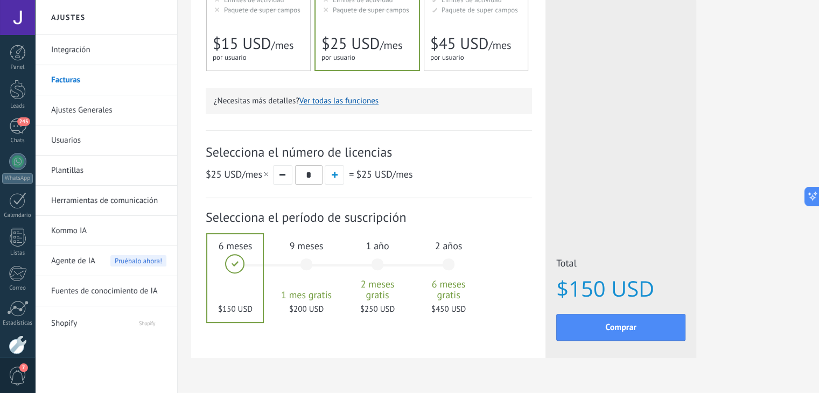
scroll to position [297, 0]
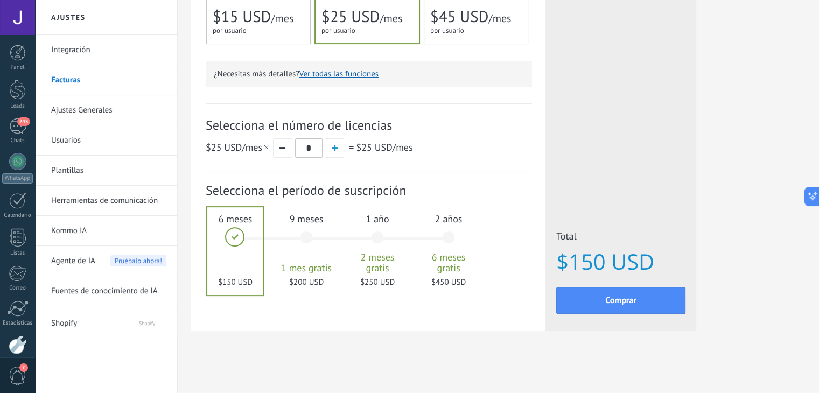
click at [308, 239] on div "9 meses 1 mes gratis $200 USD" at bounding box center [306, 243] width 58 height 76
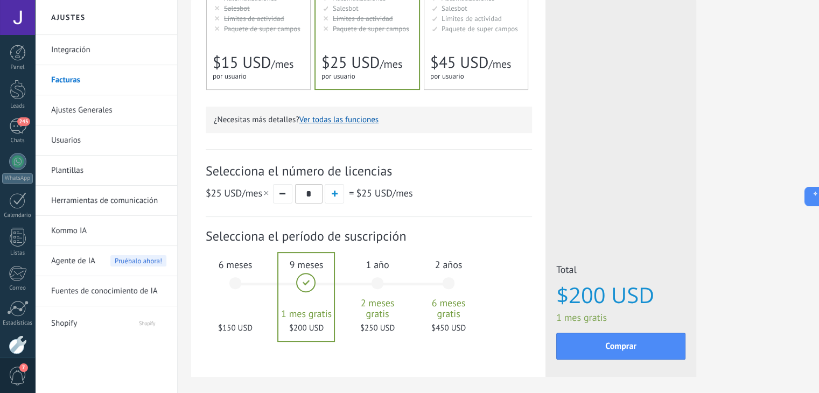
scroll to position [269, 0]
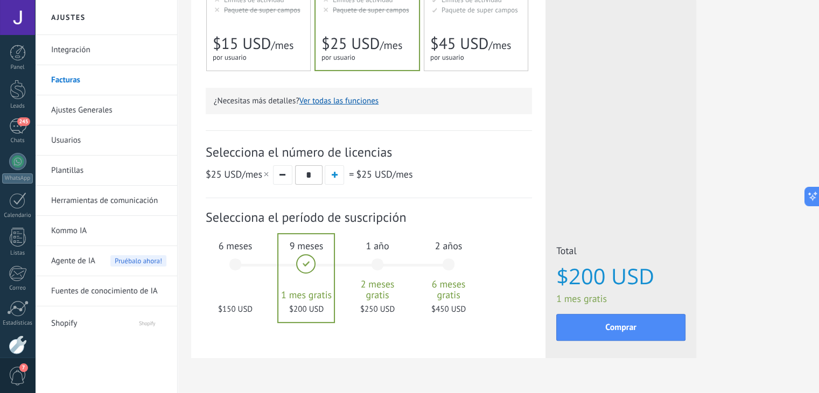
click at [245, 274] on div "6 meses $150 USD" at bounding box center [235, 269] width 58 height 76
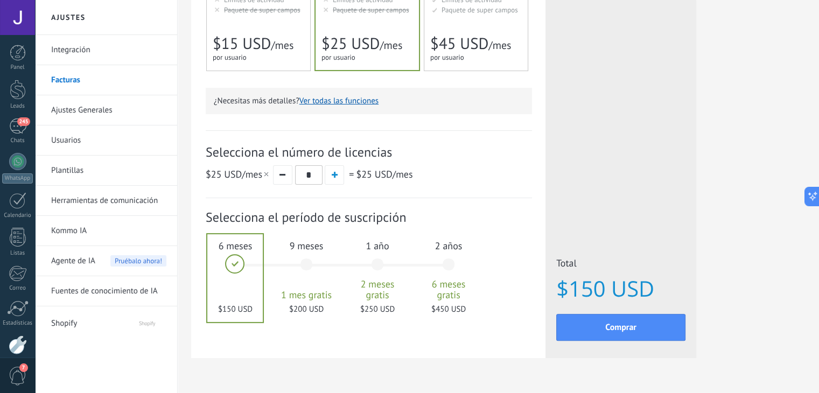
click at [85, 57] on link "Integración" at bounding box center [108, 50] width 115 height 30
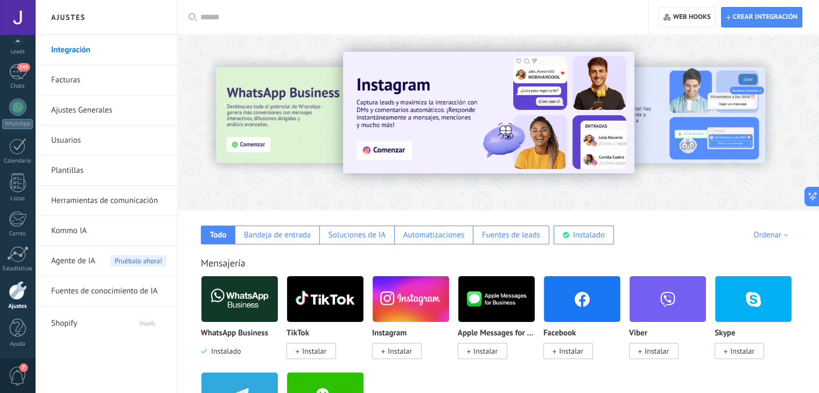
click at [75, 116] on link "Ajustes Generales" at bounding box center [108, 110] width 115 height 30
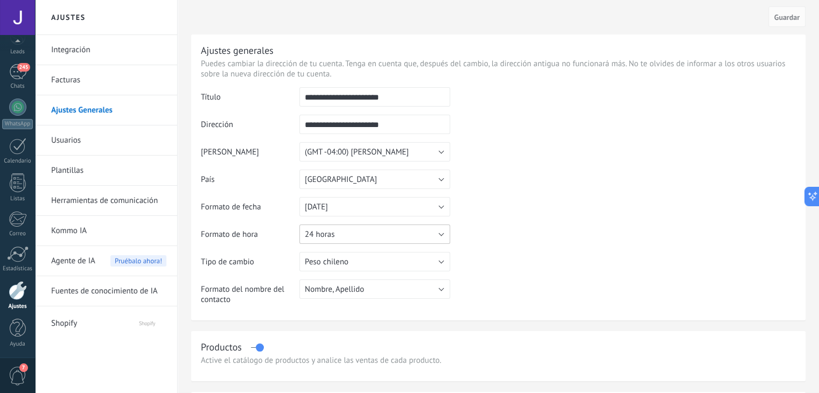
click at [383, 236] on button "24 horas" at bounding box center [374, 233] width 151 height 19
click at [616, 241] on table "**********" at bounding box center [498, 200] width 595 height 226
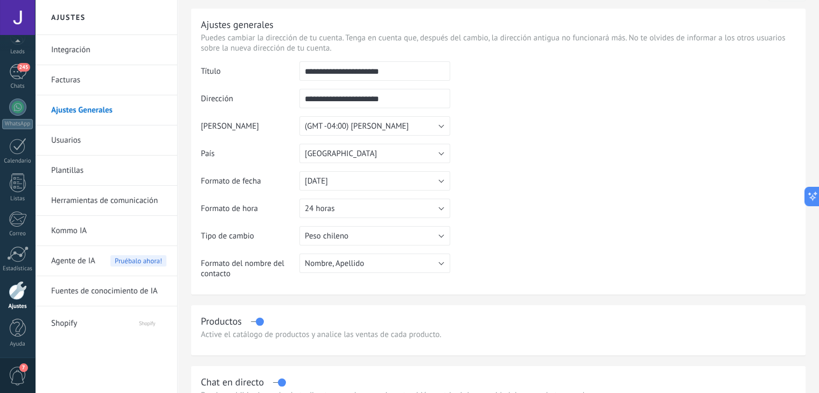
scroll to position [54, 0]
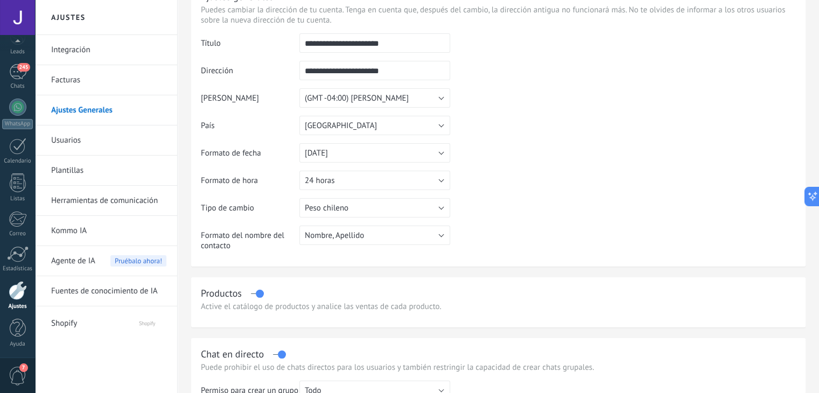
click at [374, 245] on td "Nombre, Apellido Apellido, Nombre Nombre, Apellido" at bounding box center [374, 242] width 151 height 33
click at [369, 233] on button "Nombre, Apellido" at bounding box center [374, 235] width 151 height 19
click at [558, 234] on table "**********" at bounding box center [498, 146] width 595 height 226
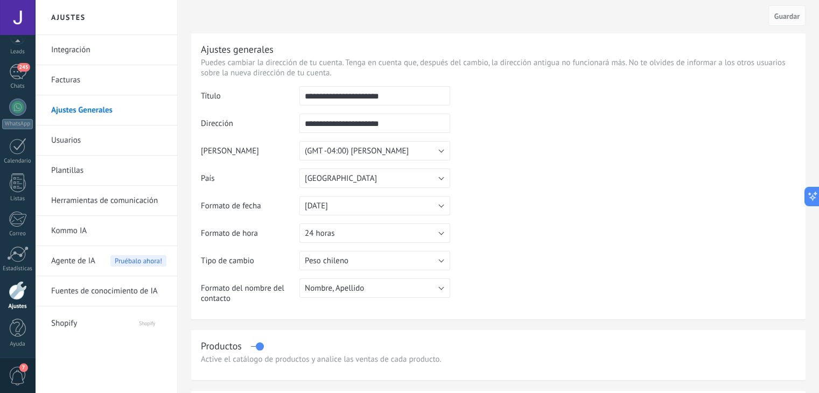
scroll to position [0, 0]
click at [81, 75] on link "Facturas" at bounding box center [108, 80] width 115 height 30
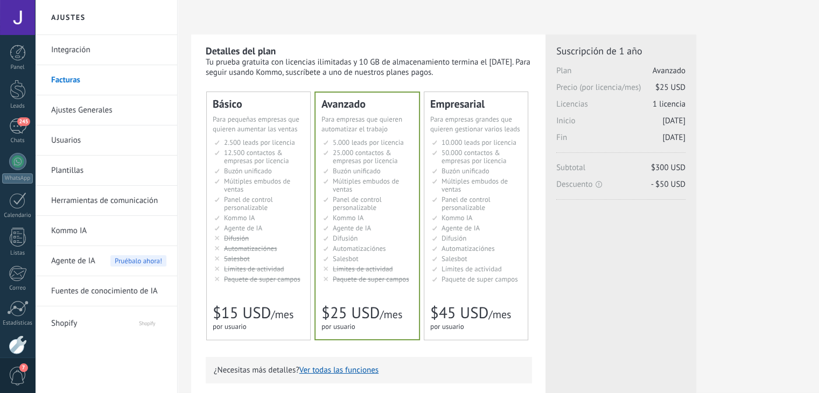
drag, startPoint x: 0, startPoint y: 0, endPoint x: 88, endPoint y: 50, distance: 100.7
click at [88, 50] on link "Integración" at bounding box center [108, 50] width 115 height 30
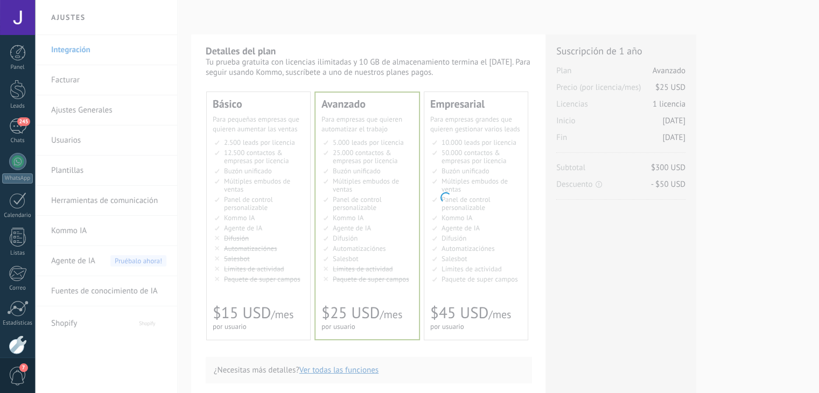
scroll to position [54, 0]
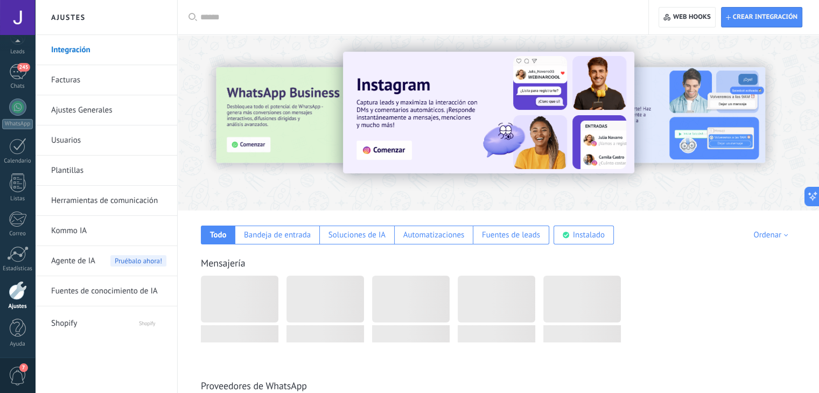
click at [97, 202] on link "Herramientas de comunicación" at bounding box center [108, 201] width 115 height 30
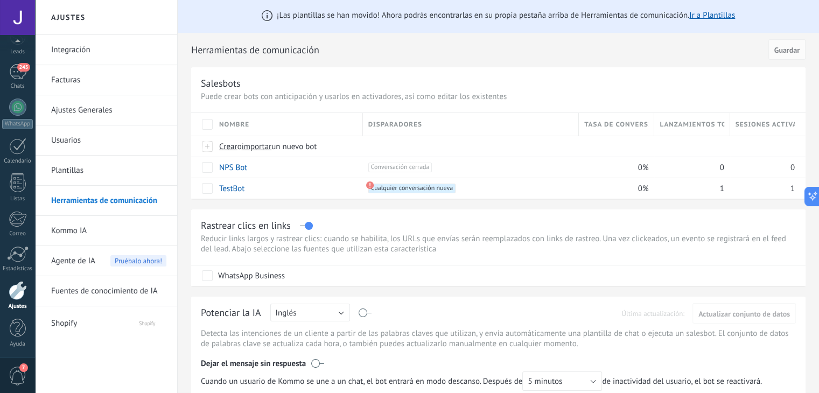
scroll to position [54, 0]
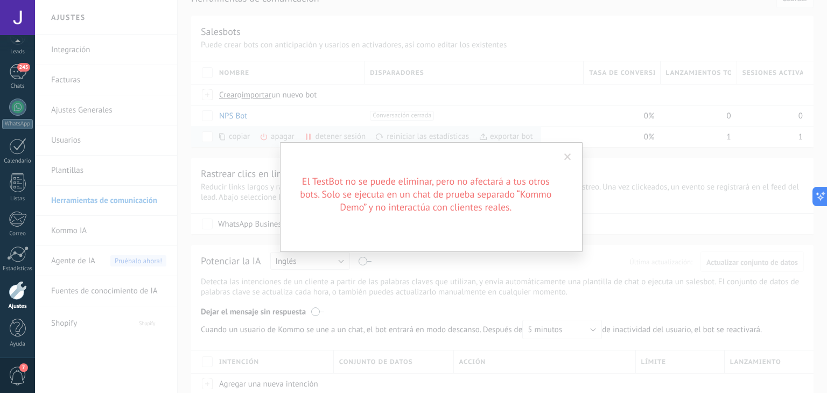
click at [566, 151] on span at bounding box center [568, 157] width 18 height 18
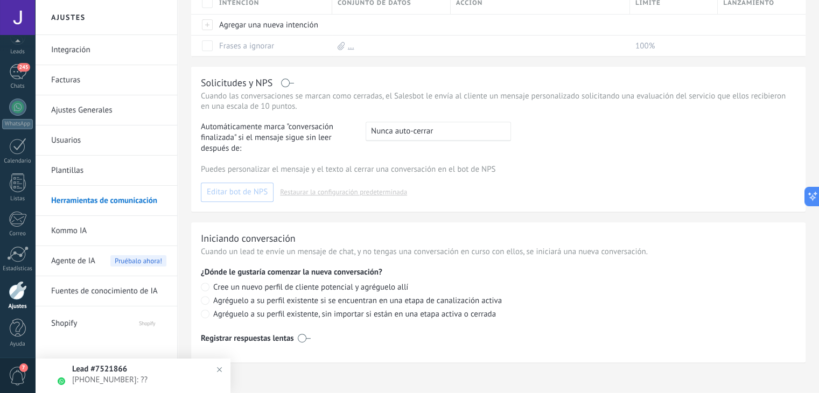
scroll to position [419, 0]
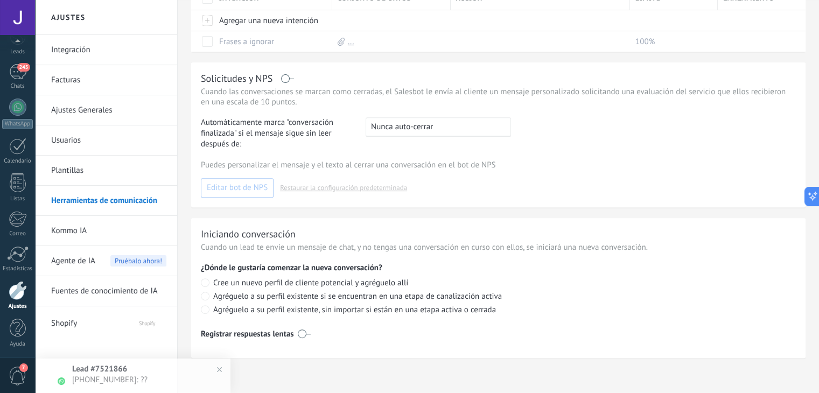
click at [105, 229] on link "Kommo IA" at bounding box center [108, 231] width 115 height 30
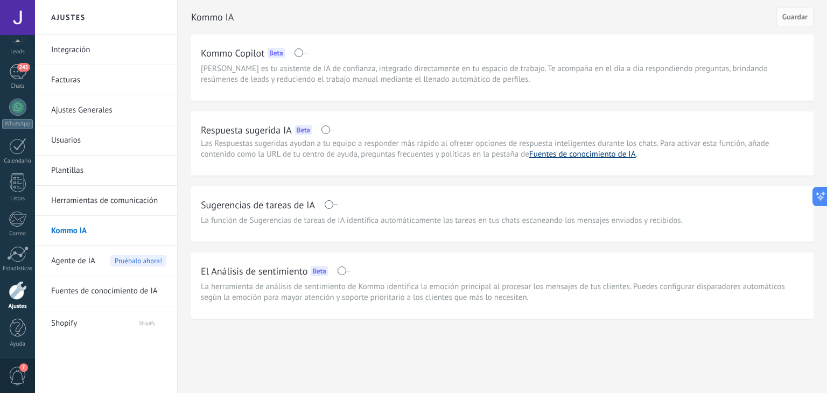
click at [580, 153] on link "Fuentes de conocimiento de IA" at bounding box center [582, 154] width 107 height 10
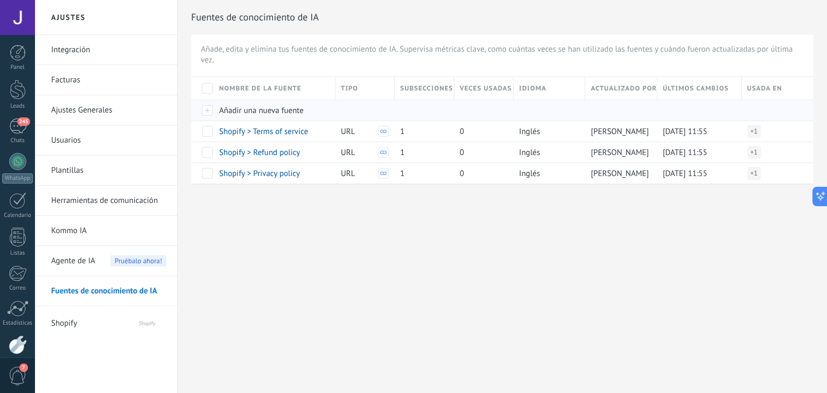
click at [210, 112] on div at bounding box center [202, 110] width 23 height 21
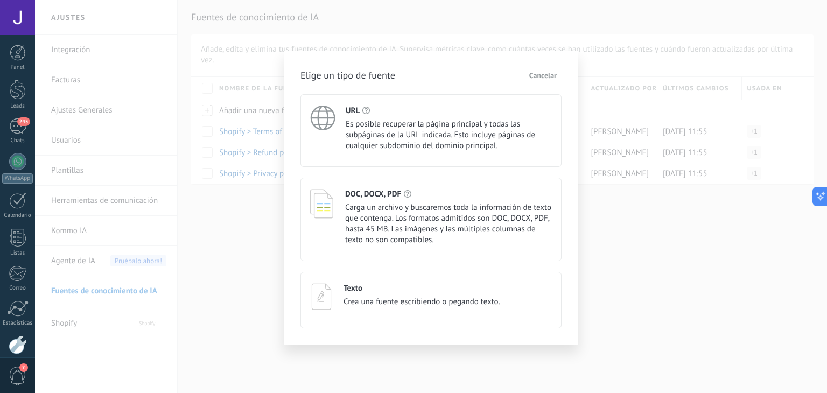
click at [452, 138] on span "Es posible recuperar la página principal y todas las subpáginas de la URL indic…" at bounding box center [449, 135] width 206 height 32
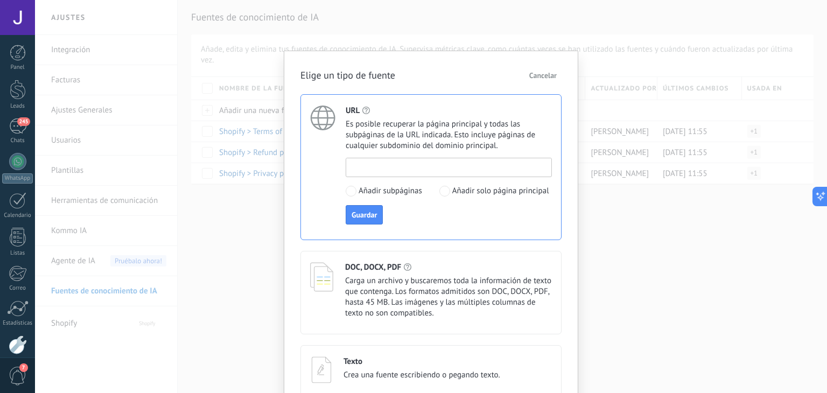
click at [441, 169] on input at bounding box center [448, 166] width 205 height 17
type input "*"
type input "**********"
click at [446, 187] on span at bounding box center [444, 191] width 11 height 11
click at [357, 216] on span "Guardar" at bounding box center [363, 215] width 25 height 8
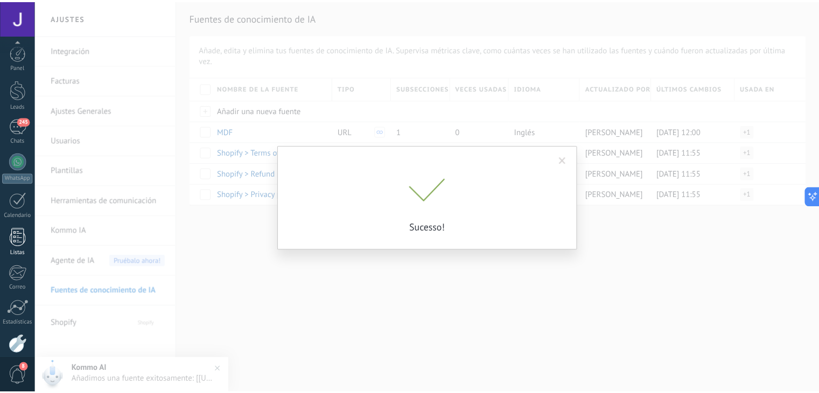
scroll to position [54, 0]
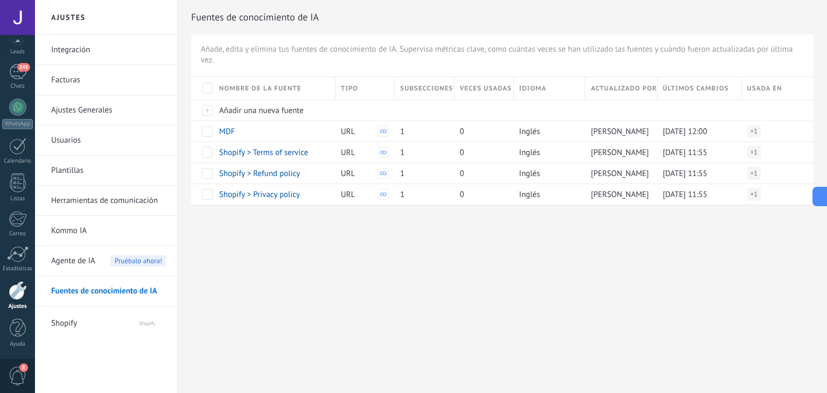
click at [86, 260] on span "Agente de IA" at bounding box center [73, 261] width 44 height 30
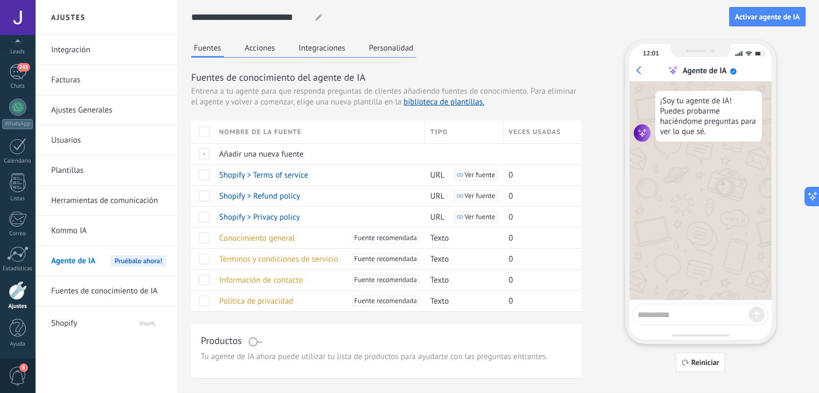
click at [266, 43] on button "Acciones" at bounding box center [260, 48] width 36 height 16
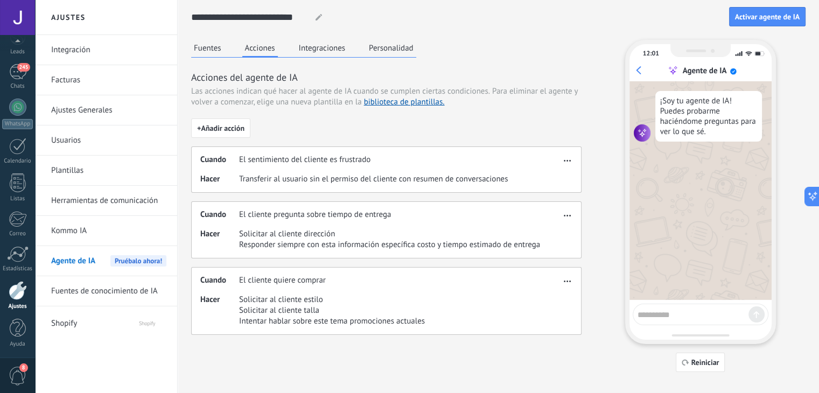
click at [562, 210] on button "button" at bounding box center [567, 213] width 12 height 13
click at [93, 293] on link "Fuentes de conocimiento de IA" at bounding box center [108, 291] width 115 height 30
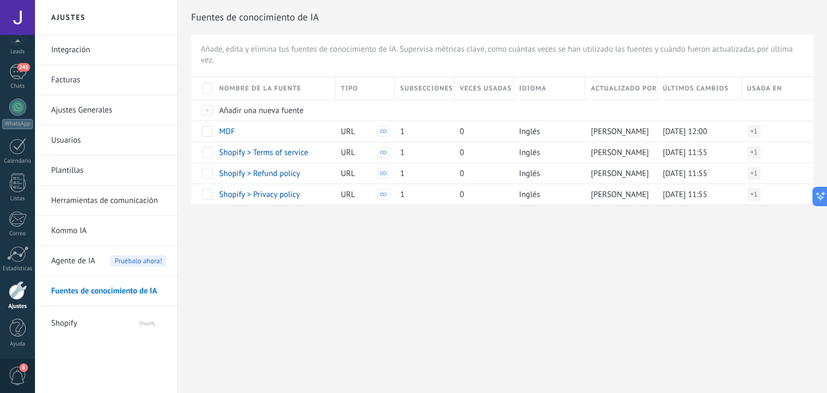
click at [88, 329] on span "Shopify" at bounding box center [84, 321] width 66 height 26
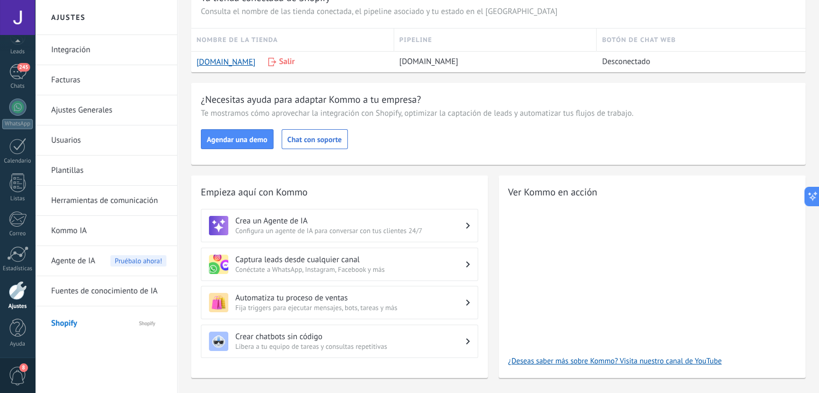
scroll to position [73, 0]
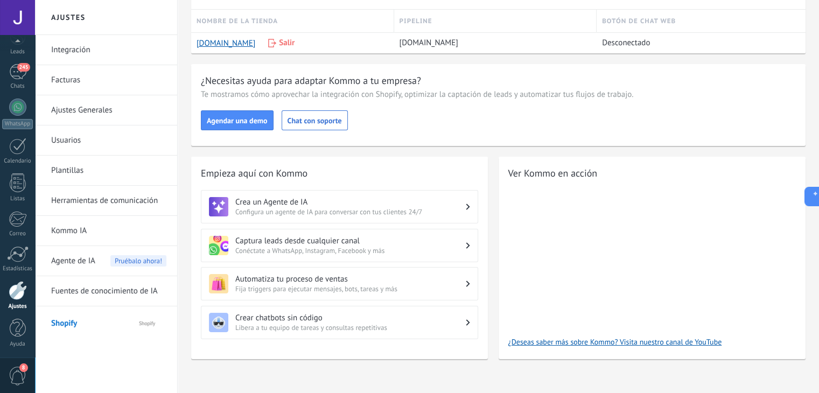
click at [79, 108] on link "Ajustes Generales" at bounding box center [108, 110] width 115 height 30
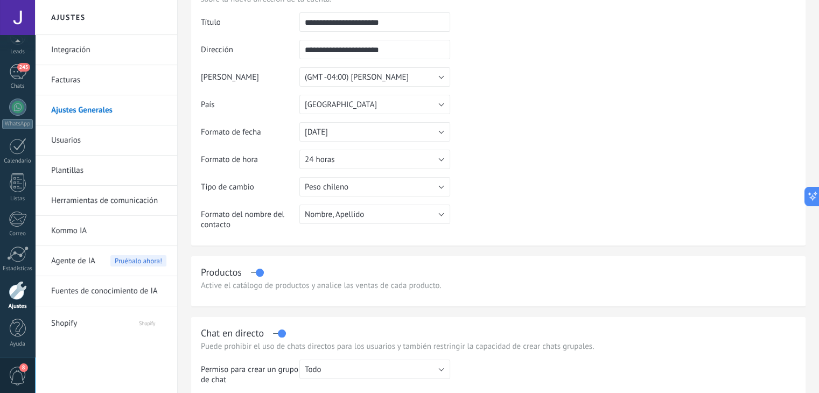
scroll to position [215, 0]
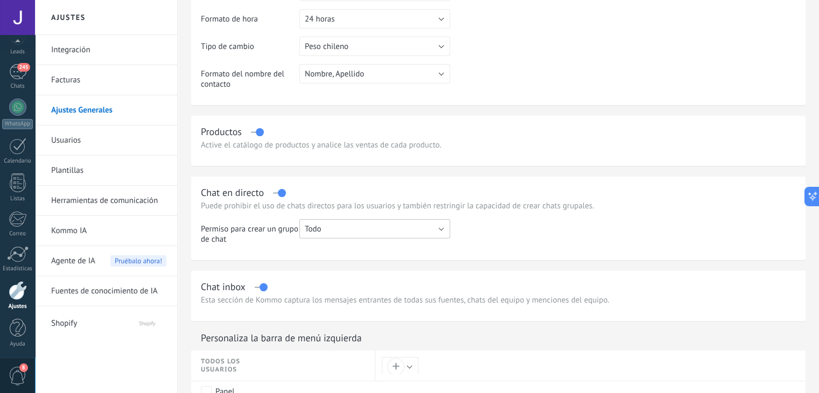
click at [325, 229] on button "Todo" at bounding box center [374, 228] width 151 height 19
click at [325, 229] on span "Todo" at bounding box center [369, 229] width 153 height 10
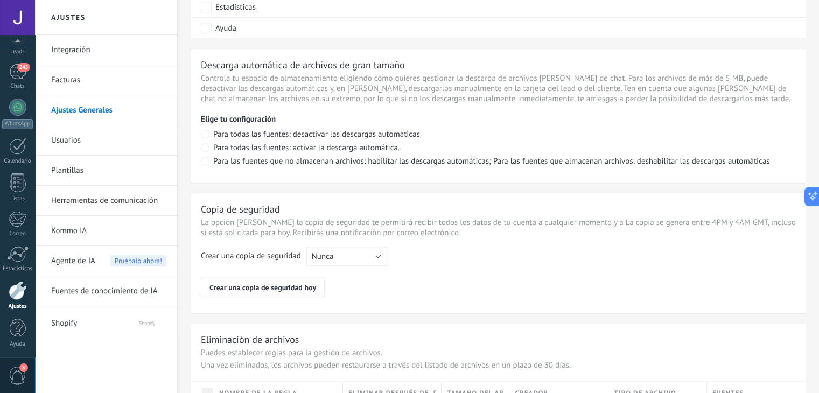
scroll to position [754, 0]
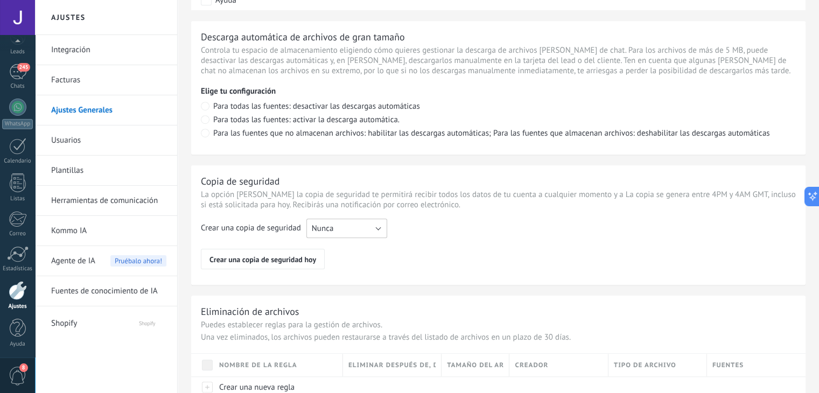
click at [351, 229] on button "Nunca" at bounding box center [346, 228] width 81 height 19
click at [425, 232] on div "Crear una copia de seguridad Nunca Cada semana Cada mes Nunca Crear una copia d…" at bounding box center [498, 244] width 595 height 51
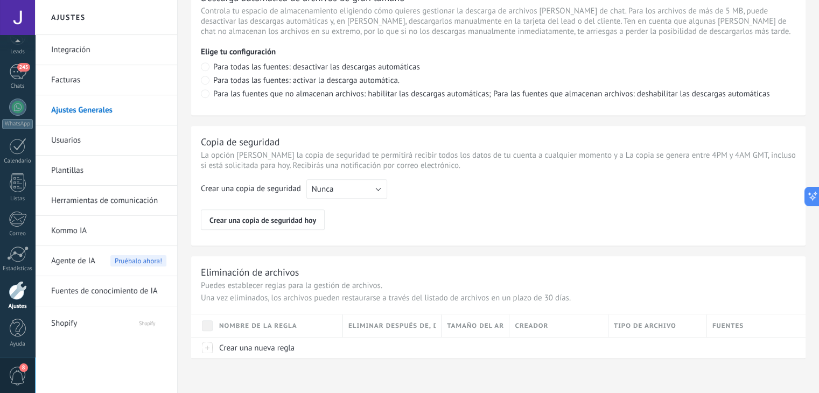
scroll to position [794, 0]
click at [72, 138] on link "Usuarios" at bounding box center [108, 140] width 115 height 30
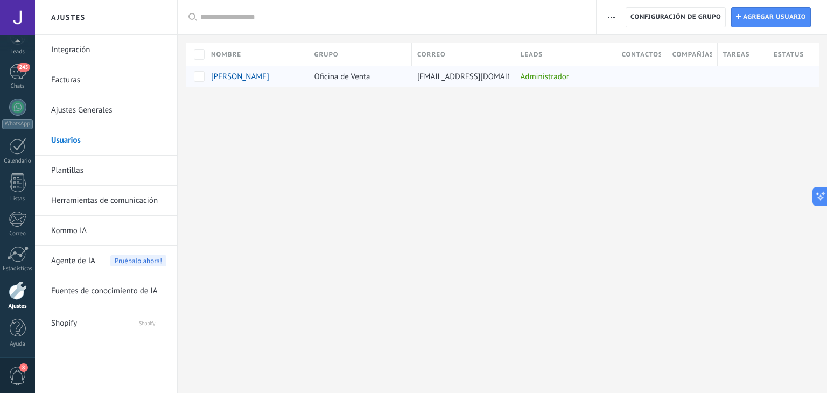
click at [242, 78] on span "[PERSON_NAME]" at bounding box center [240, 77] width 58 height 10
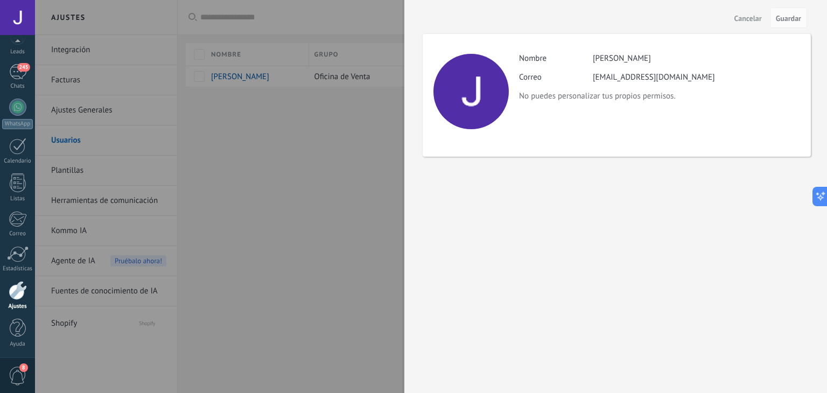
click at [226, 81] on div at bounding box center [413, 196] width 827 height 393
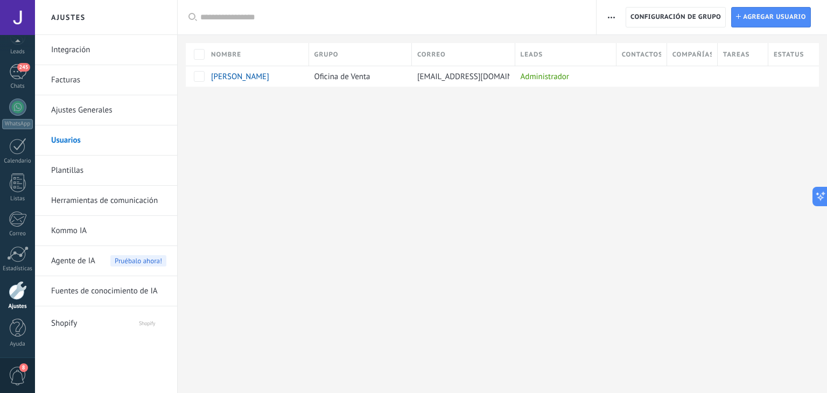
click at [75, 168] on link "Plantillas" at bounding box center [108, 171] width 115 height 30
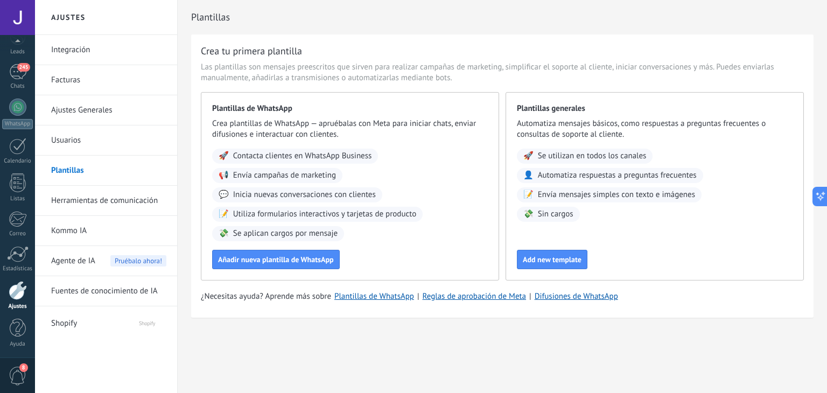
click at [81, 196] on link "Herramientas de comunicación" at bounding box center [108, 201] width 115 height 30
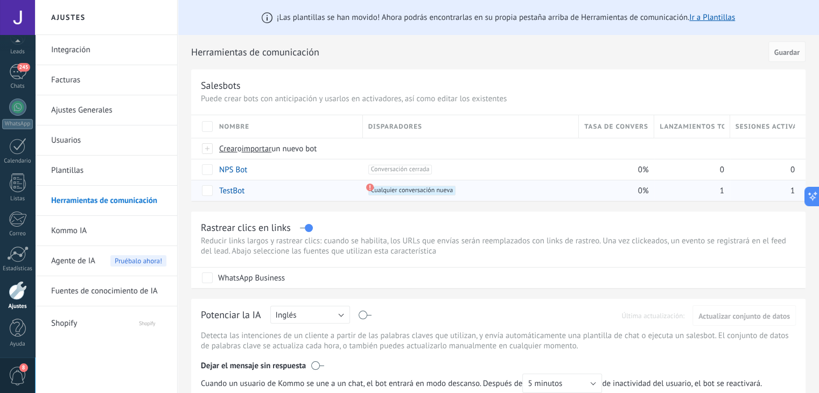
click at [369, 185] on use at bounding box center [369, 188] width 8 height 8
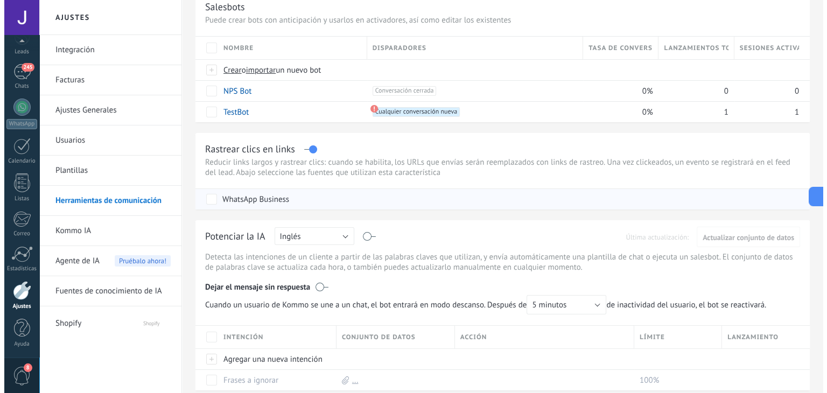
scroll to position [108, 0]
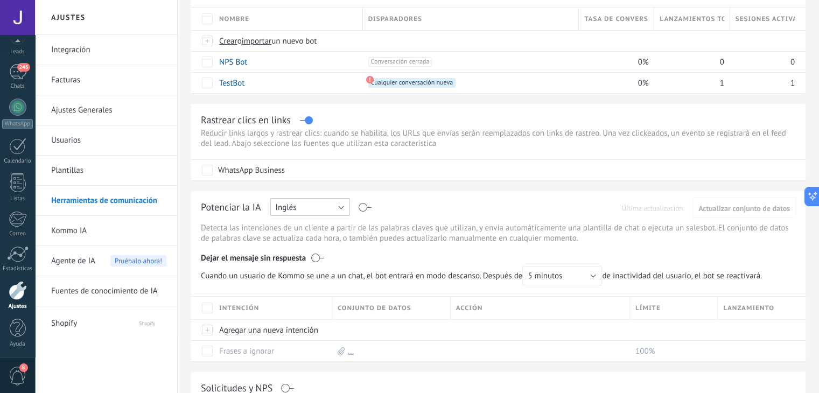
click at [291, 208] on span "Inglés" at bounding box center [286, 207] width 21 height 10
click at [304, 248] on span "Español" at bounding box center [305, 245] width 82 height 10
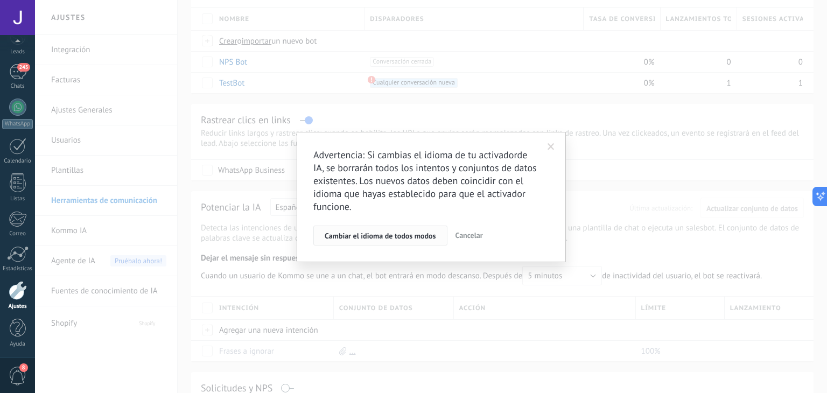
click at [406, 236] on span "Cambiar el idioma de todos modos" at bounding box center [380, 236] width 111 height 8
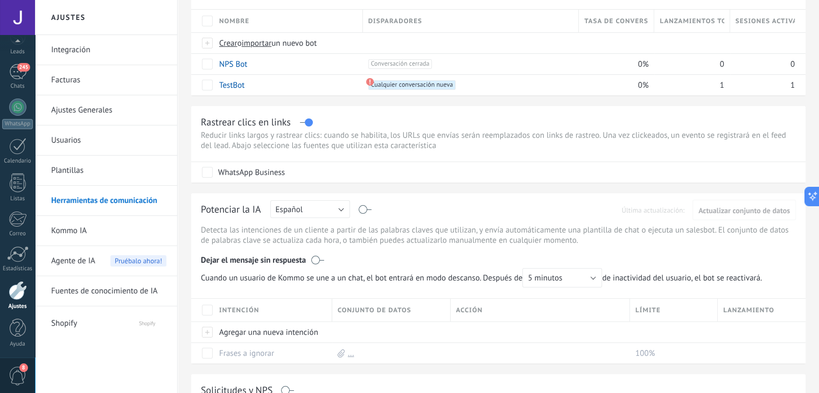
scroll to position [108, 0]
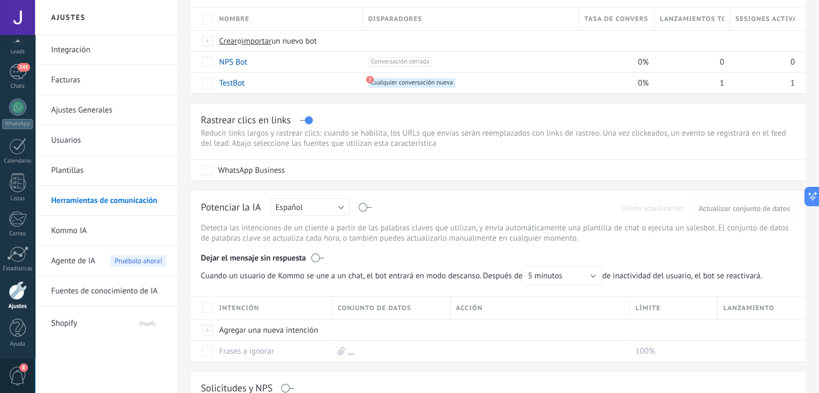
click at [362, 207] on label at bounding box center [365, 207] width 12 height 1
click at [312, 258] on label at bounding box center [317, 257] width 13 height 11
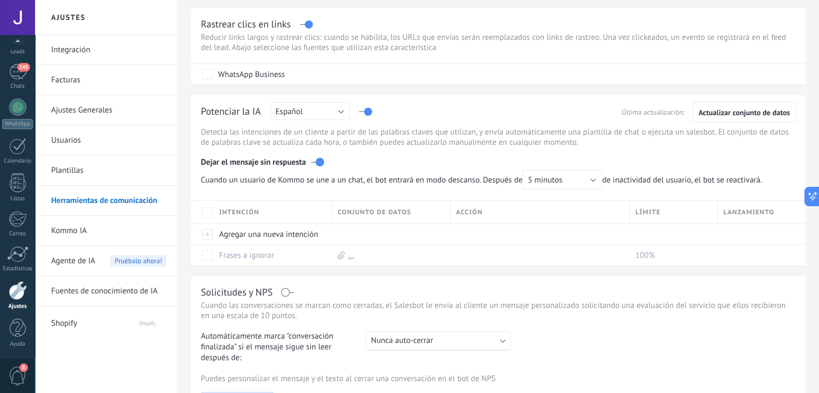
scroll to position [0, 0]
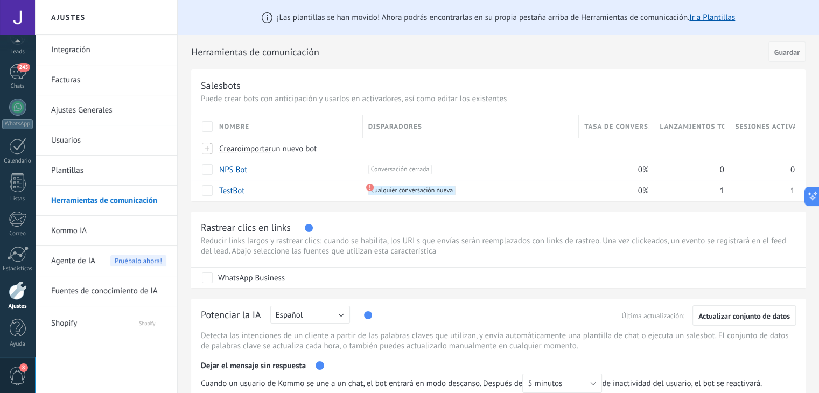
click at [786, 53] on span "Guardar" at bounding box center [786, 52] width 25 height 8
click at [73, 233] on link "Kommo IA" at bounding box center [108, 231] width 115 height 30
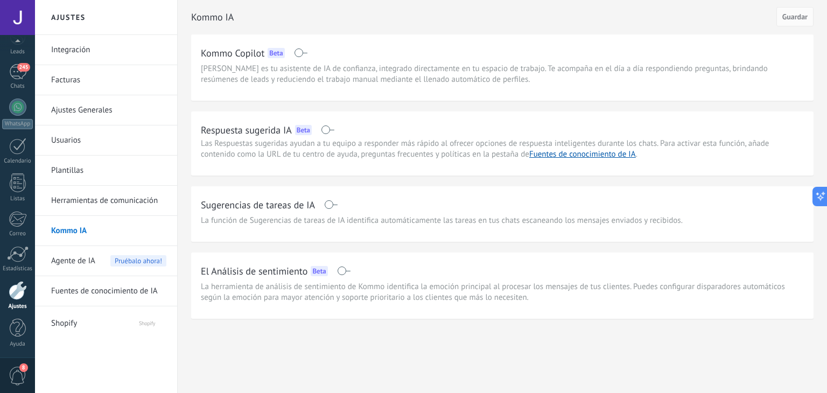
click at [77, 262] on span "Agente de IA" at bounding box center [73, 261] width 44 height 30
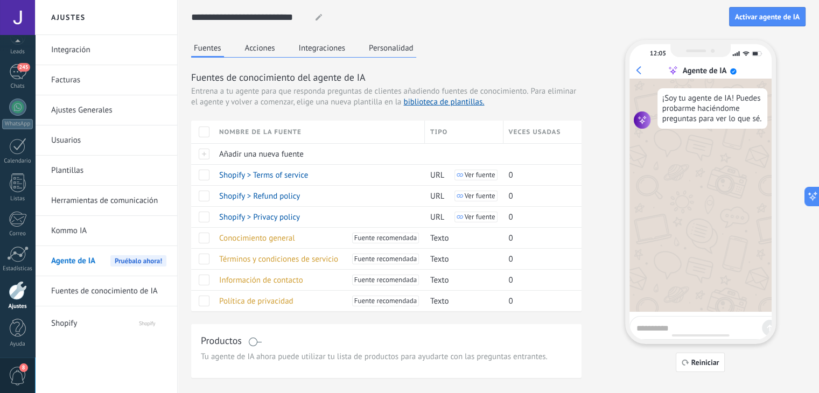
click at [685, 326] on textarea at bounding box center [696, 326] width 121 height 13
type textarea "*"
type textarea "**********"
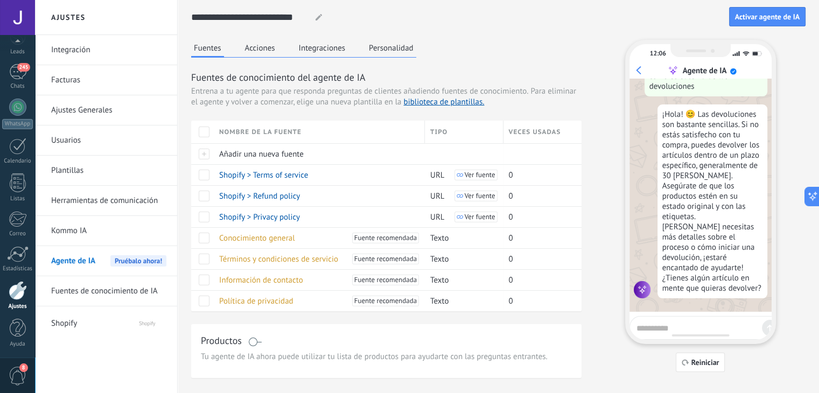
scroll to position [19, 0]
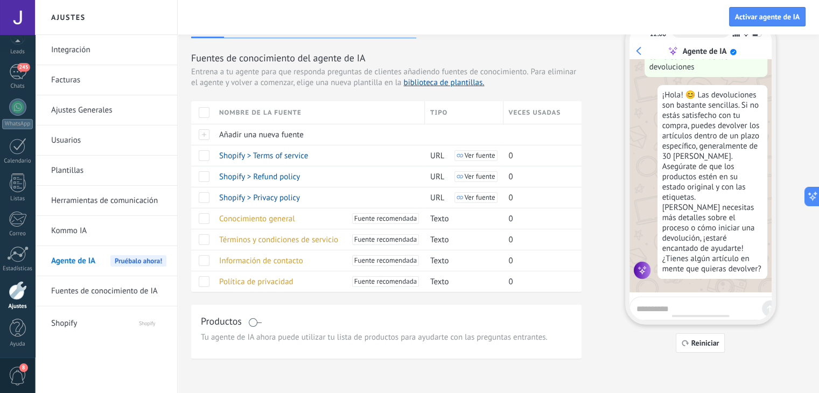
click at [321, 326] on div "Productos" at bounding box center [386, 322] width 371 height 16
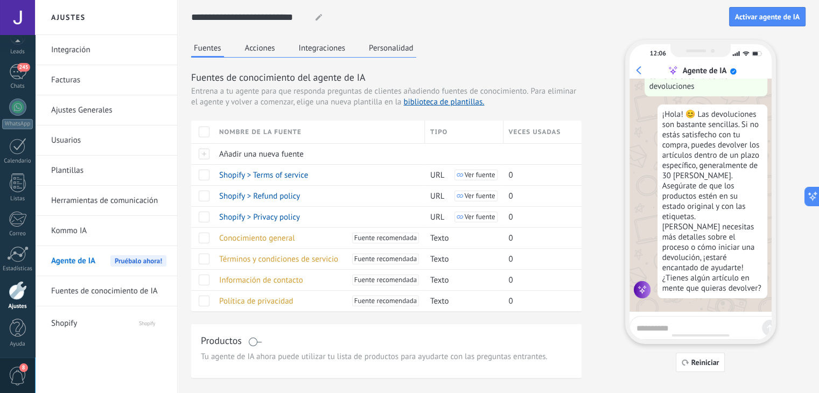
click at [269, 50] on button "Acciones" at bounding box center [260, 48] width 36 height 16
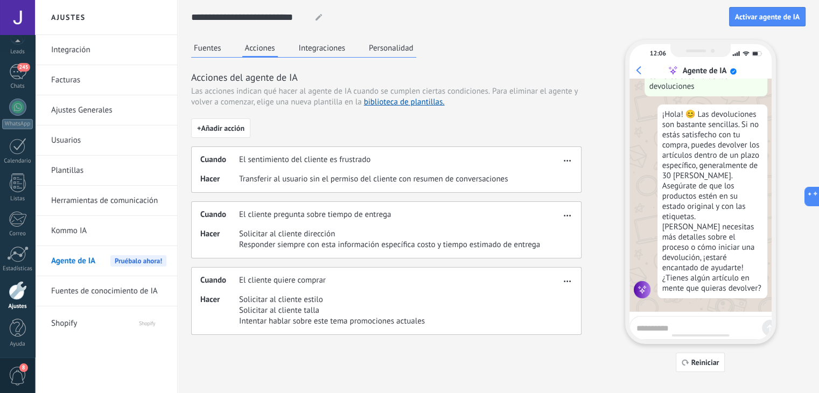
click at [317, 53] on button "Integraciones" at bounding box center [322, 48] width 52 height 16
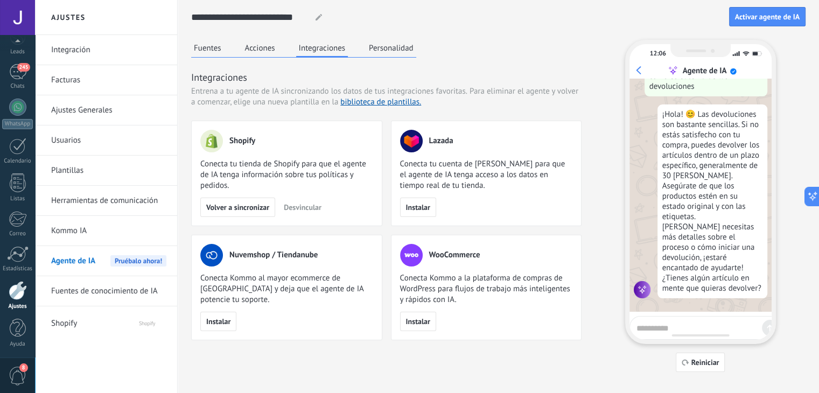
click at [383, 48] on button "Personalidad" at bounding box center [391, 48] width 50 height 16
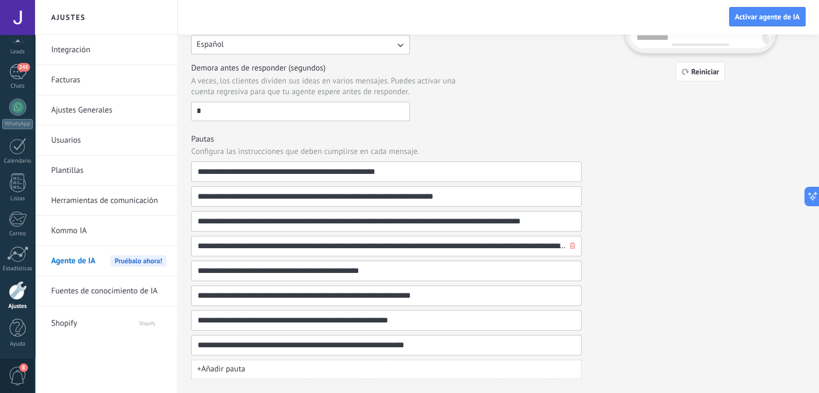
scroll to position [309, 0]
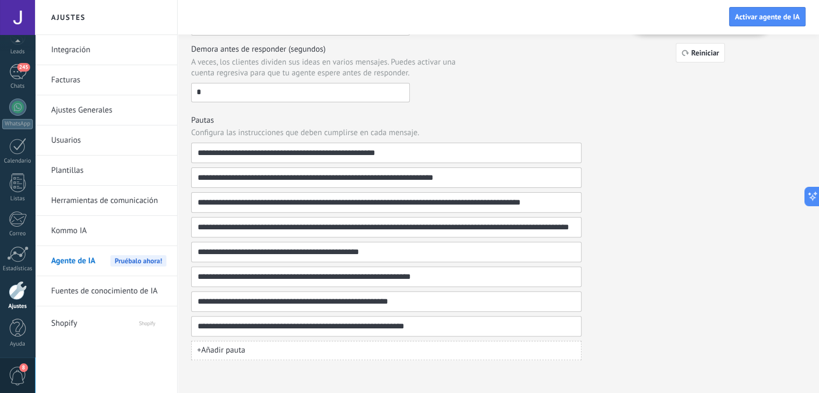
click at [59, 216] on link "Kommo IA" at bounding box center [108, 231] width 115 height 30
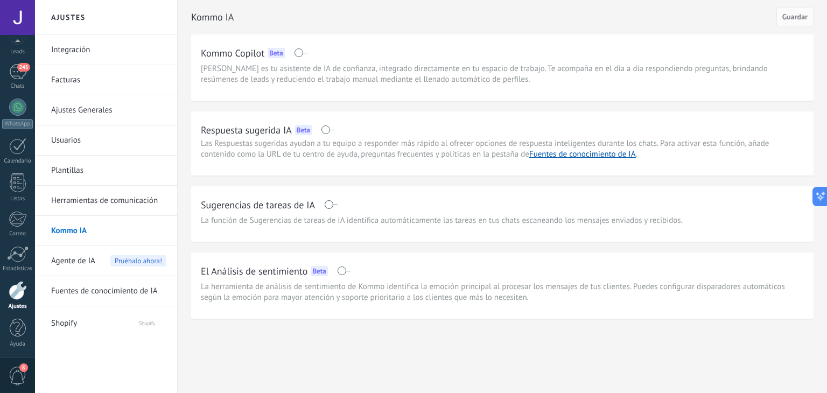
click at [259, 126] on h2 "Respuesta sugerida IA" at bounding box center [246, 129] width 91 height 13
click at [18, 74] on div "246" at bounding box center [17, 72] width 17 height 16
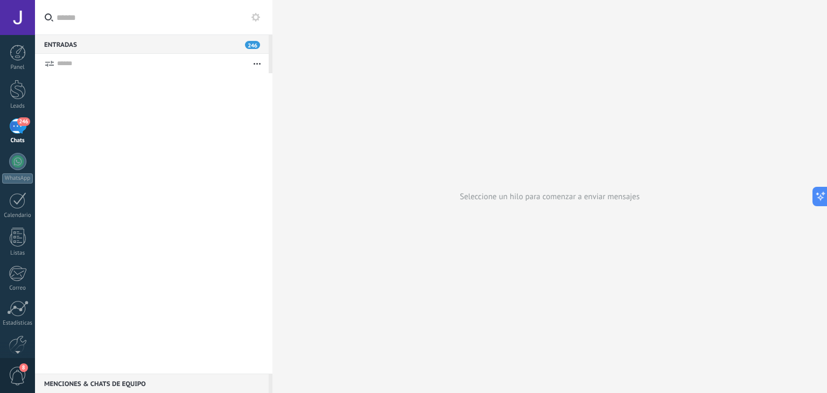
click at [15, 128] on div "246" at bounding box center [17, 126] width 17 height 16
click at [109, 52] on div "Entradas 246" at bounding box center [152, 43] width 234 height 19
click at [110, 46] on div "Entradas 246" at bounding box center [152, 43] width 234 height 19
click at [269, 73] on button "button" at bounding box center [256, 63] width 23 height 19
click at [260, 69] on button "button" at bounding box center [256, 63] width 23 height 19
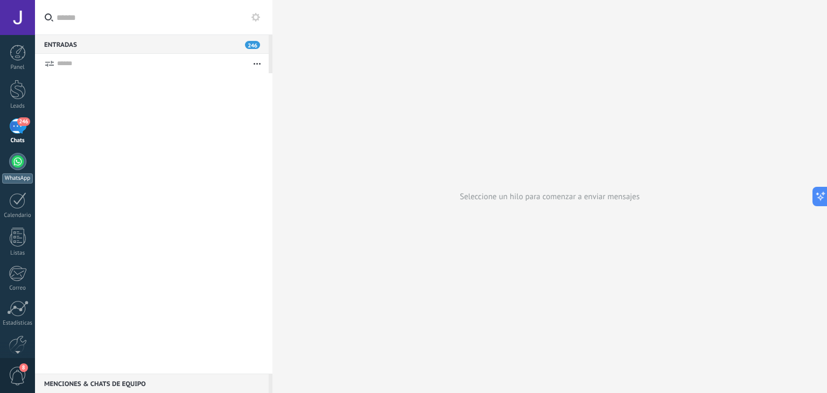
click at [25, 174] on div "WhatsApp" at bounding box center [17, 178] width 31 height 10
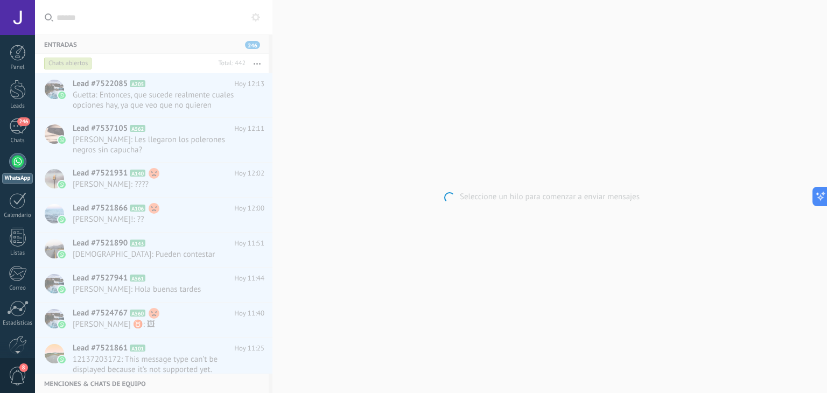
click at [426, 93] on body ".abccls-1,.abccls-2{fill-rule:evenodd}.abccls-2{fill:#fff} .abfcls-1{fill:none}…" at bounding box center [413, 196] width 827 height 393
